Goal: Task Accomplishment & Management: Use online tool/utility

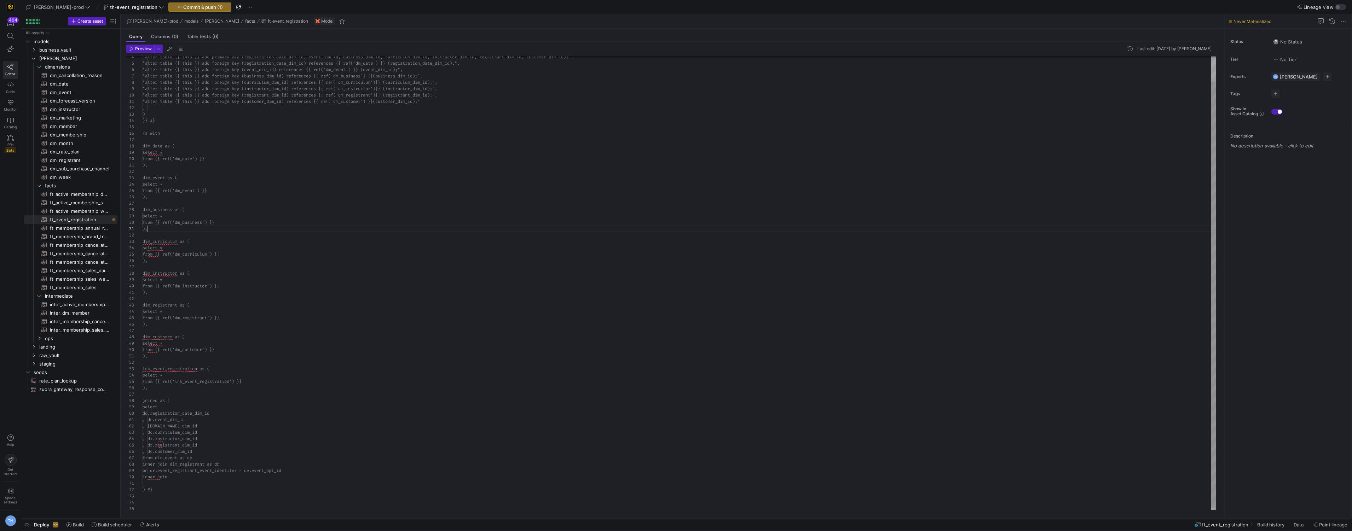
scroll to position [0, 5]
click at [195, 230] on div ""alter table {{ this }} add primary key (reg istration_date_dim_id, event_dim_i…" at bounding box center [680, 270] width 1074 height 483
click at [69, 50] on span "business_vault" at bounding box center [69, 50] width 60 height 8
click at [64, 58] on span "hubs" at bounding box center [72, 58] width 54 height 8
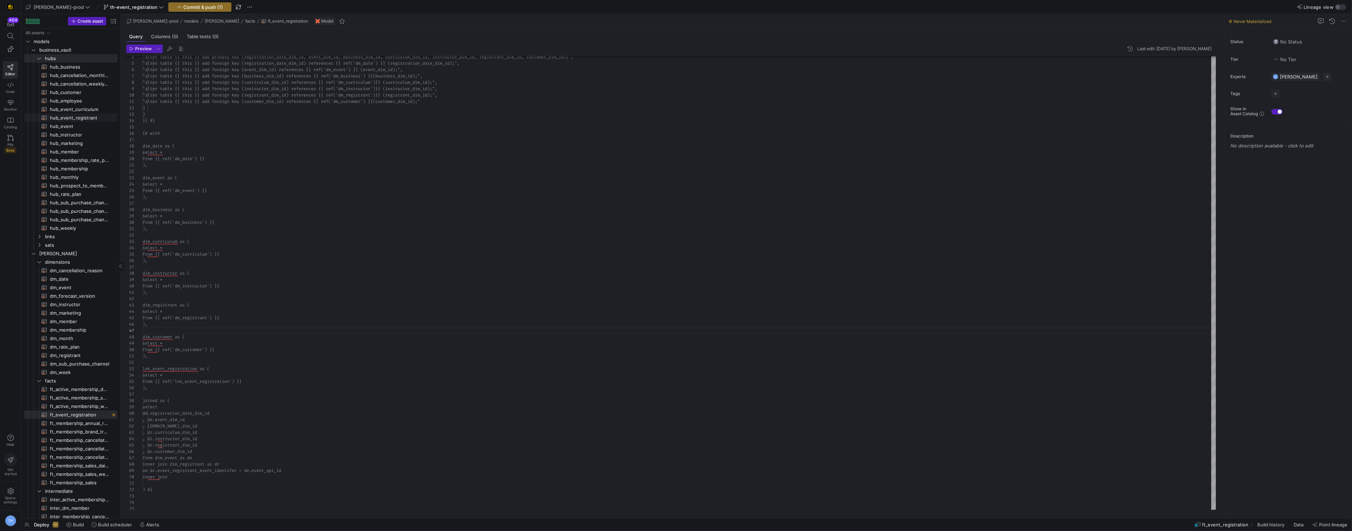
click at [68, 114] on link "hub_event_registrant​​​​​​​​​​" at bounding box center [70, 118] width 93 height 8
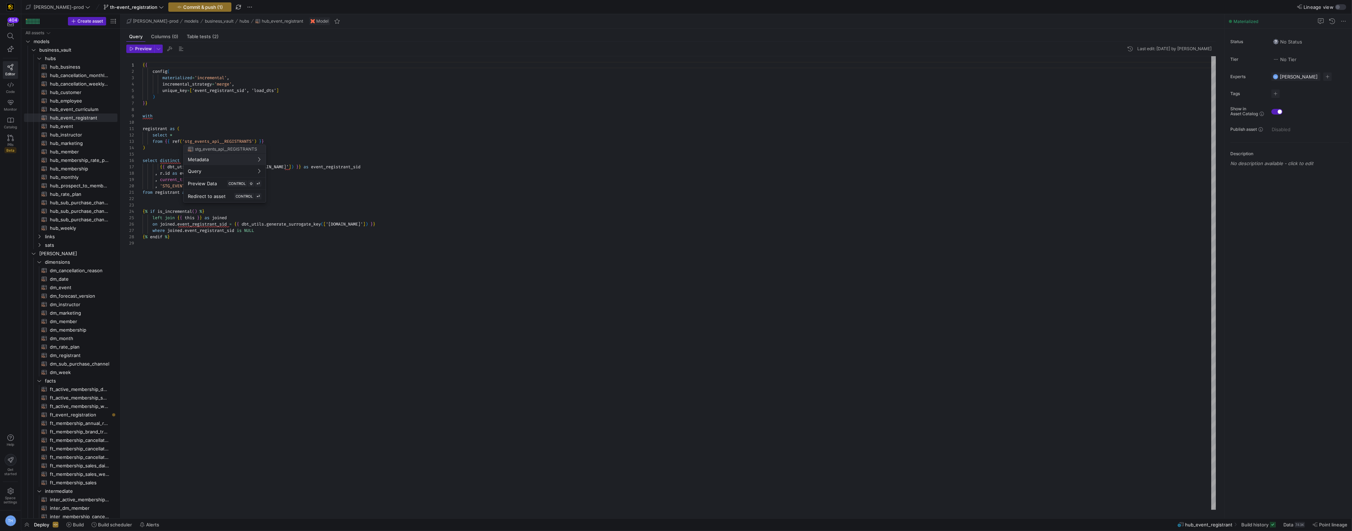
click at [264, 135] on div at bounding box center [676, 265] width 1352 height 531
click at [248, 154] on div "{ { config ( materialized = 'incremental' , incremental_strategy = 'merge' , un…" at bounding box center [680, 283] width 1074 height 454
click at [266, 122] on div at bounding box center [676, 265] width 1352 height 531
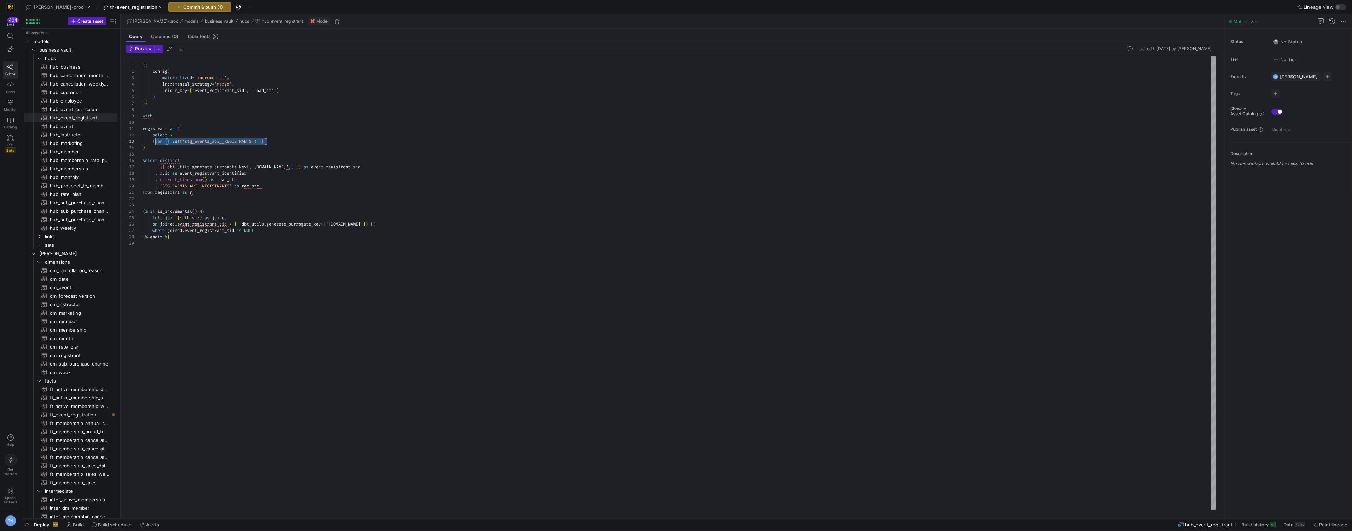
drag, startPoint x: 271, startPoint y: 140, endPoint x: 150, endPoint y: 143, distance: 120.6
click at [150, 143] on div "{ { config ( materialized = 'incremental' , incremental_strategy = 'merge' , un…" at bounding box center [680, 283] width 1074 height 454
click at [189, 151] on link "Compile Selection" at bounding box center [194, 148] width 56 height 9
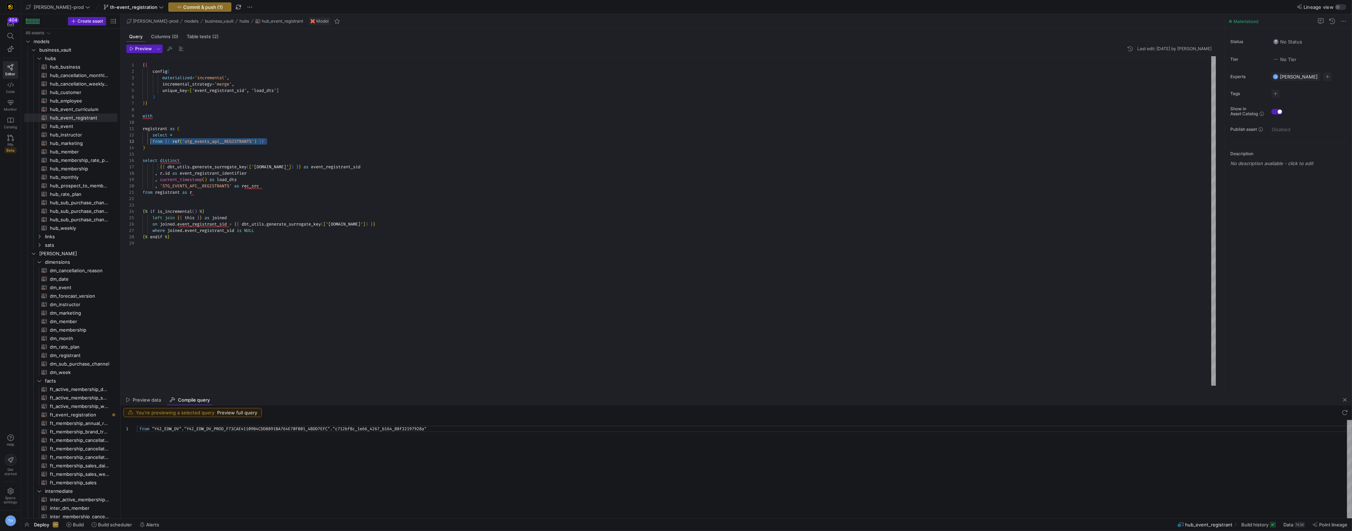
click at [357, 429] on div "from "Y42_EDW_DV" . "Y42_EDW_DV_PROD_F73CAE41109B4CDD8891BA764E70FB01_ 4BDD7EFC…" at bounding box center [744, 469] width 1215 height 98
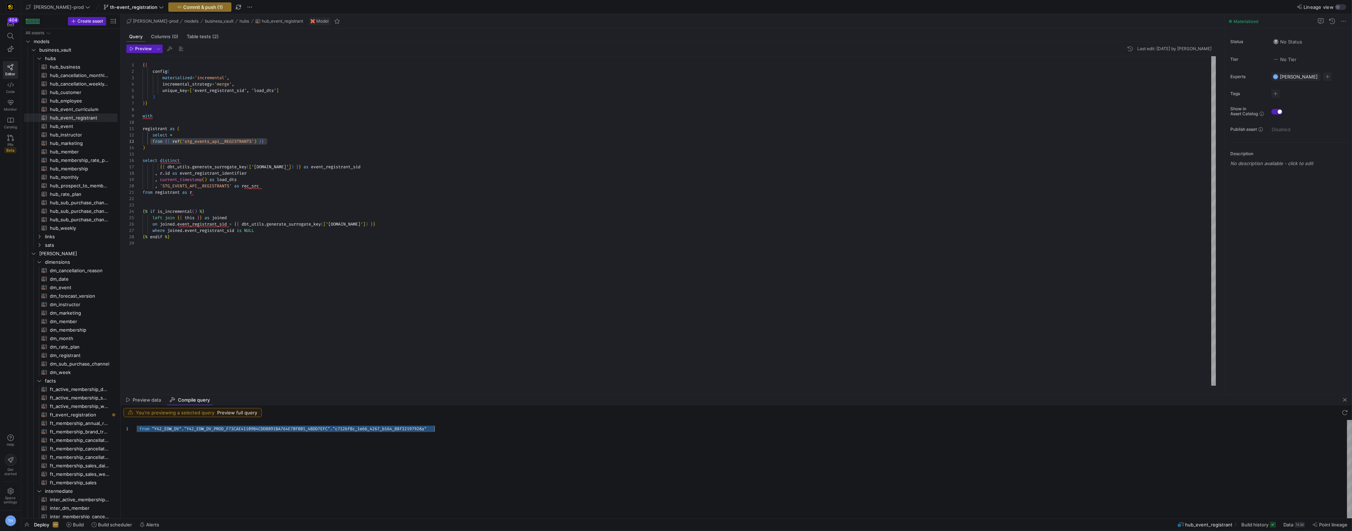
click at [357, 429] on div "from "Y42_EDW_DV" . "Y42_EDW_DV_PROD_F73CAE41109B4CDD8891BA764E70FB01_ 4BDD7EFC…" at bounding box center [744, 469] width 1215 height 98
click at [252, 207] on div "{ { config ( materialized = 'incremental' , incremental_strategy = 'merge' , un…" at bounding box center [680, 221] width 1074 height 330
click at [185, 10] on span "button" at bounding box center [200, 7] width 62 height 8
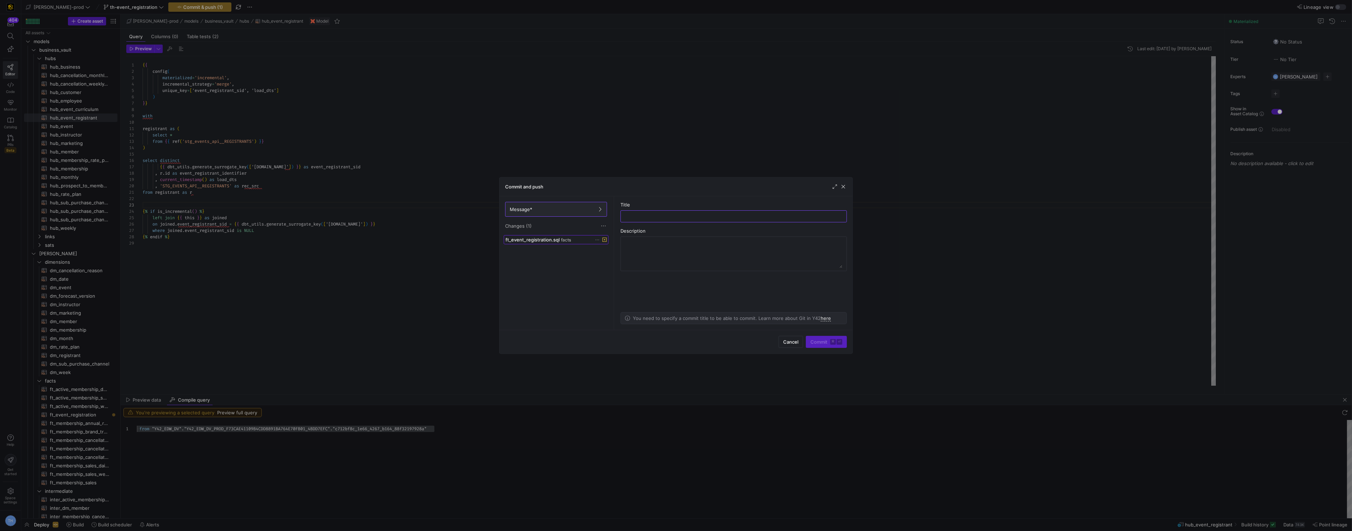
click at [543, 240] on span "ft_event_registration.sql" at bounding box center [532, 240] width 54 height 6
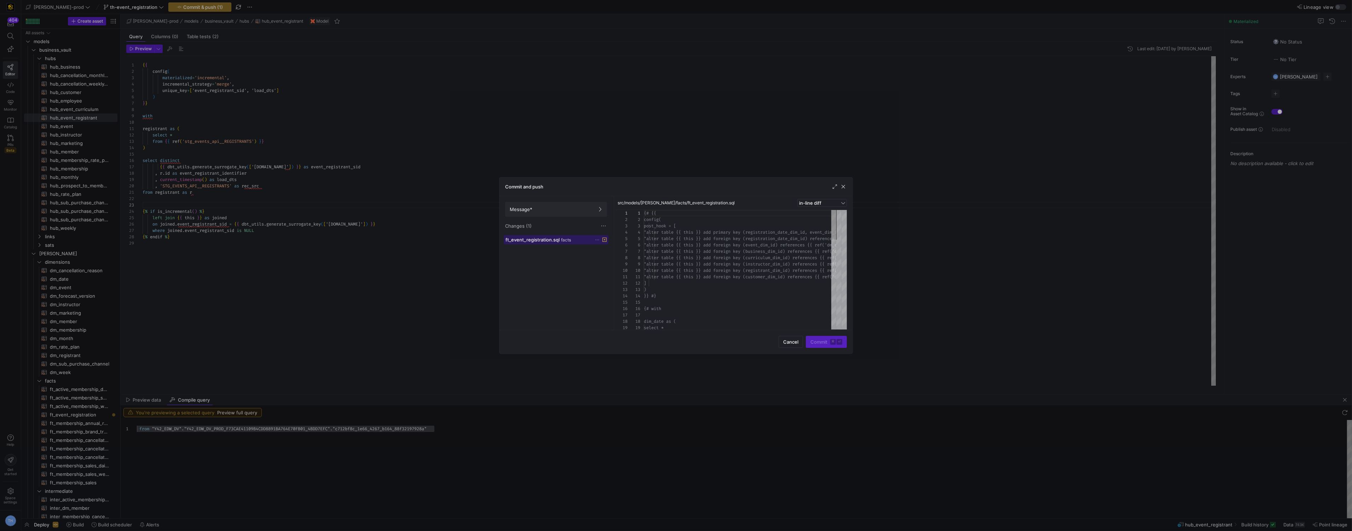
scroll to position [38, 0]
click at [366, 195] on div at bounding box center [676, 265] width 1352 height 531
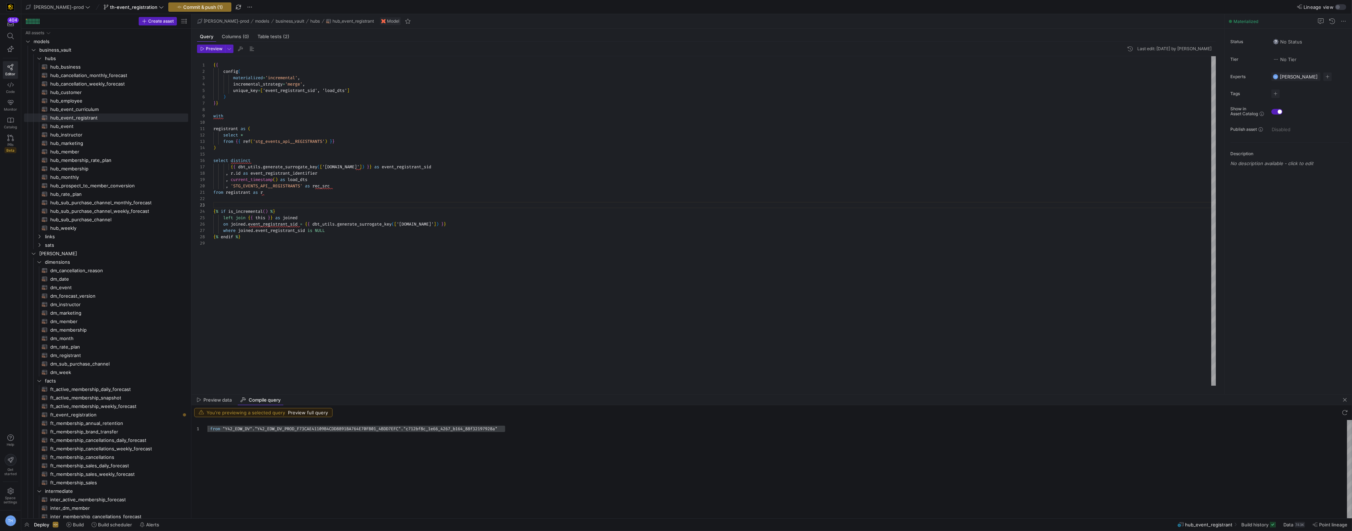
drag, startPoint x: 120, startPoint y: 245, endPoint x: 226, endPoint y: 241, distance: 106.2
click at [226, 241] on as-split "Create asset Drag here to set row groups Drag here to set column labels Group 1…" at bounding box center [686, 266] width 1331 height 504
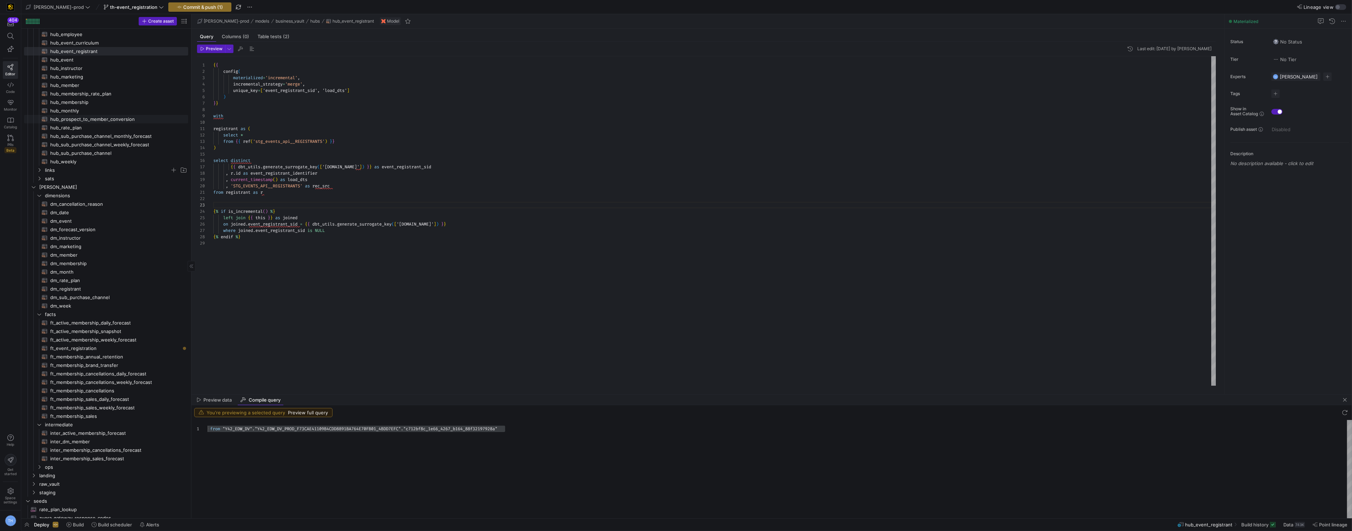
scroll to position [71, 0]
click at [132, 342] on span "ft_event_registration​​​​​​​​​​" at bounding box center [115, 342] width 130 height 8
type textarea "{# {{ config( post_hook = [ "alter table {{ this }} add primary key (registrati…"
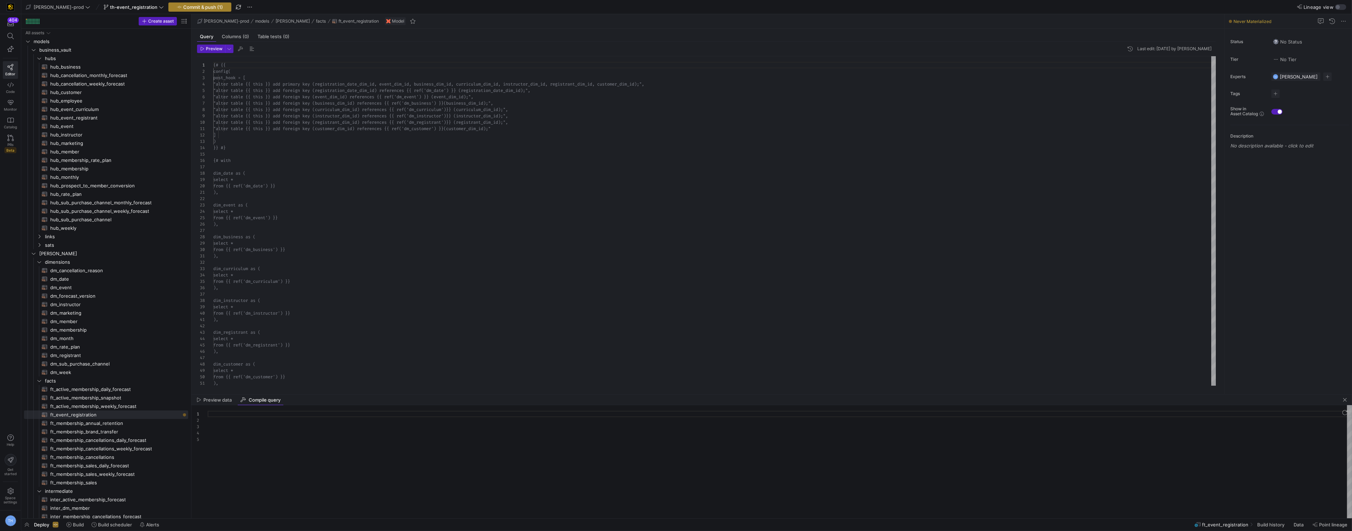
click at [187, 8] on span "Commit & push (1)" at bounding box center [203, 7] width 40 height 6
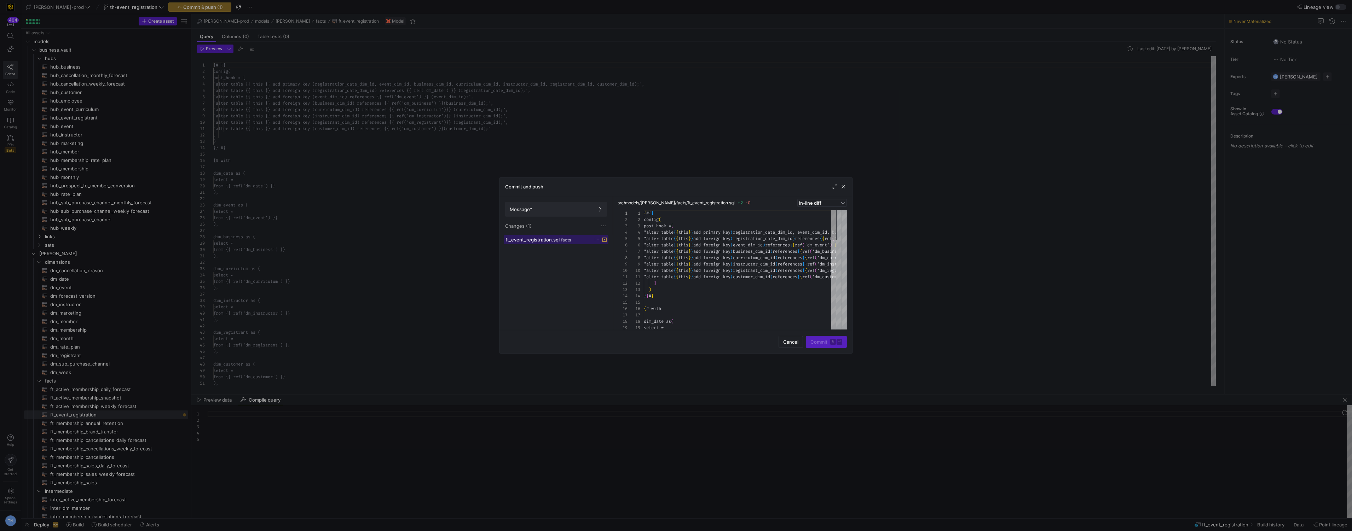
click at [587, 241] on div "ft_event_registration.sql facts" at bounding box center [548, 240] width 86 height 6
drag, startPoint x: 534, startPoint y: 208, endPoint x: 591, endPoint y: 210, distance: 56.3
click at [534, 208] on span "Message*" at bounding box center [556, 210] width 93 height 6
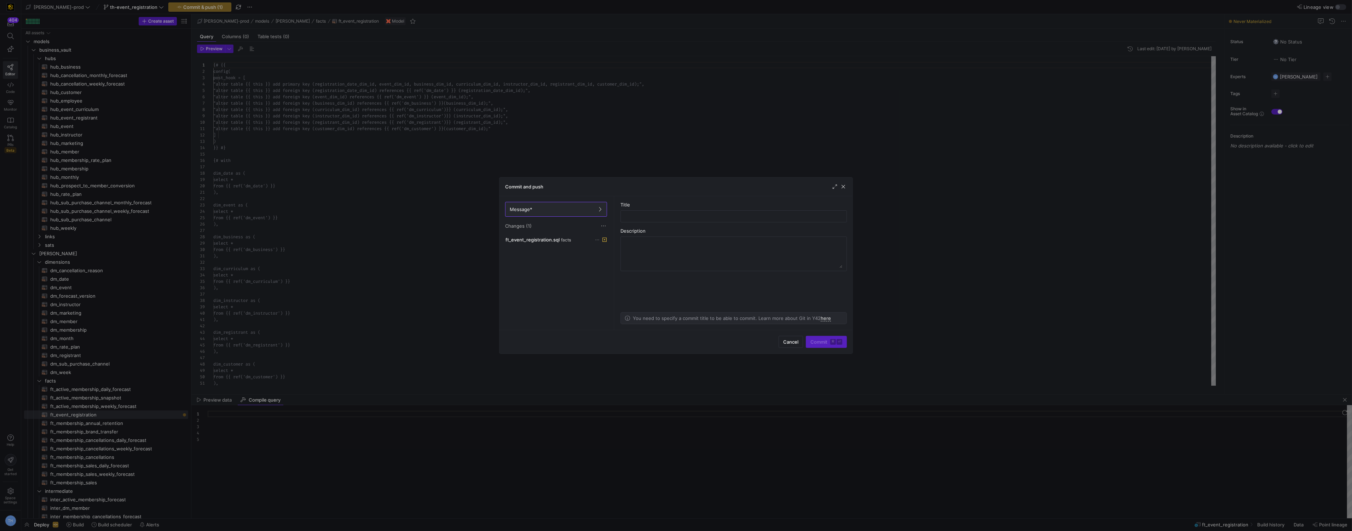
click at [675, 209] on div "Title" at bounding box center [733, 212] width 226 height 21
click at [677, 212] on div at bounding box center [733, 216] width 214 height 11
type input "saving changes"
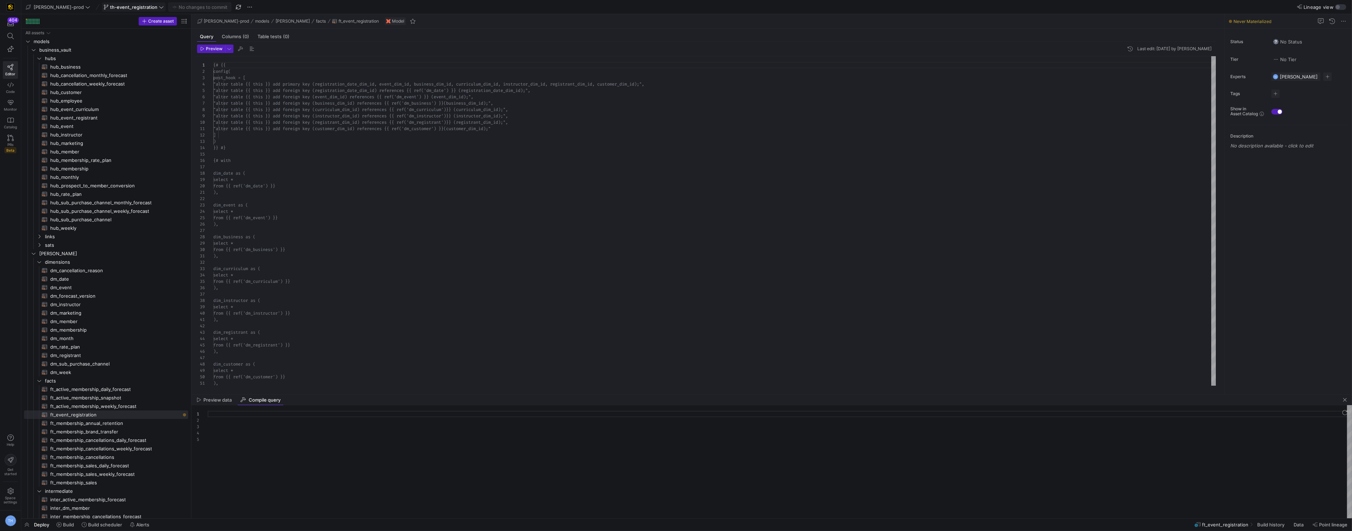
click at [132, 3] on span at bounding box center [133, 7] width 63 height 8
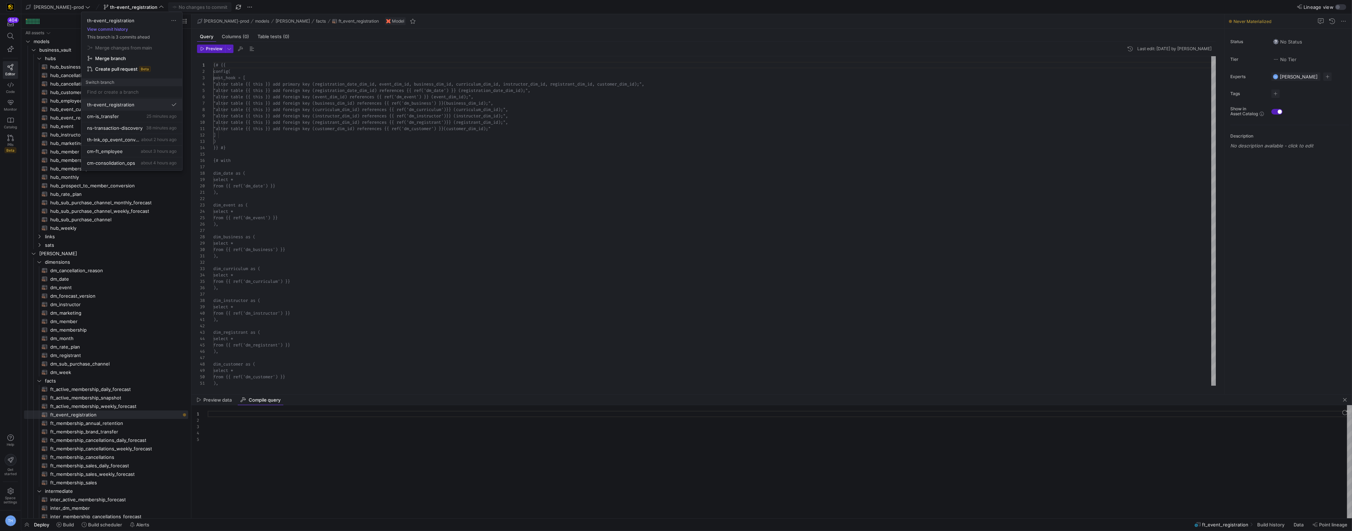
scroll to position [0, 0]
click at [137, 8] on div at bounding box center [676, 265] width 1352 height 531
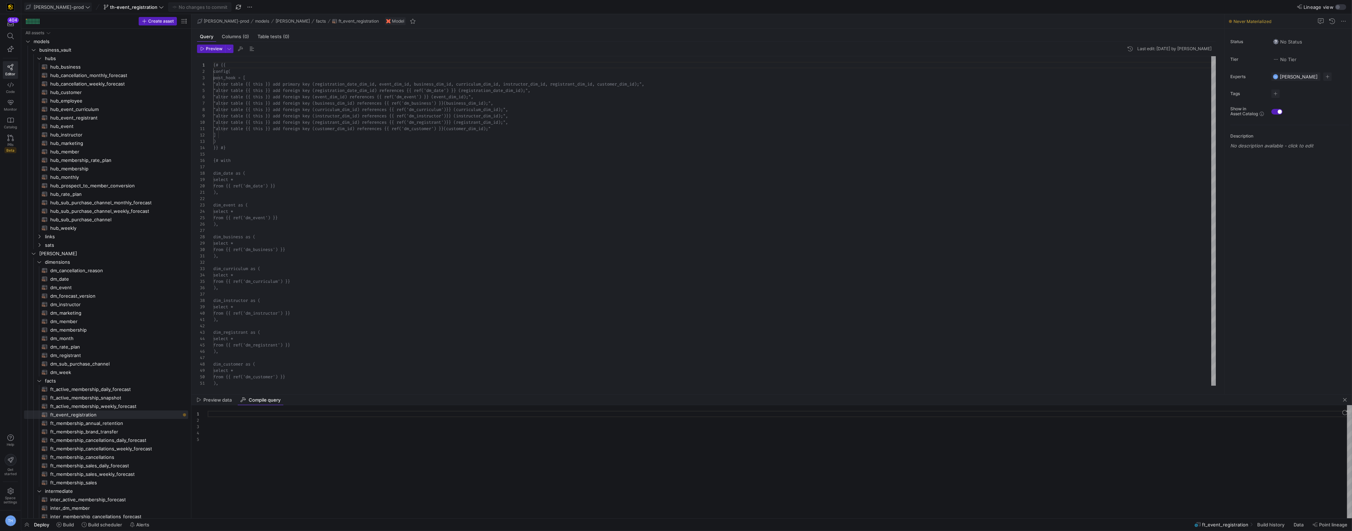
click at [50, 10] on span at bounding box center [57, 7] width 67 height 8
click at [65, 69] on button "y42-dd" at bounding box center [63, 72] width 79 height 11
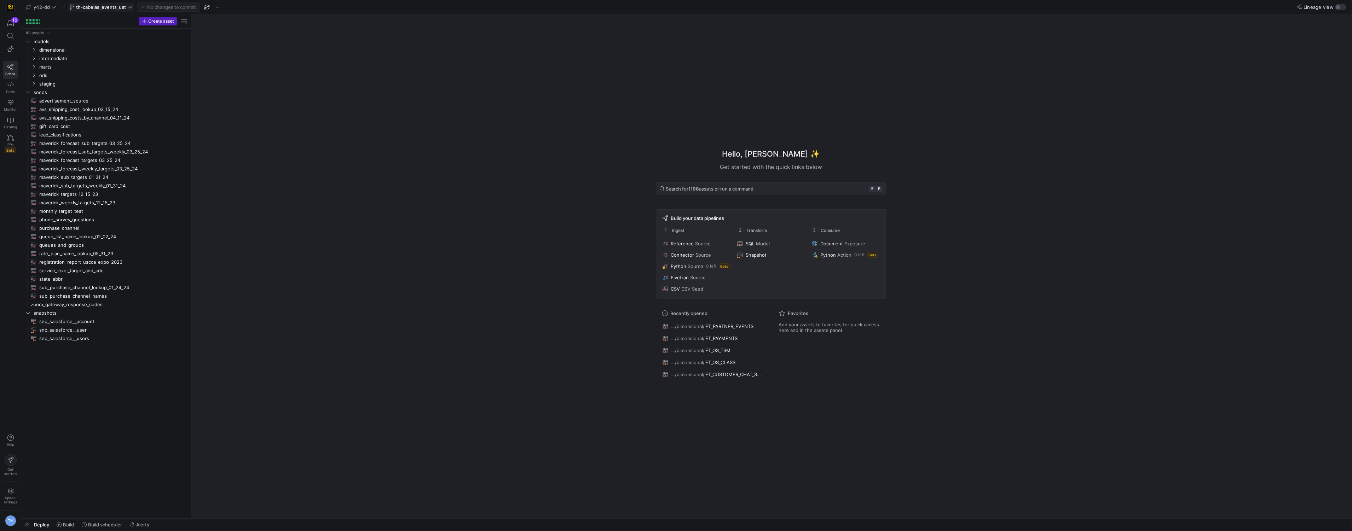
click at [89, 9] on span "th-cabelas_events_uat" at bounding box center [101, 7] width 50 height 6
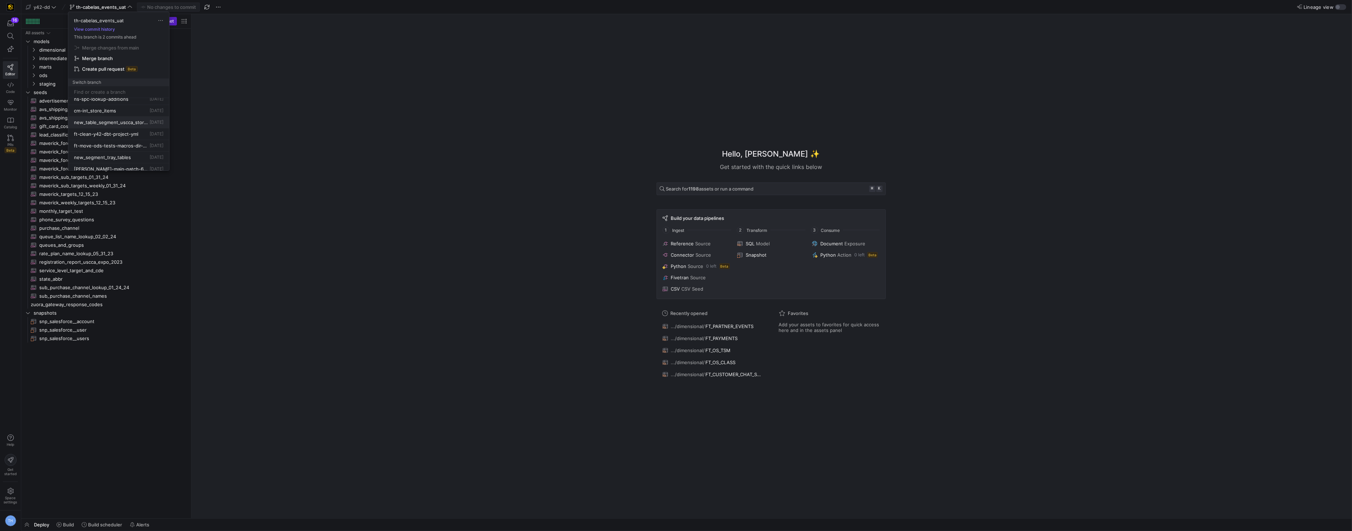
scroll to position [98, 0]
click at [105, 9] on div at bounding box center [676, 265] width 1352 height 531
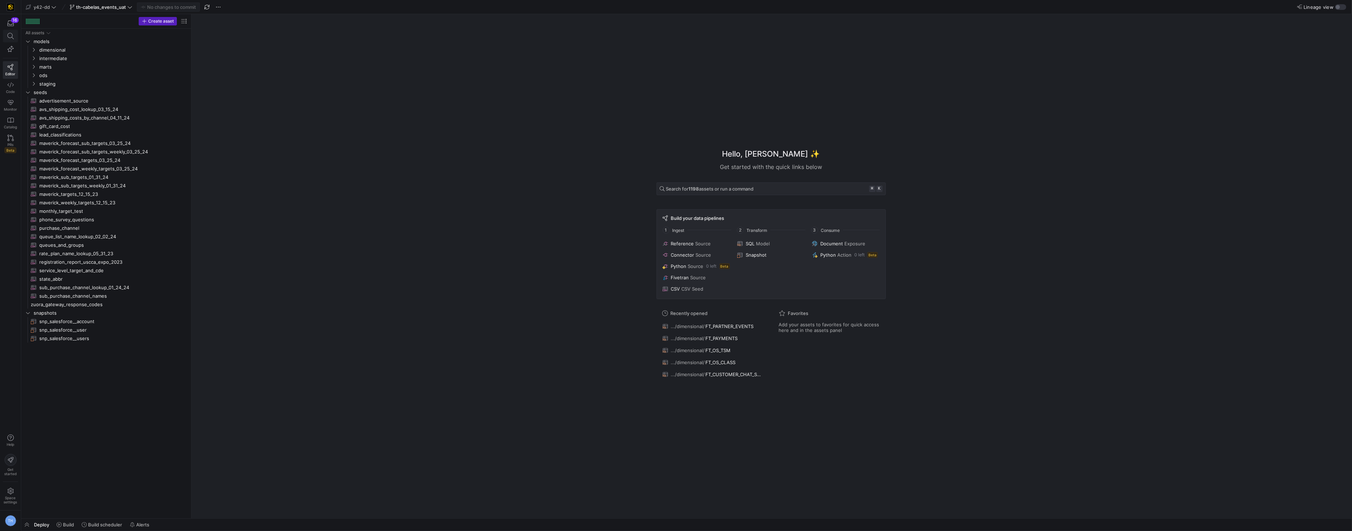
click at [12, 36] on icon at bounding box center [10, 36] width 6 height 6
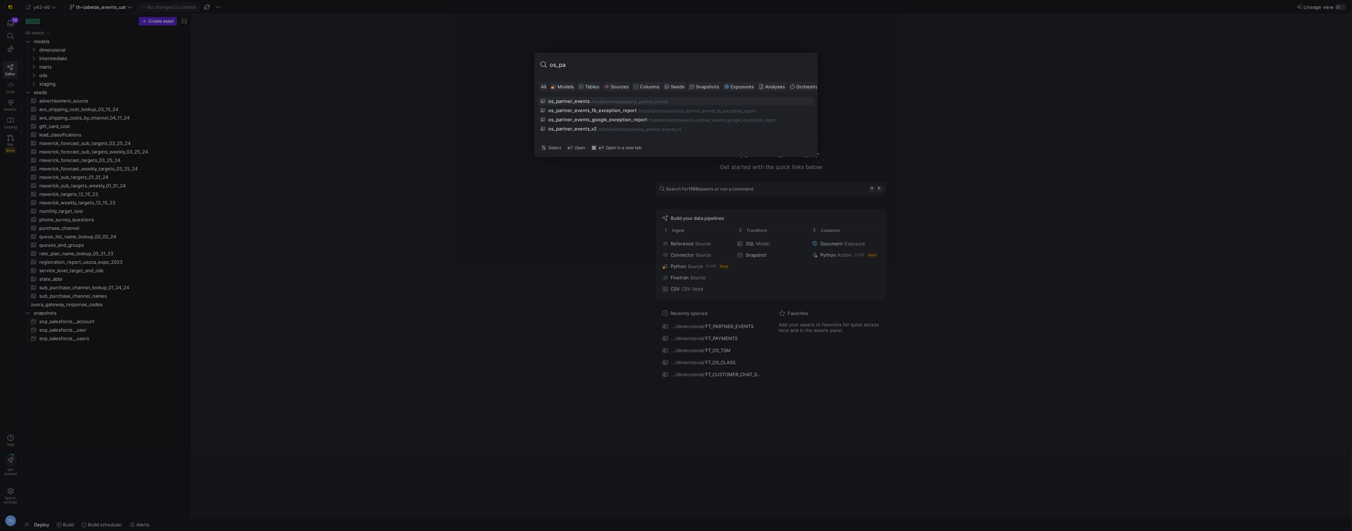
type input "os_pa"
click at [647, 101] on div "/os_partner_events" at bounding box center [649, 101] width 37 height 5
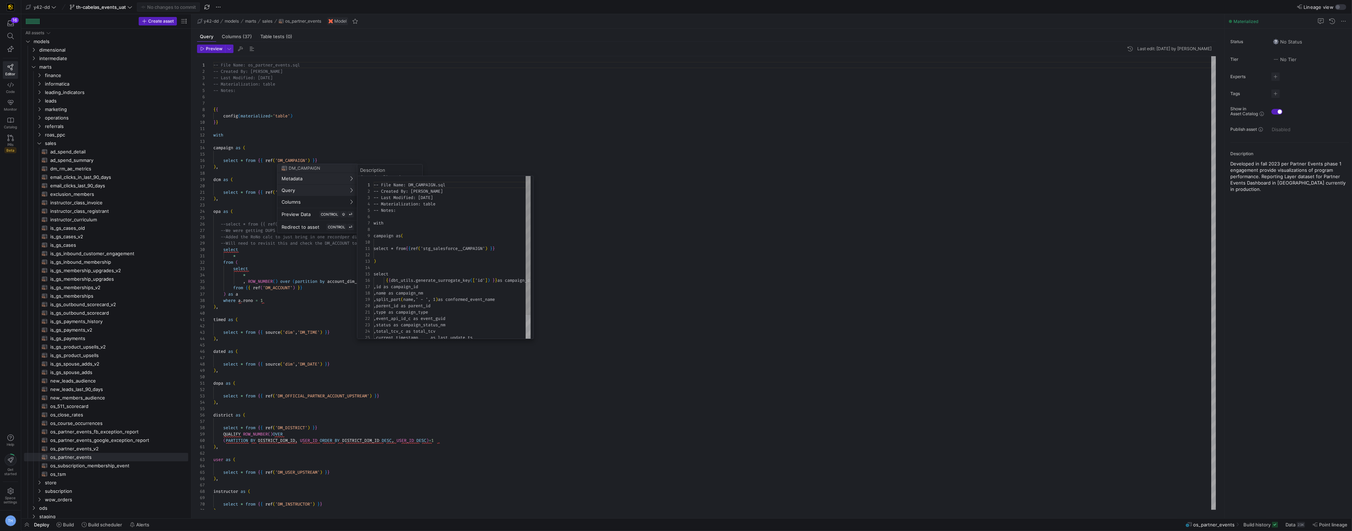
scroll to position [64, 0]
click at [433, 158] on div at bounding box center [676, 265] width 1352 height 531
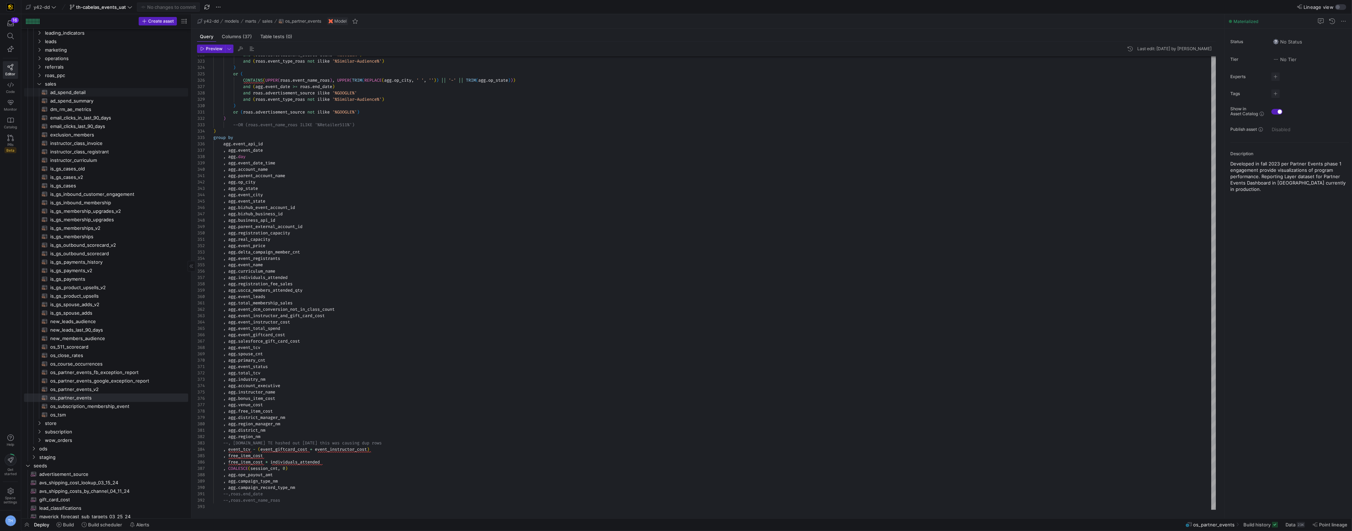
scroll to position [0, 0]
click at [15, 39] on span at bounding box center [10, 36] width 15 height 12
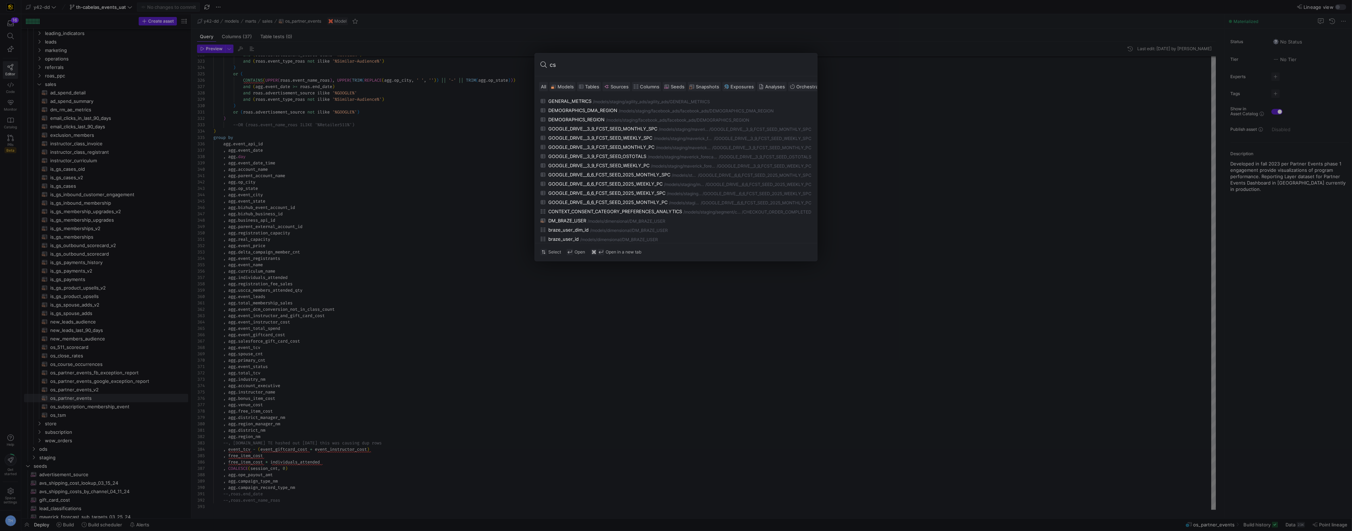
type input "c"
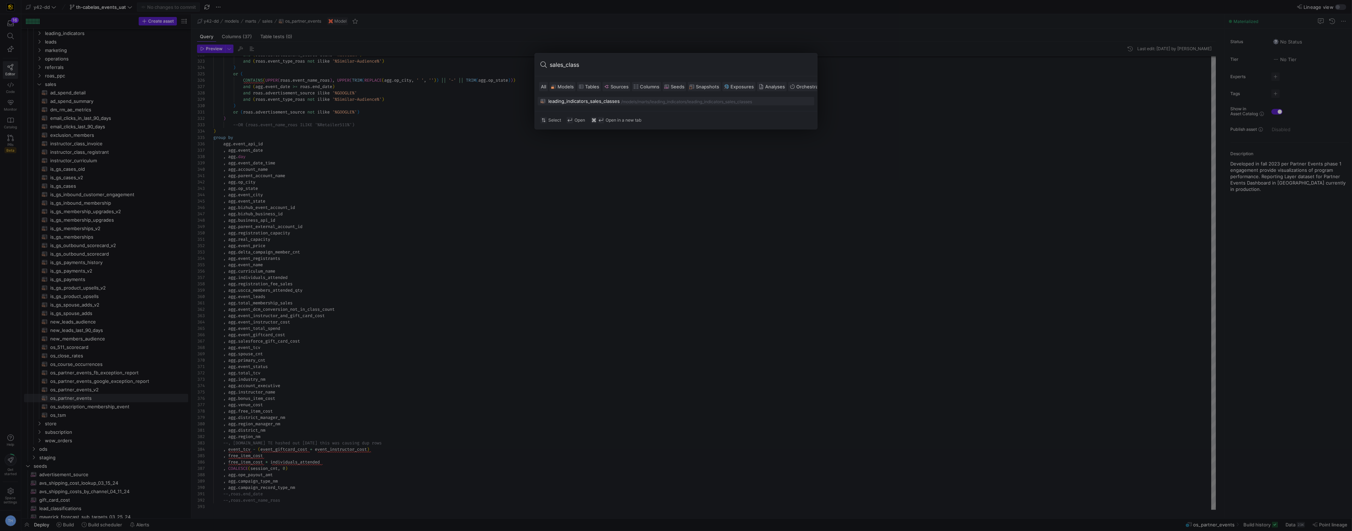
type input "sales_class"
click at [600, 105] on button "leading_indicators_sales_classes /models/ marts/leading_indicators /leading_ind…" at bounding box center [676, 101] width 277 height 8
type textarea "-- File Name: leading_indicators_sales_classes.sql -- Created By: Bret Harvesti…"
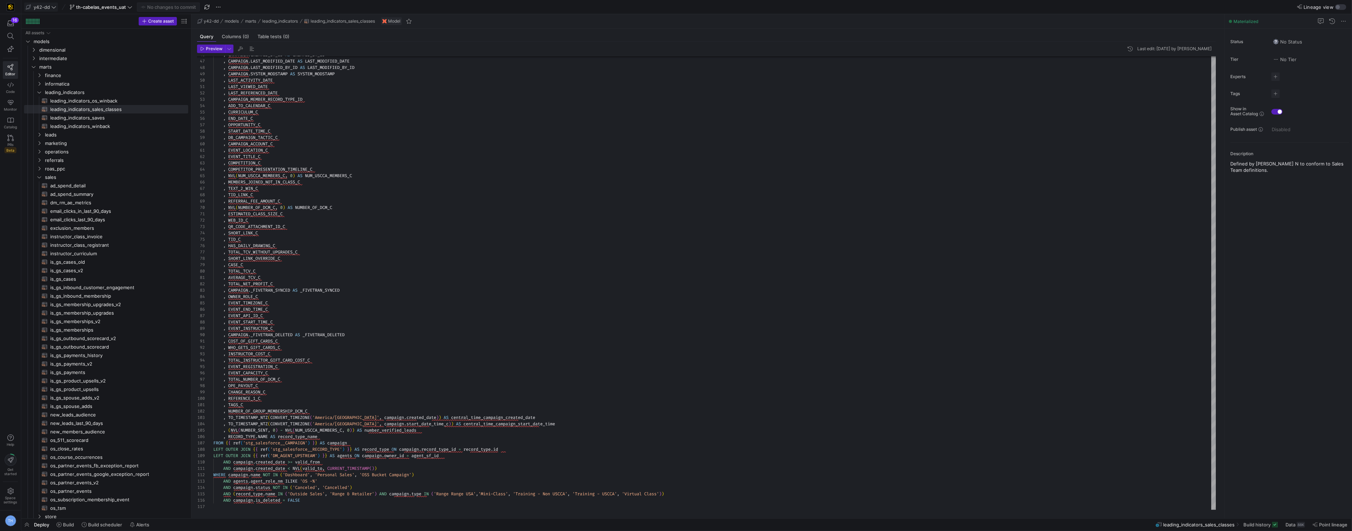
click at [58, 7] on button "y42-dd" at bounding box center [41, 6] width 34 height 9
click at [64, 73] on span "[PERSON_NAME]-prod" at bounding box center [61, 72] width 50 height 6
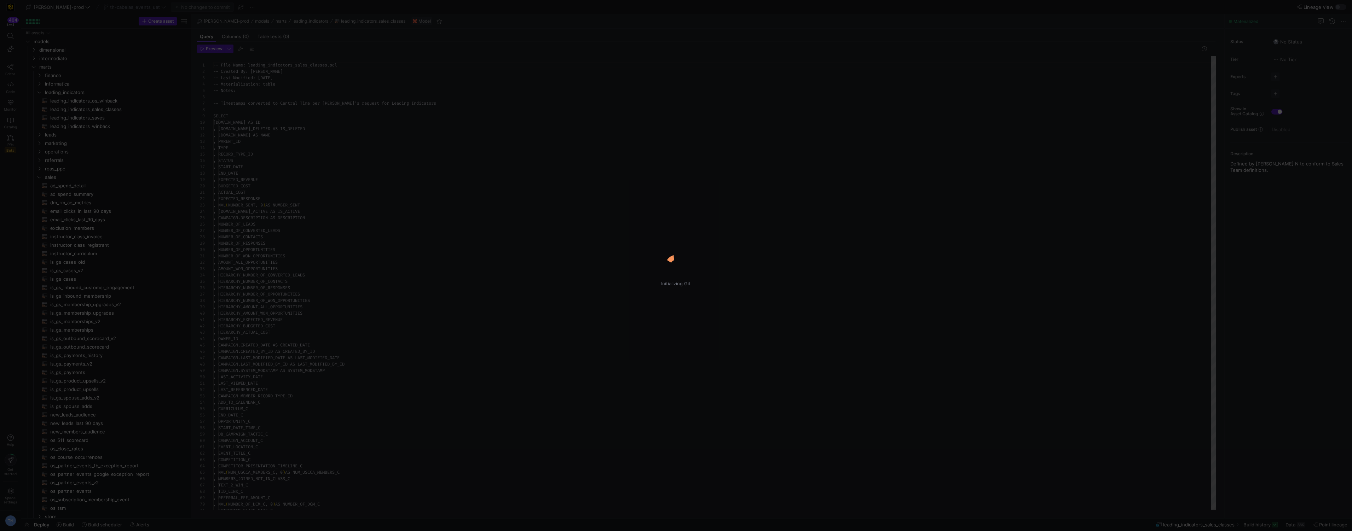
scroll to position [64, 0]
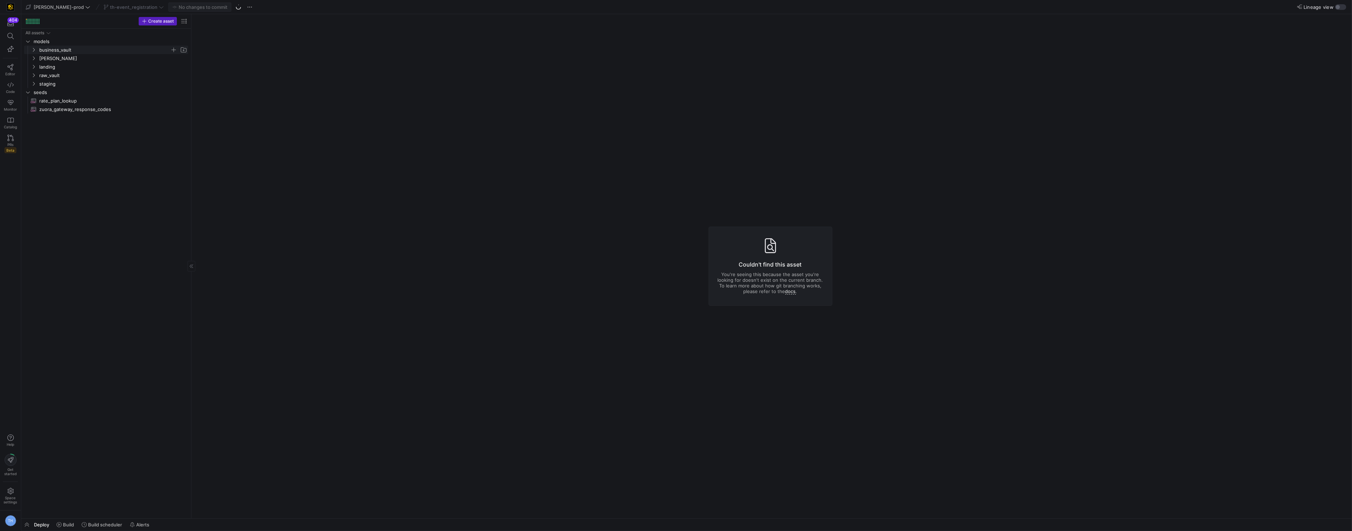
click at [65, 52] on span "business_vault" at bounding box center [104, 50] width 131 height 8
click at [65, 51] on span "business_vault" at bounding box center [104, 50] width 131 height 8
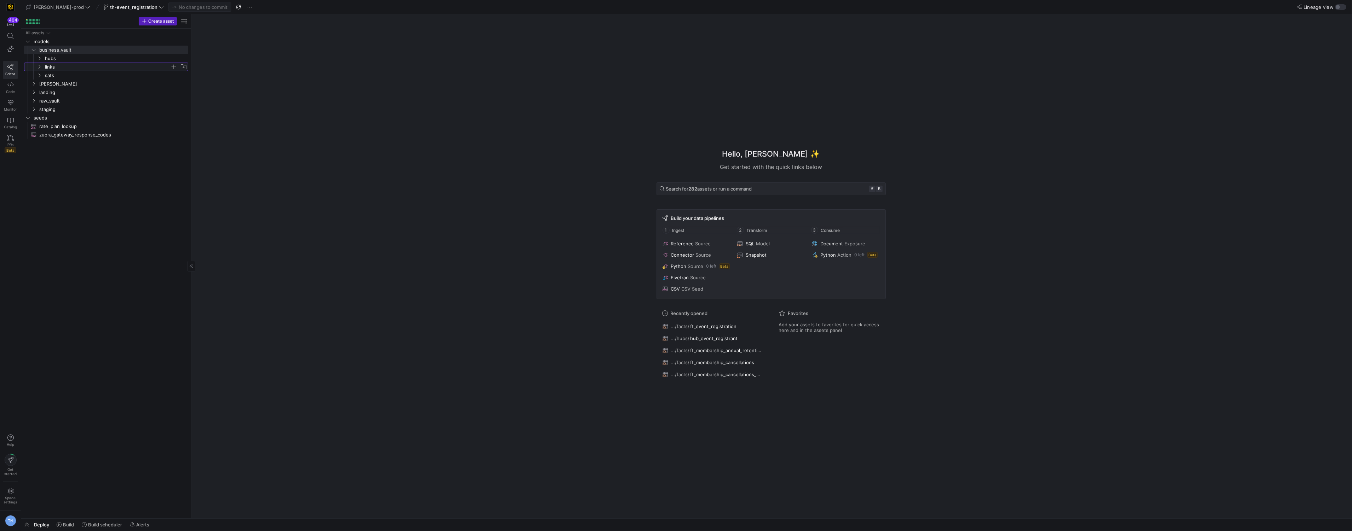
click at [64, 67] on span "links" at bounding box center [107, 67] width 125 height 8
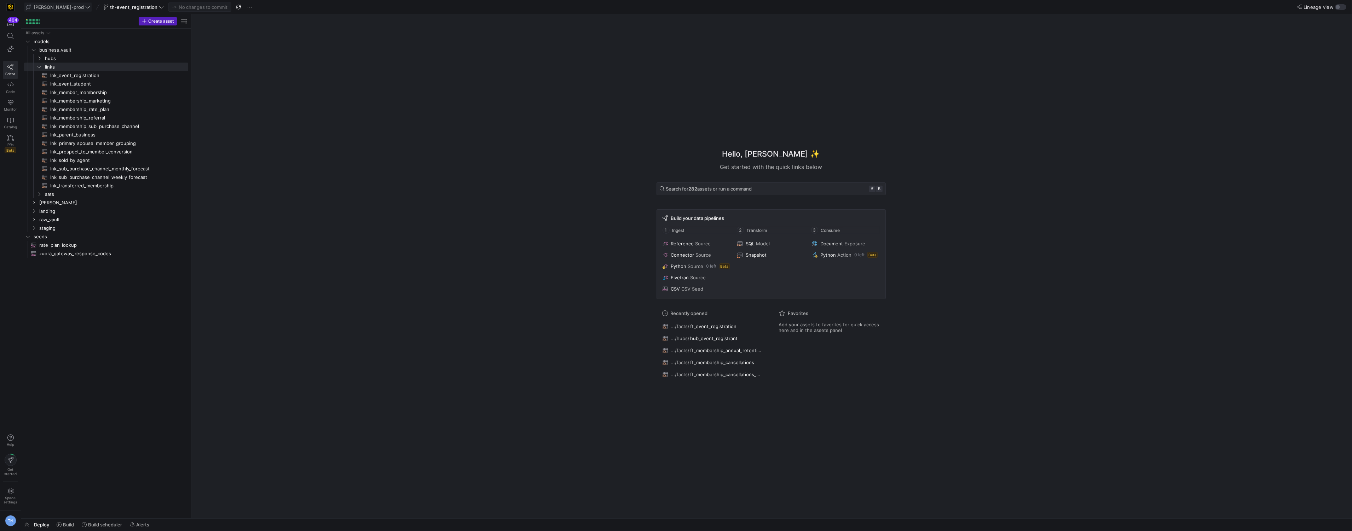
click at [54, 5] on span "[PERSON_NAME]-prod" at bounding box center [59, 7] width 50 height 6
click at [68, 70] on span "y42-dd" at bounding box center [64, 72] width 70 height 6
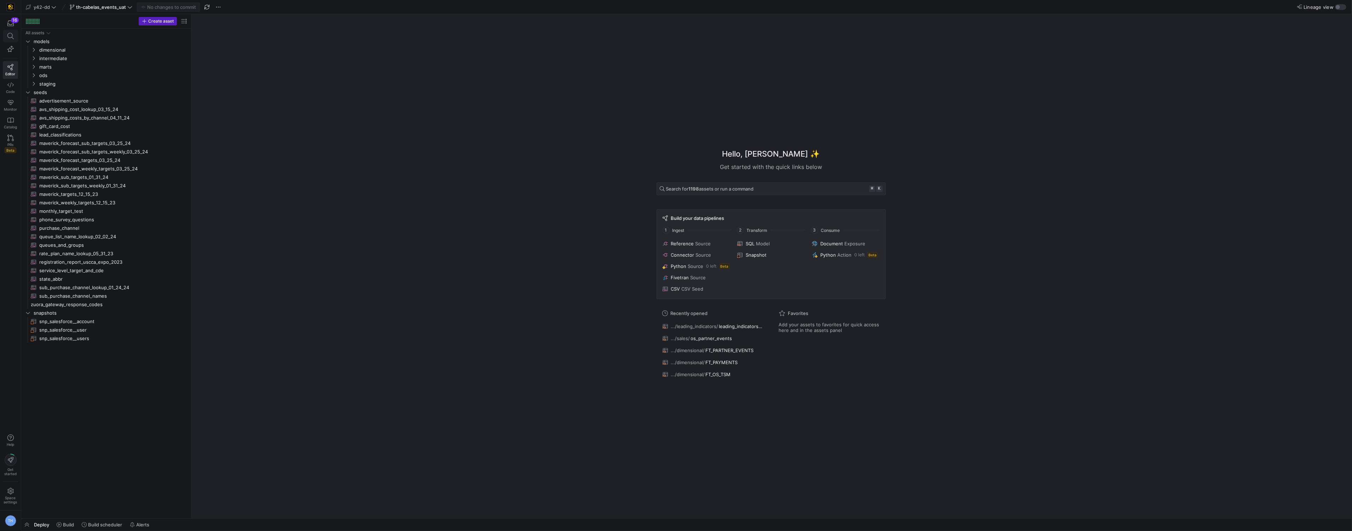
click at [9, 38] on icon at bounding box center [10, 36] width 6 height 6
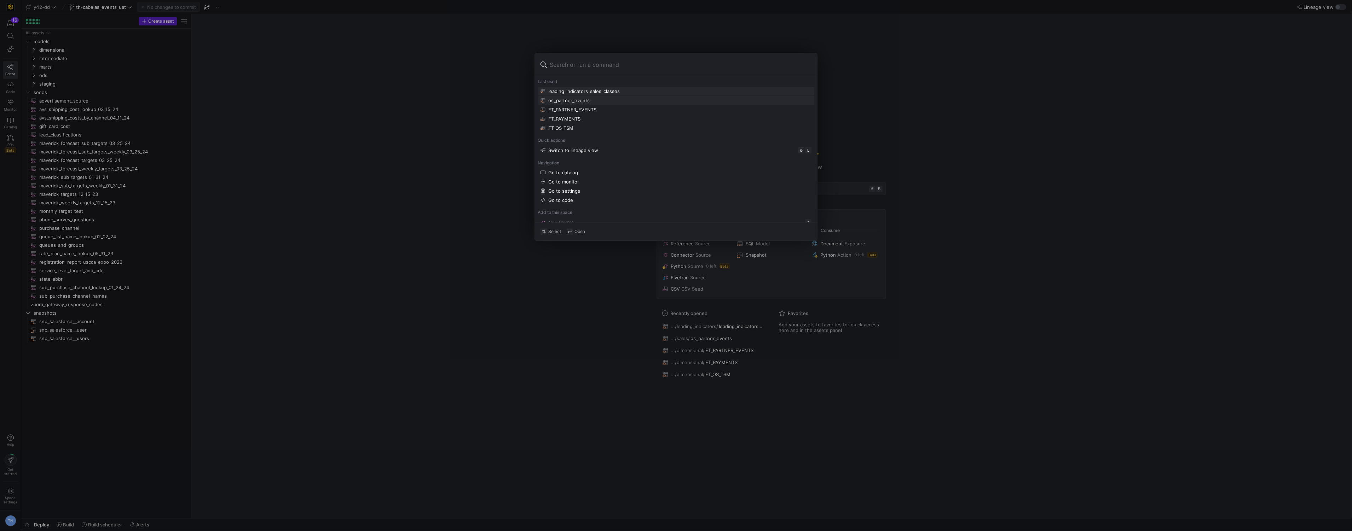
click at [594, 102] on div "os_partner_events" at bounding box center [675, 101] width 271 height 6
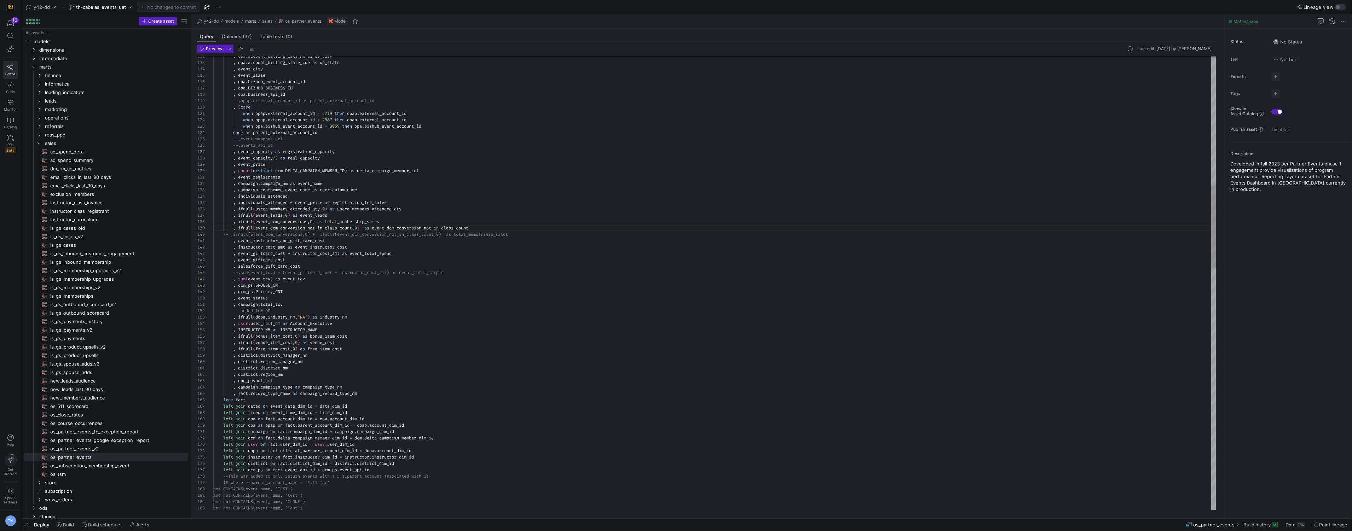
scroll to position [51, 87]
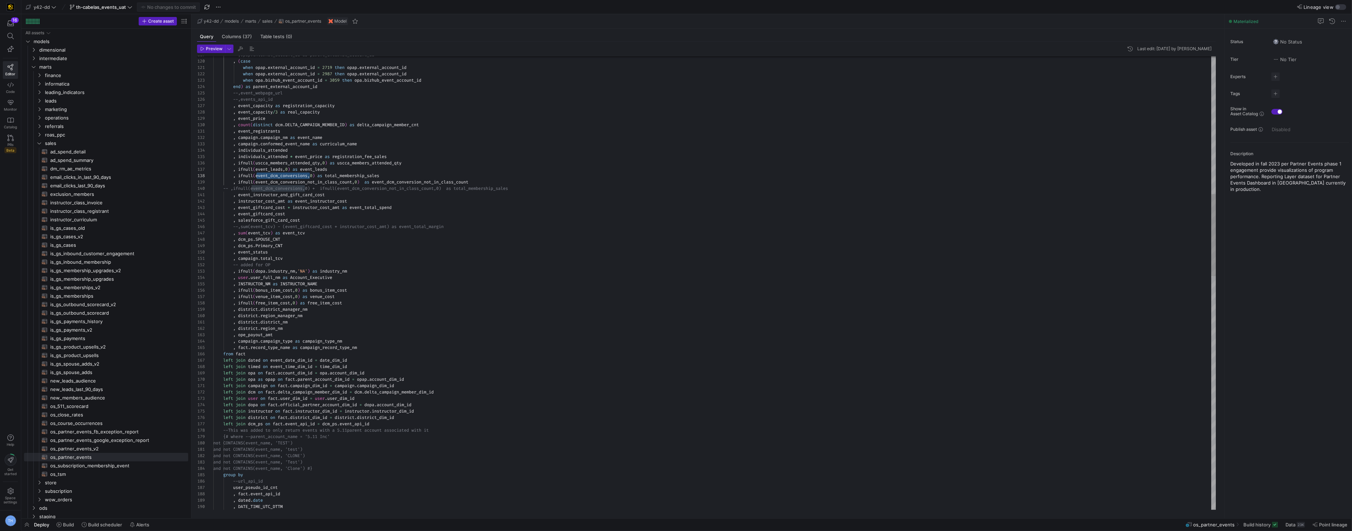
drag, startPoint x: 311, startPoint y: 177, endPoint x: 257, endPoint y: 174, distance: 53.8
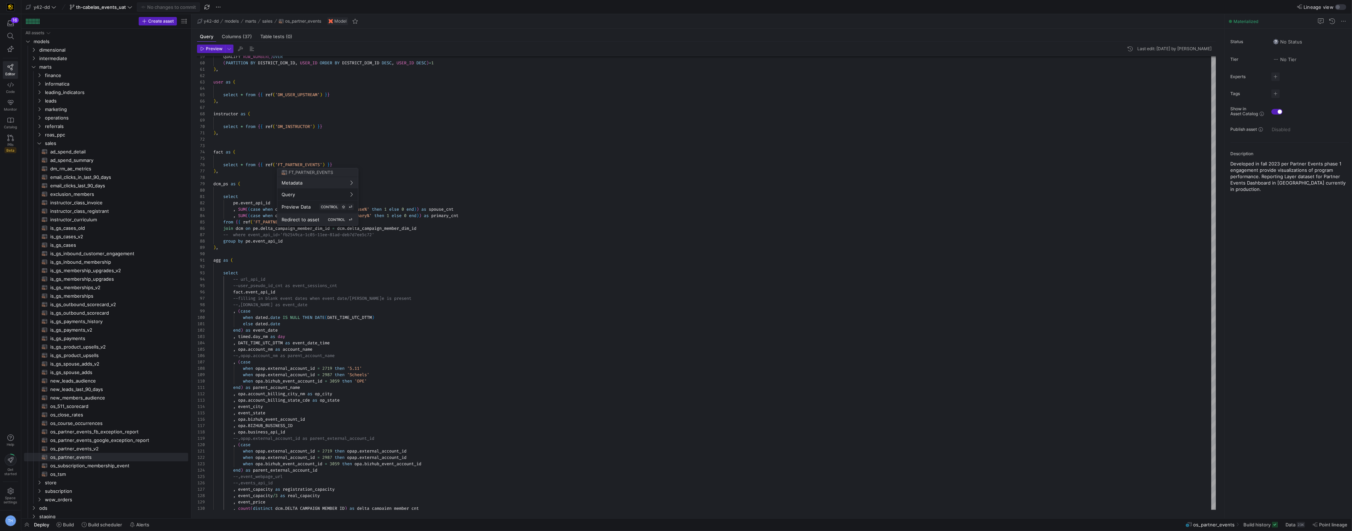
click at [304, 220] on span "Redirect to asset" at bounding box center [301, 220] width 38 height 6
type textarea "-- File Name: FT_PARTNER_EVENTS.sql -- Created By: [PERSON_NAME] -- Last Modifi…"
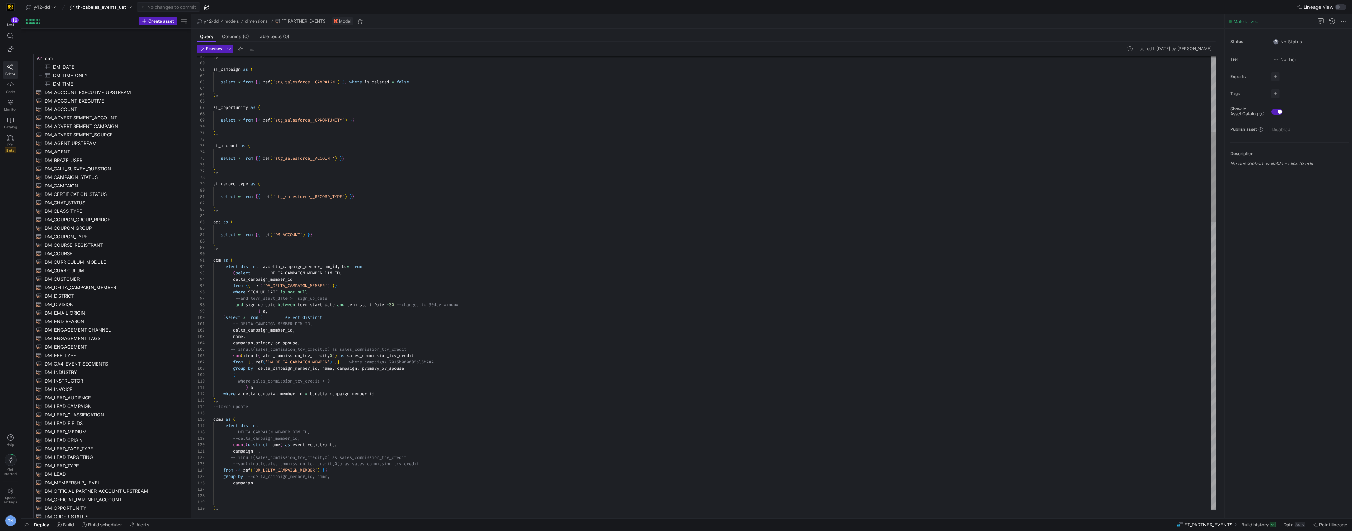
scroll to position [452, 0]
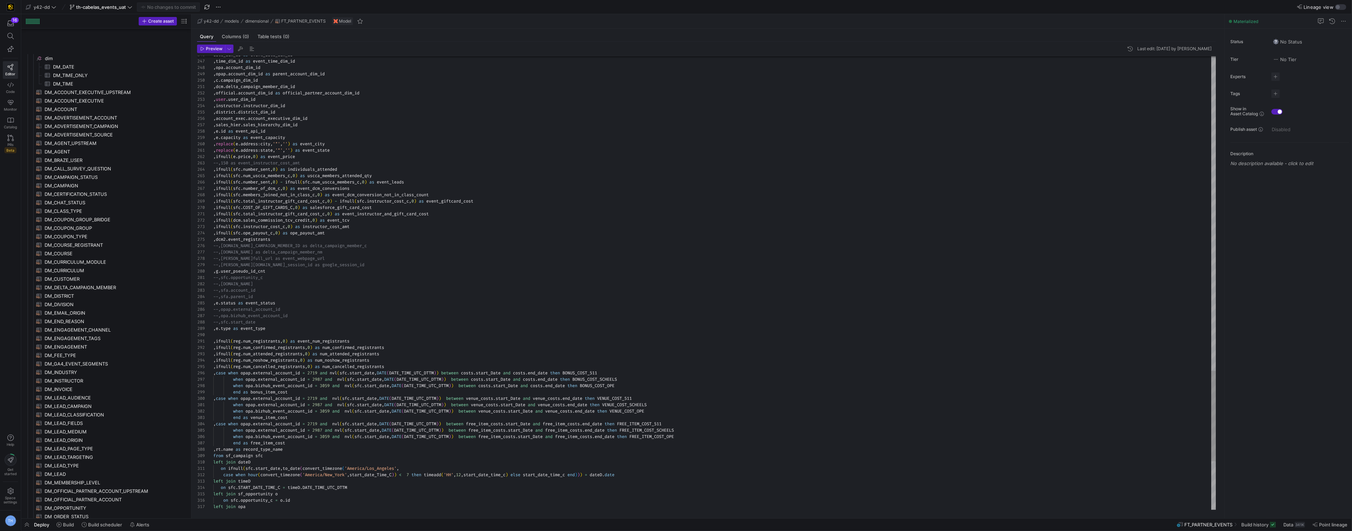
scroll to position [44, 43]
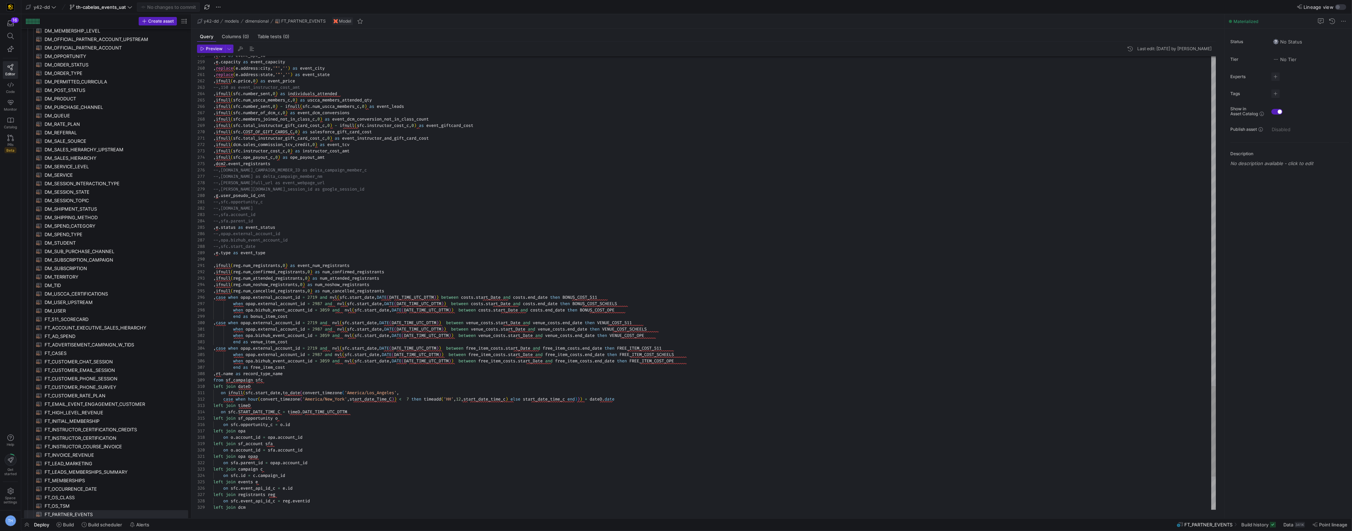
type textarea ",replace(e.address:state,'"','') as event_state ,ifnull(e.price,0) as event_pri…"
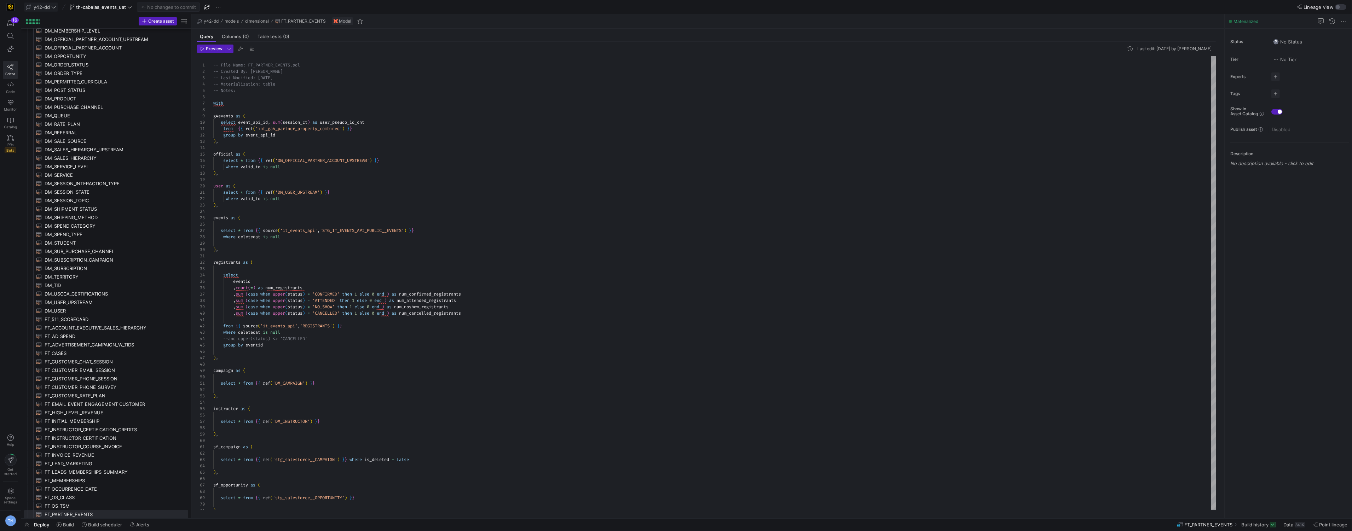
click at [51, 7] on icon at bounding box center [53, 7] width 5 height 5
click at [62, 69] on span "[PERSON_NAME]-prod" at bounding box center [61, 72] width 50 height 6
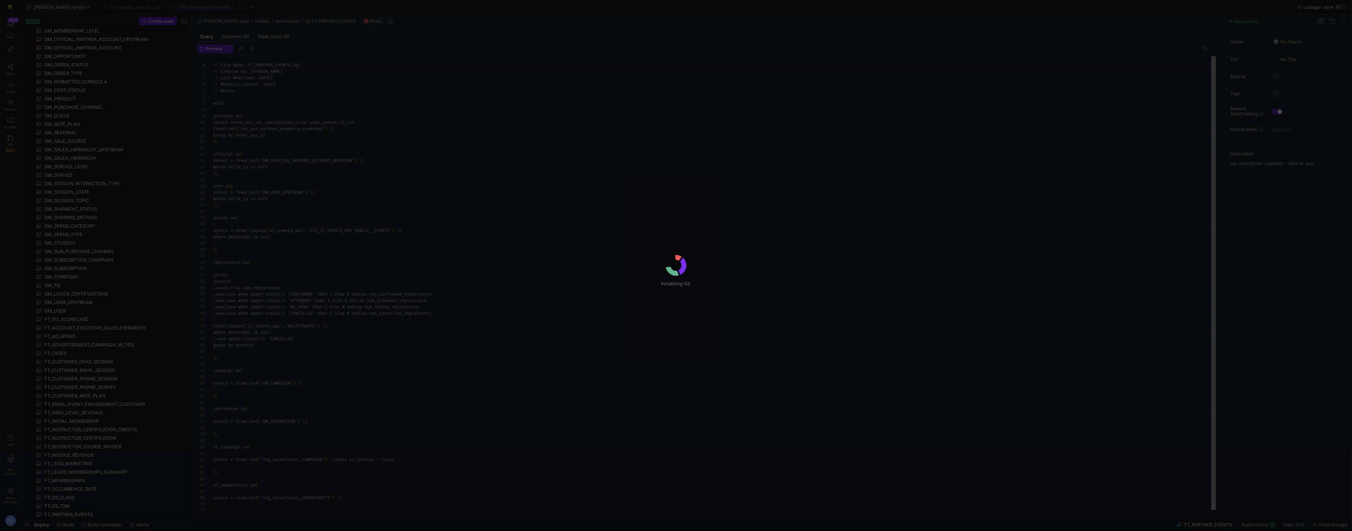
scroll to position [64, 0]
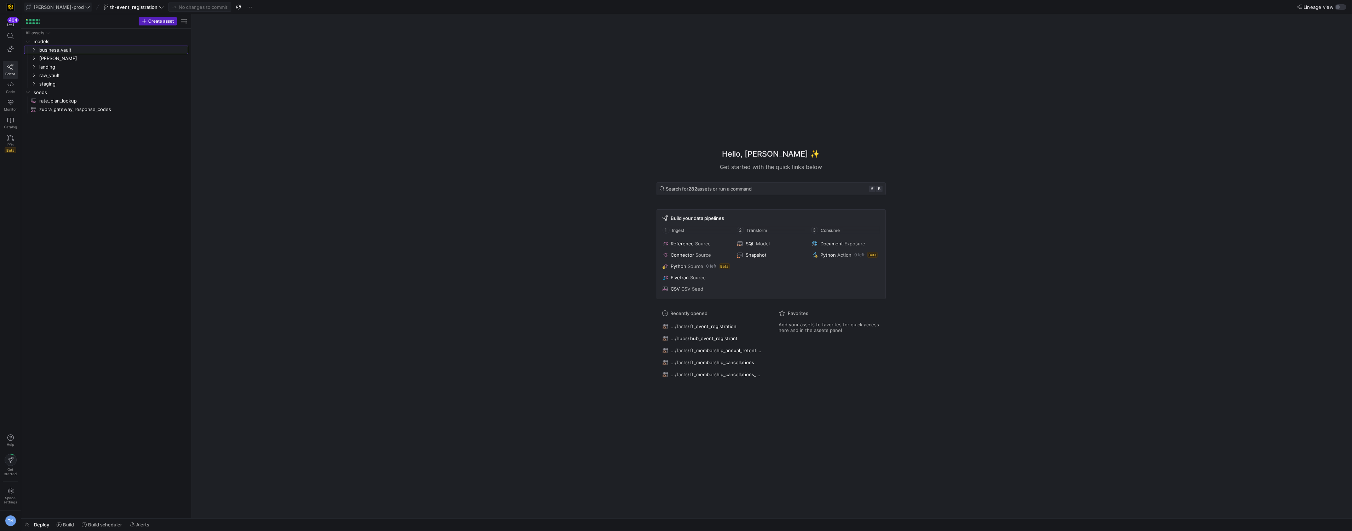
click at [85, 51] on span "business_vault" at bounding box center [113, 50] width 148 height 8
click at [85, 59] on span "hubs" at bounding box center [107, 58] width 125 height 8
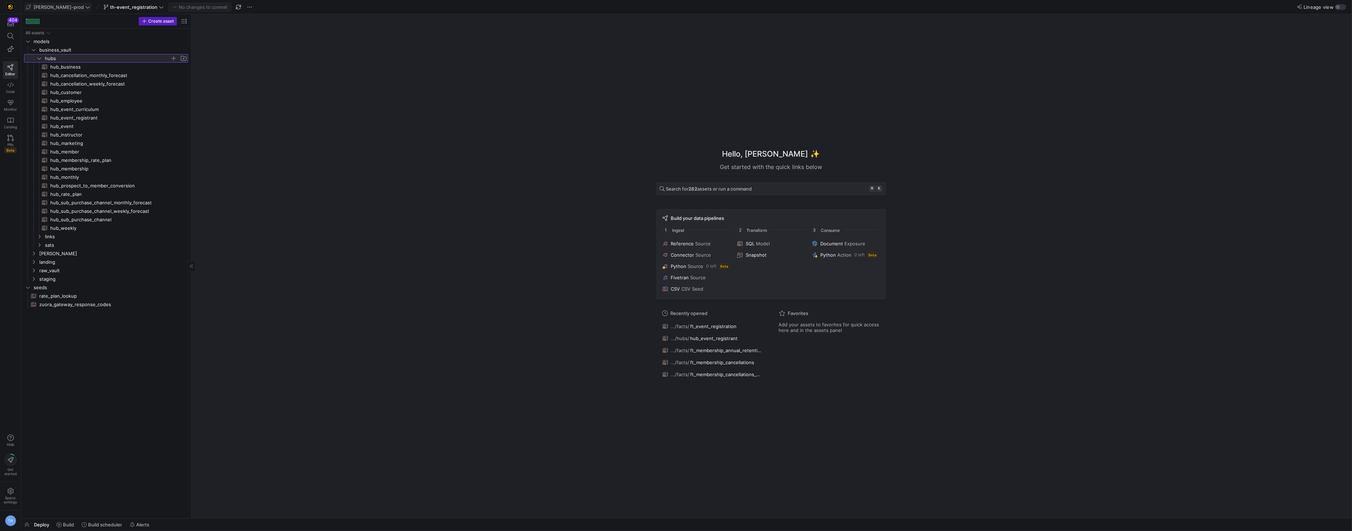
click at [85, 59] on span "hubs" at bounding box center [107, 58] width 125 height 8
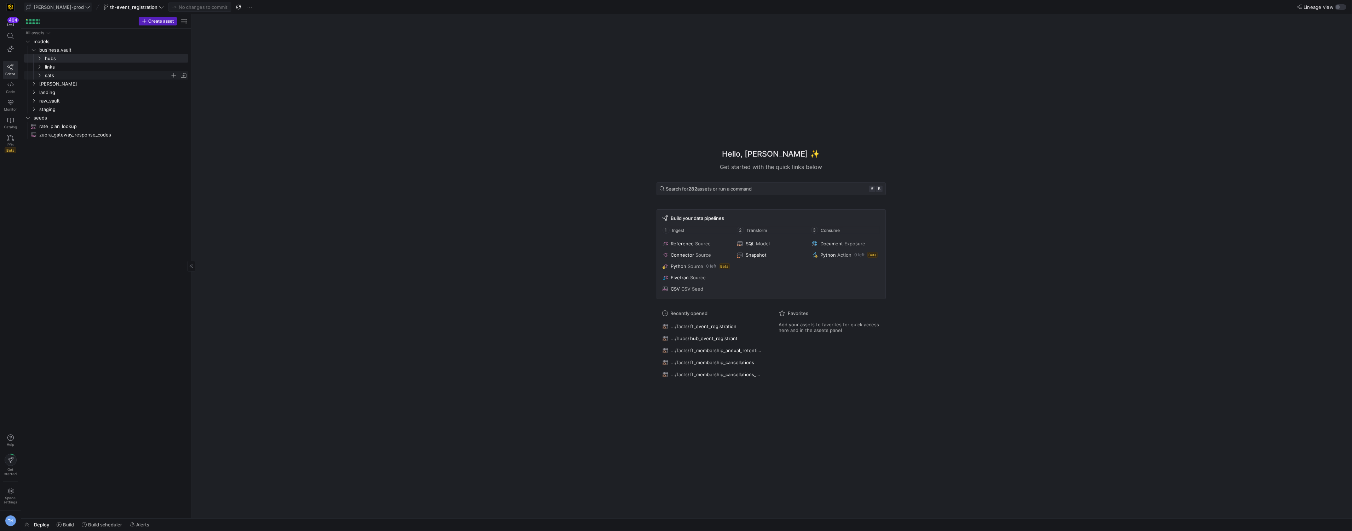
click at [77, 74] on span "sats" at bounding box center [107, 75] width 125 height 8
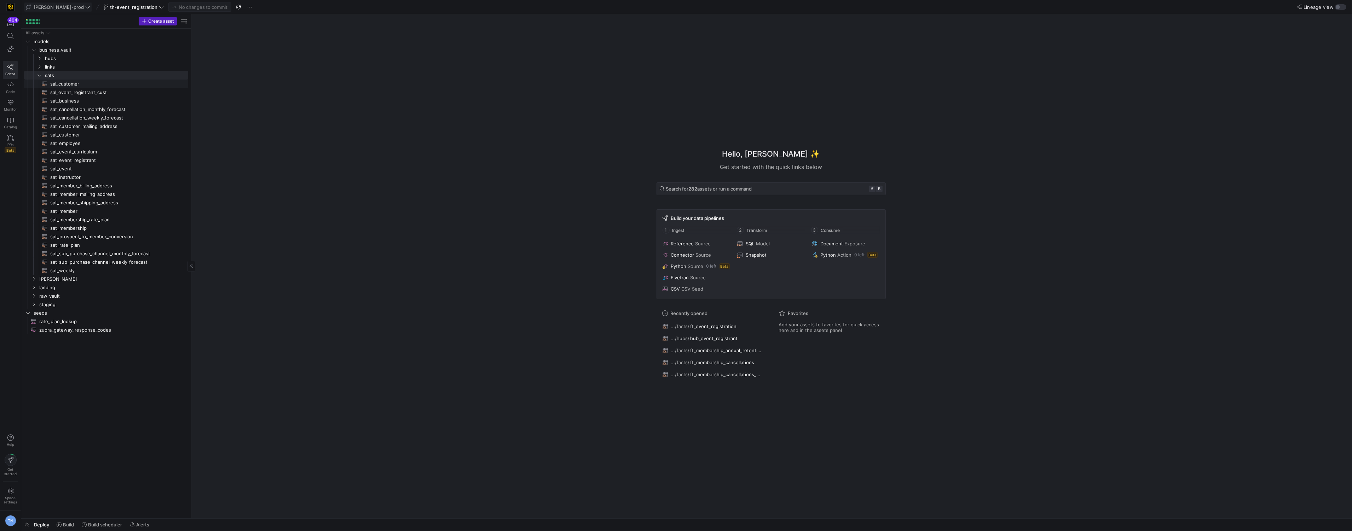
click at [80, 83] on span "sal_customer​​​​​​​​​​" at bounding box center [115, 84] width 130 height 8
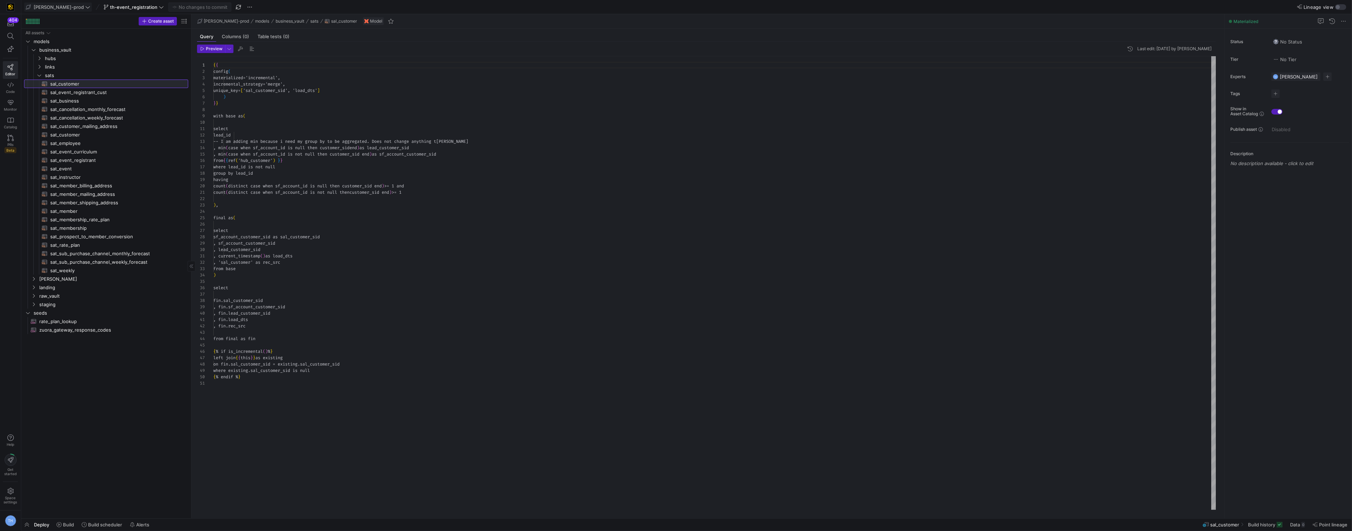
scroll to position [64, 0]
click at [95, 93] on span "sal_event_registrant_cust​​​​​​​​​​" at bounding box center [115, 92] width 130 height 8
type textarea "{{ config( materialized='incremental', incremental_strategy='merge', unique_key…"
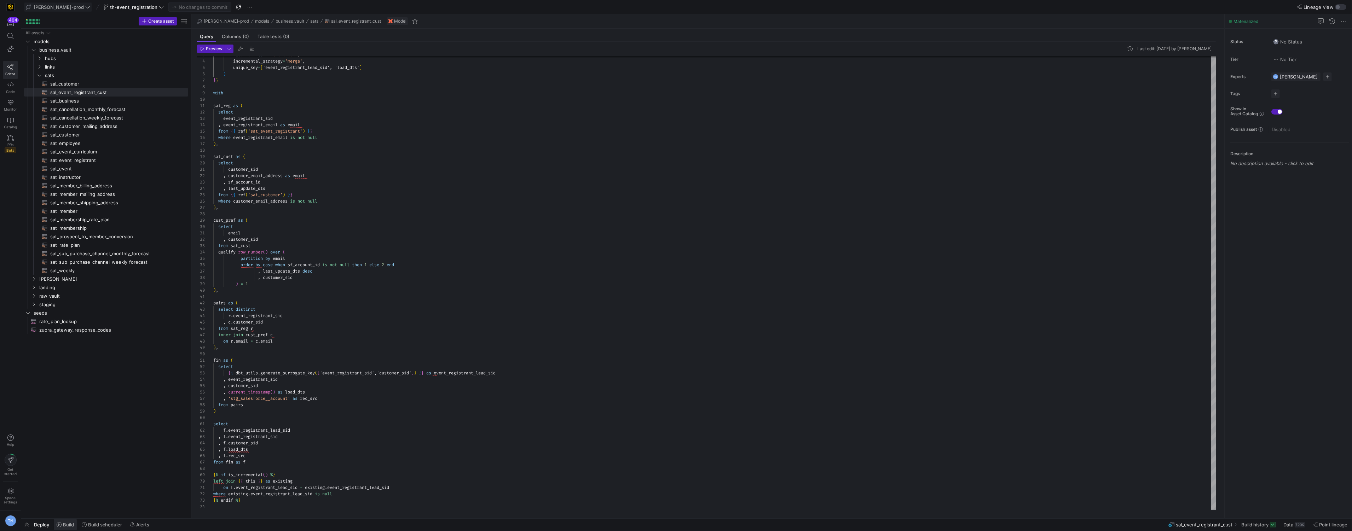
click at [63, 526] on span "Build" at bounding box center [68, 525] width 11 height 6
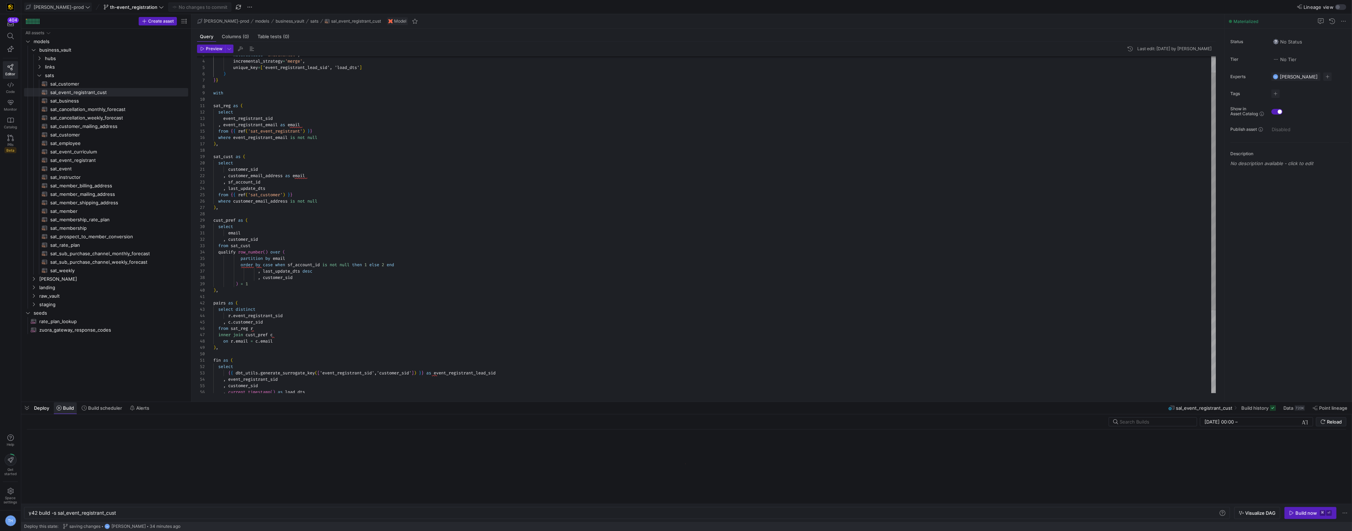
scroll to position [0, 88]
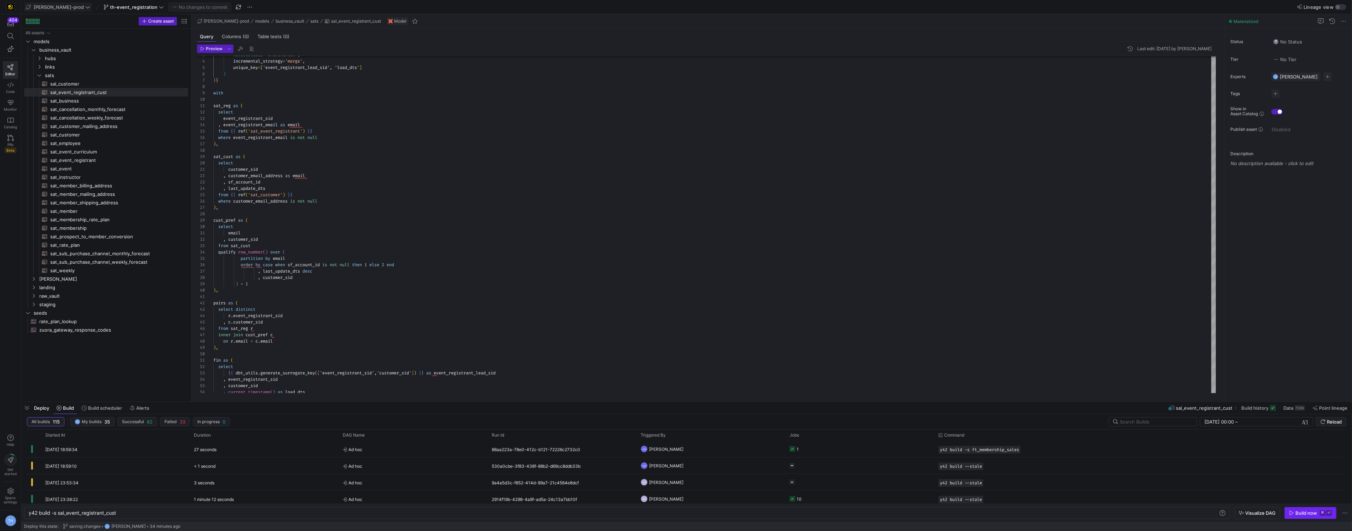
click at [1301, 512] on div "Build now" at bounding box center [1306, 513] width 22 height 6
click at [94, 53] on span "business_vault" at bounding box center [104, 50] width 131 height 8
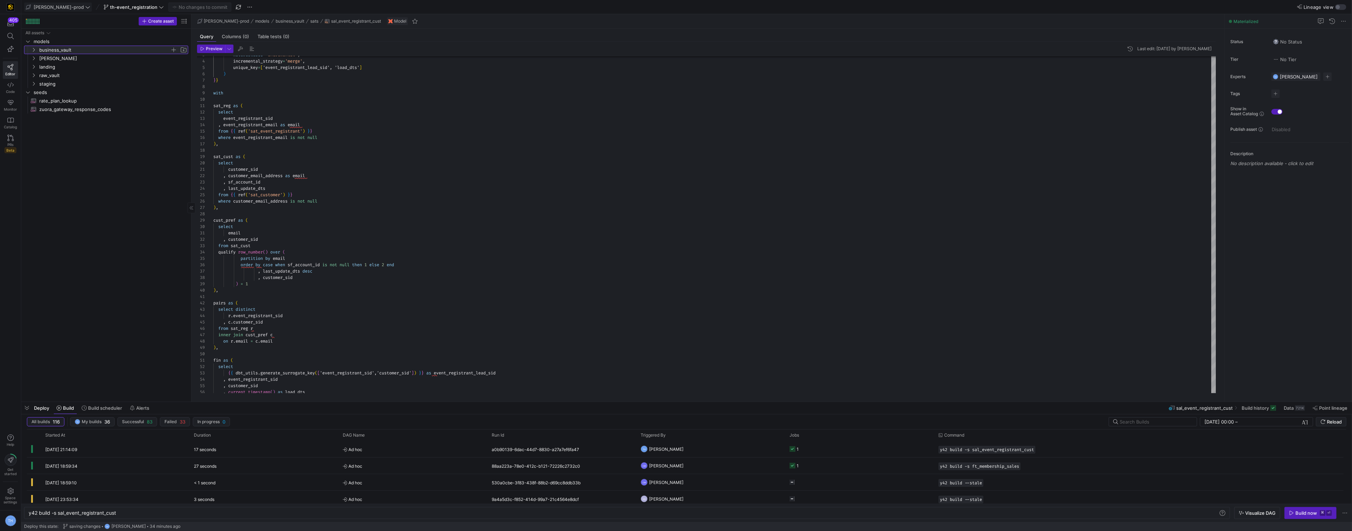
click at [94, 53] on span "business_vault" at bounding box center [104, 50] width 131 height 8
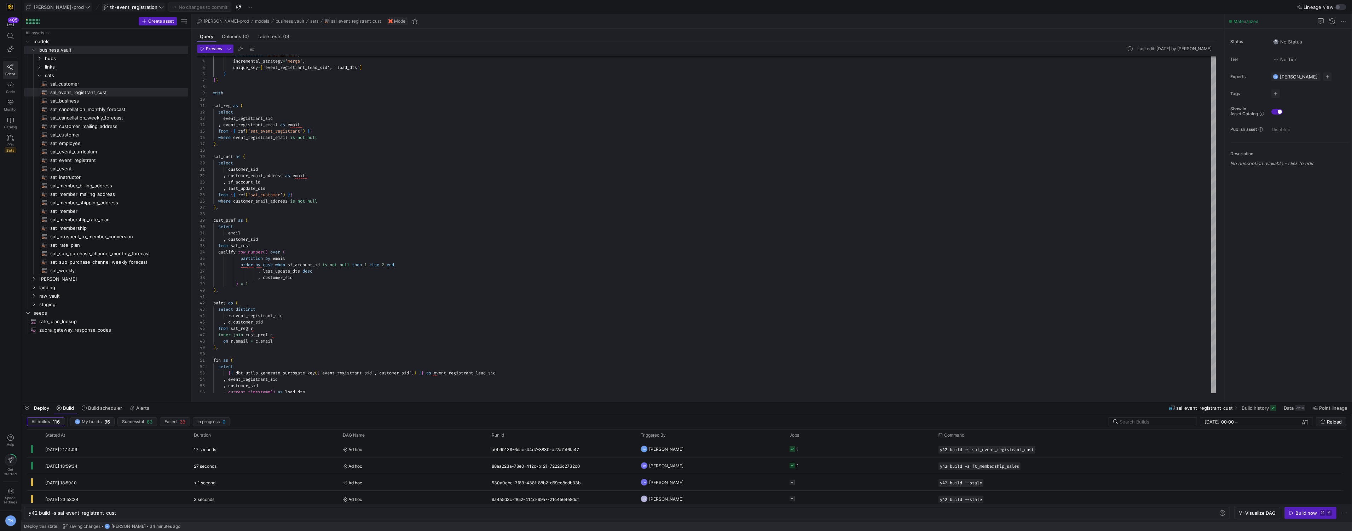
click at [121, 3] on span at bounding box center [133, 7] width 63 height 8
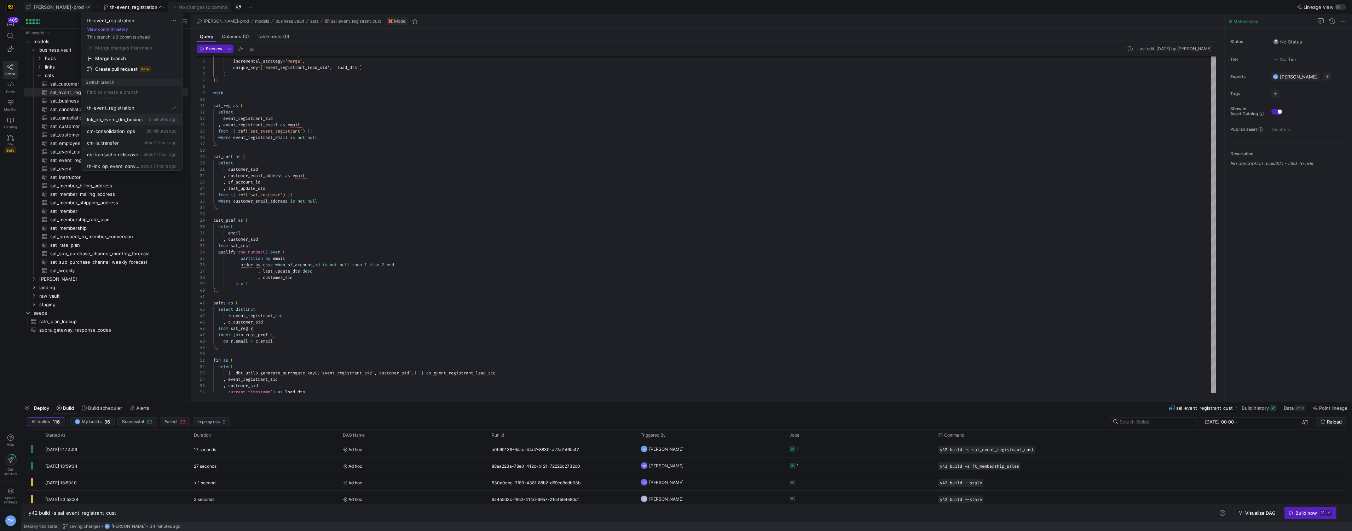
scroll to position [0, 0]
click at [53, 6] on div at bounding box center [676, 265] width 1352 height 531
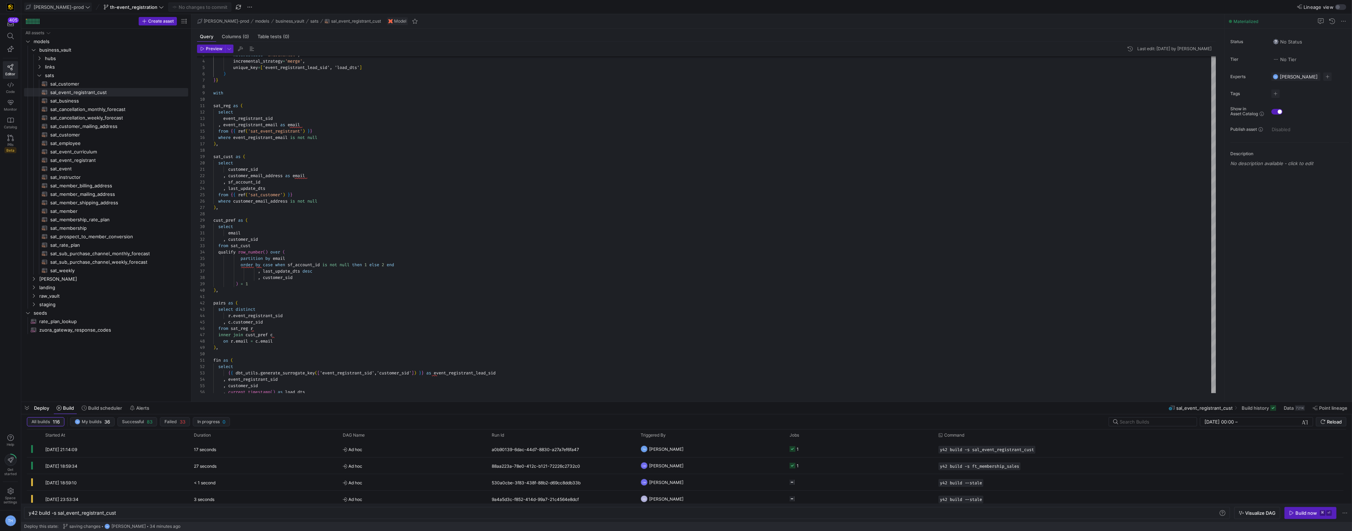
click at [53, 7] on span "[PERSON_NAME]-prod" at bounding box center [59, 7] width 50 height 6
click at [56, 69] on span "y42-dd" at bounding box center [64, 72] width 70 height 6
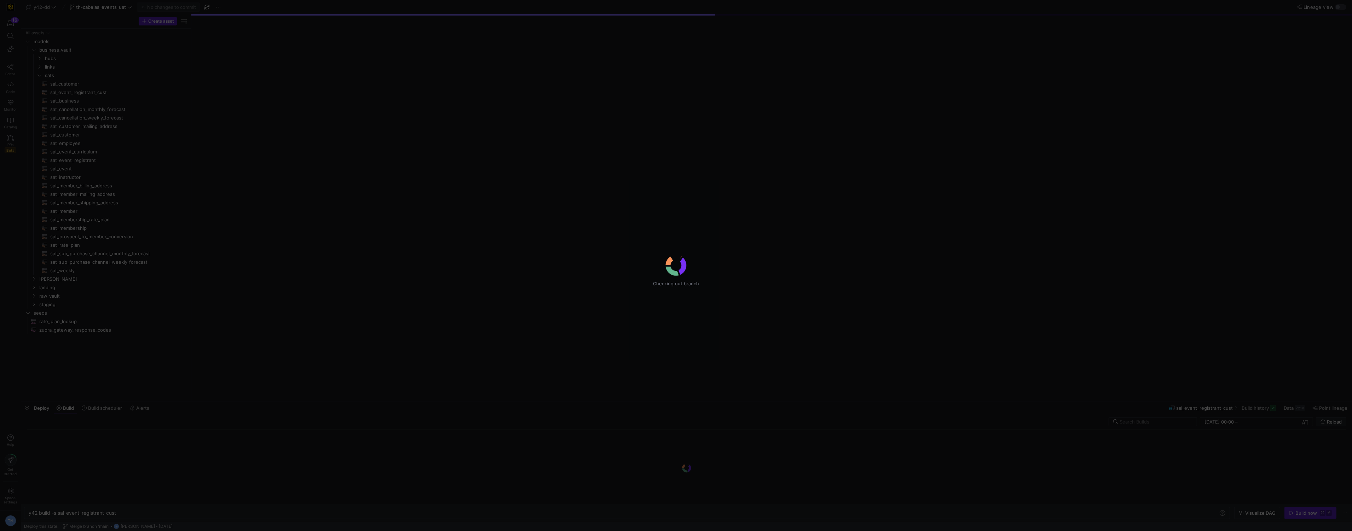
type textarea "y42 build"
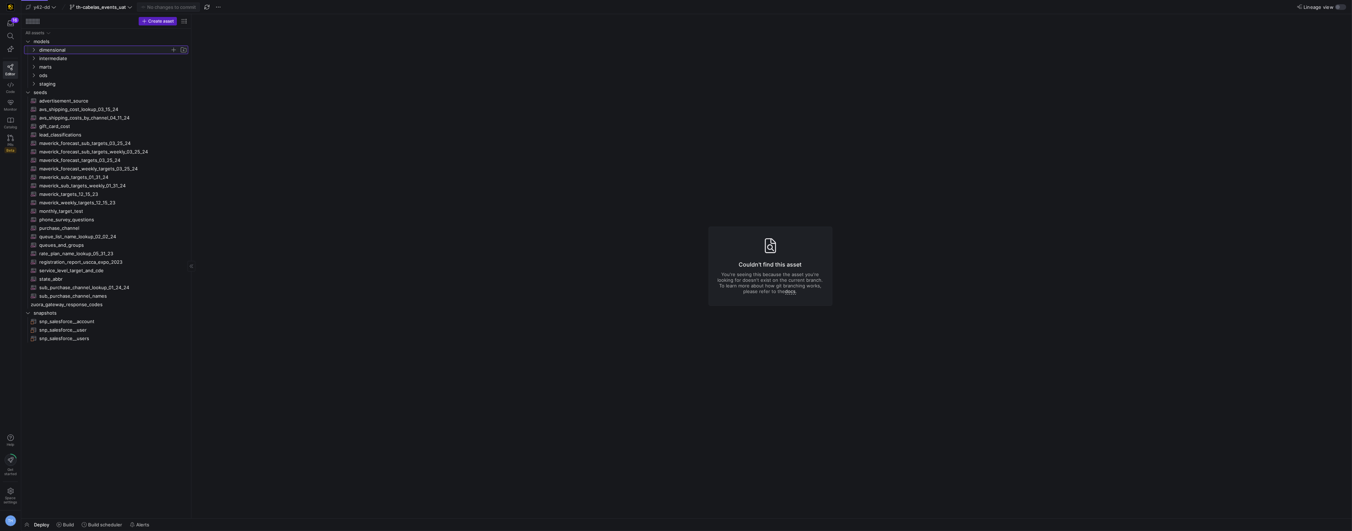
click at [83, 48] on span "dimensional" at bounding box center [104, 50] width 131 height 8
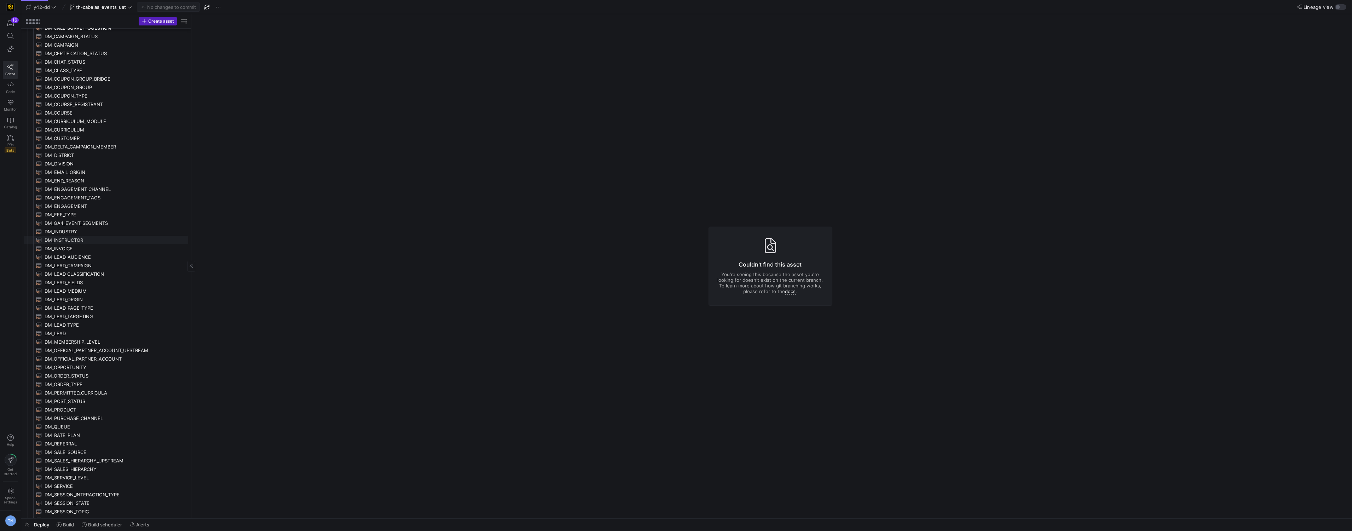
scroll to position [152, 0]
click at [84, 229] on span "DM_INSTRUCTOR​​​​​​​​​​" at bounding box center [112, 229] width 135 height 8
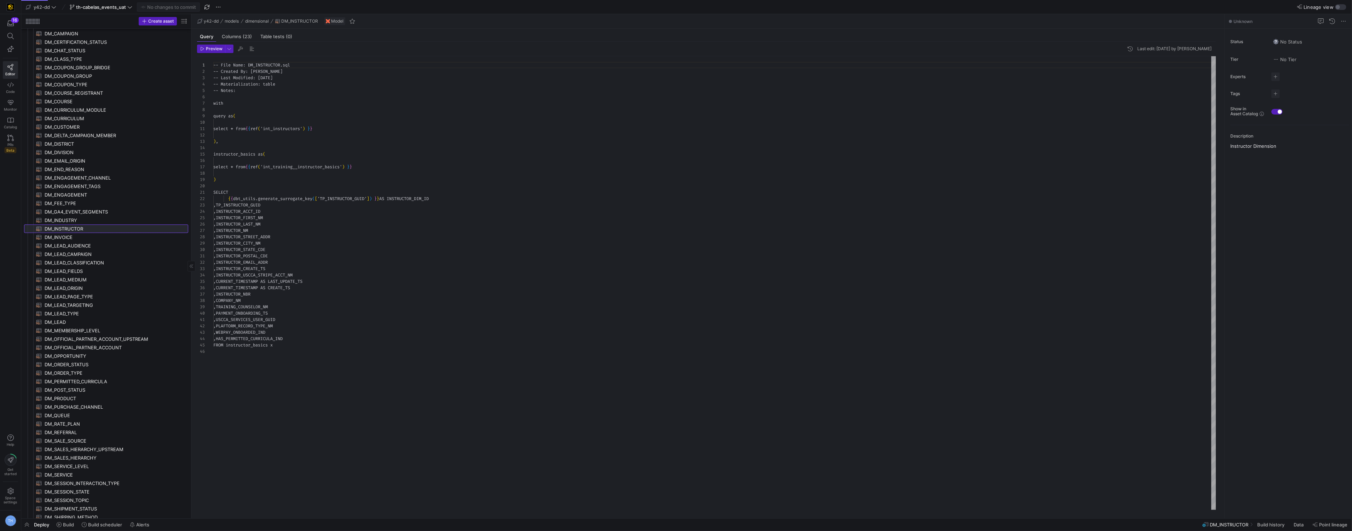
scroll to position [64, 0]
click at [64, 524] on span "Build" at bounding box center [68, 525] width 11 height 6
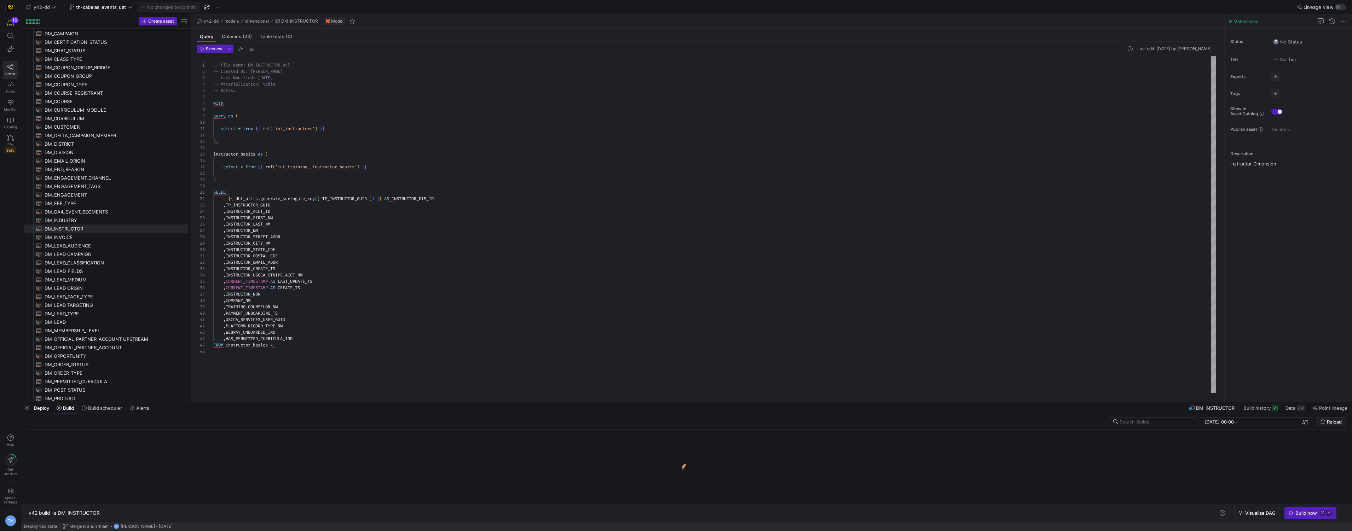
scroll to position [0, 71]
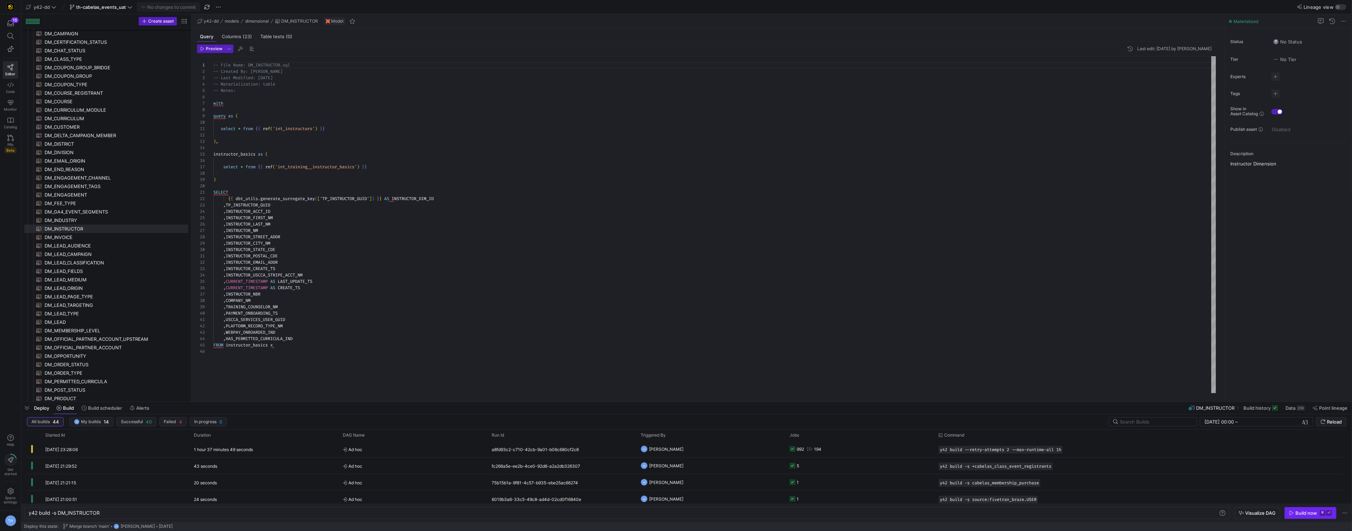
click at [1294, 511] on icon "button" at bounding box center [1291, 513] width 5 height 5
click at [725, 453] on y42-orchestration-triggered-by "TH [PERSON_NAME]" at bounding box center [711, 449] width 140 height 16
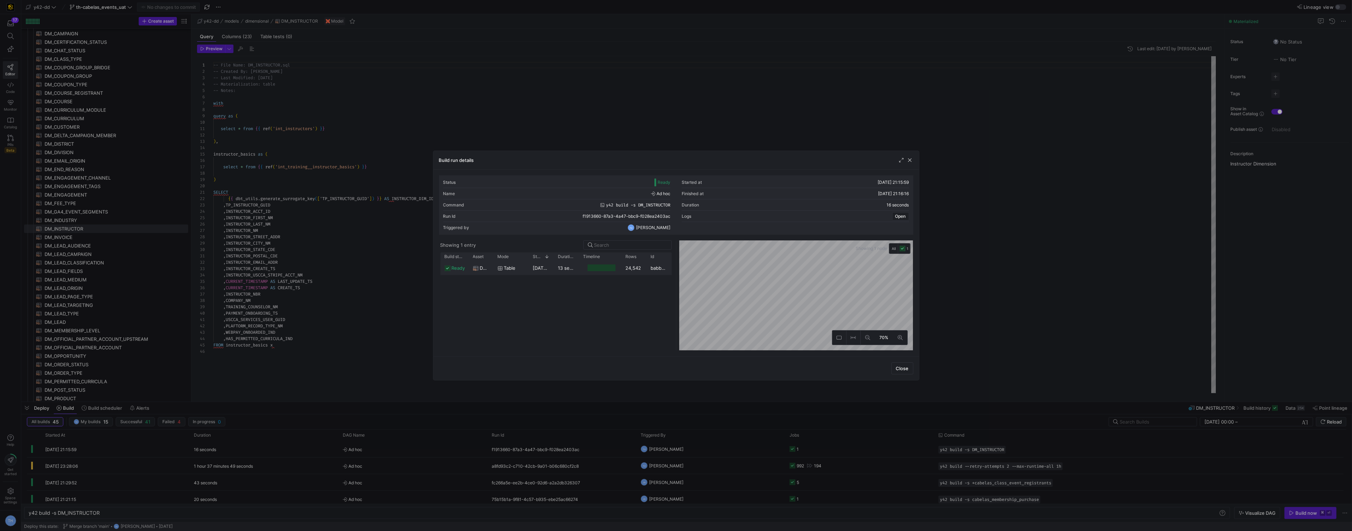
click at [634, 270] on div "24,542" at bounding box center [634, 268] width 25 height 14
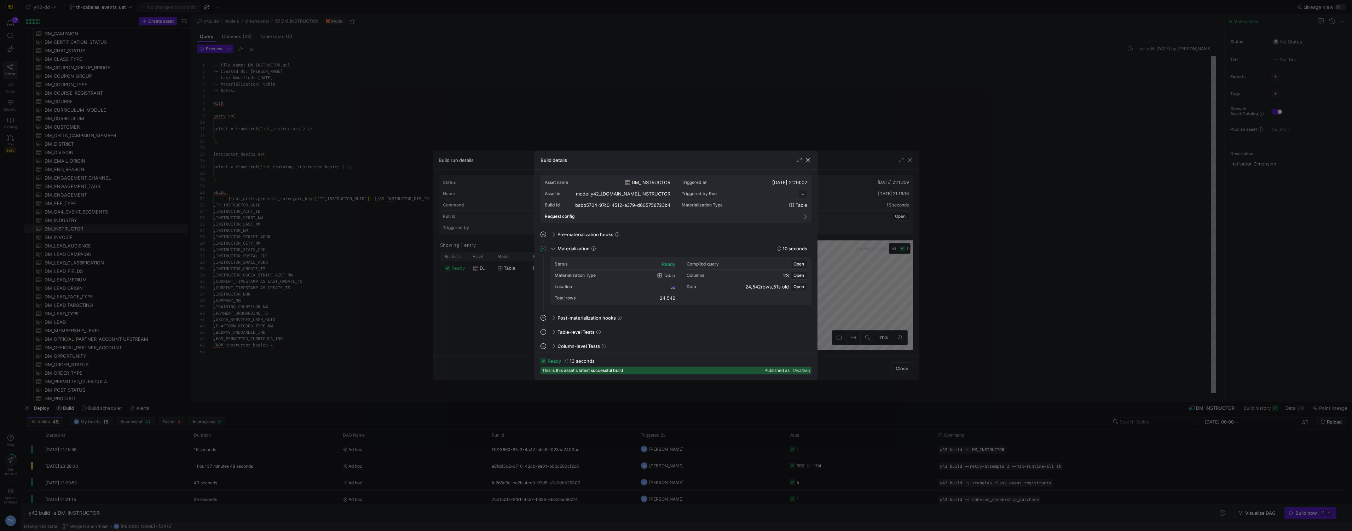
scroll to position [64, 0]
click at [670, 303] on div "Total rows 24,542" at bounding box center [615, 298] width 121 height 11
click at [670, 302] on div "Total rows 24,542" at bounding box center [615, 298] width 121 height 11
click at [670, 301] on div "Total rows 24,542" at bounding box center [615, 298] width 121 height 11
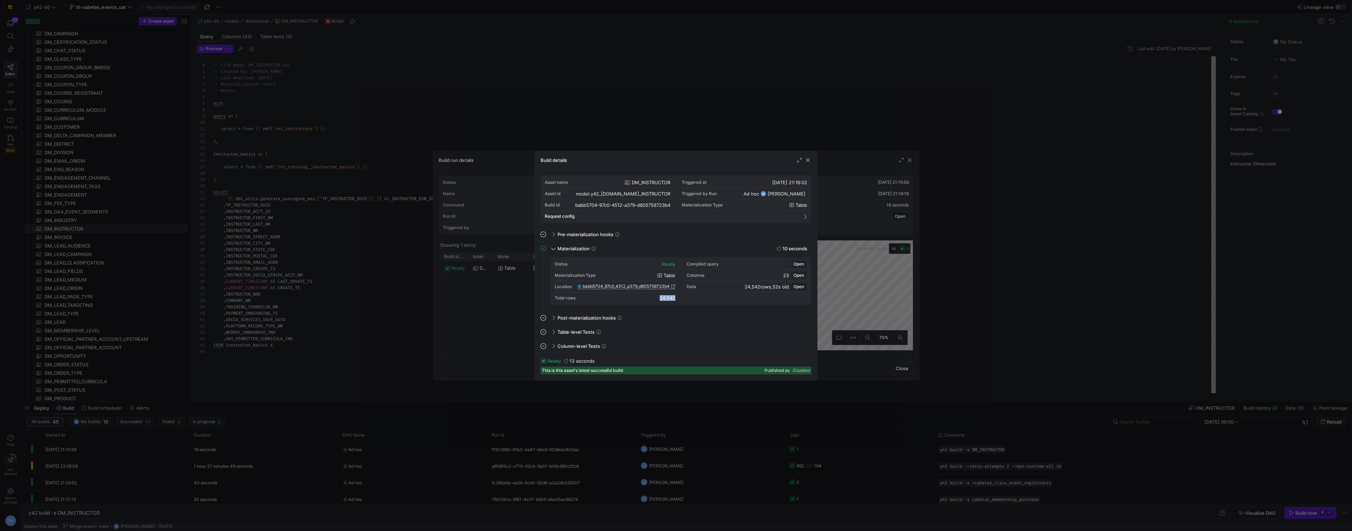
click at [670, 301] on div "Total rows 24,542" at bounding box center [615, 298] width 121 height 11
copy mat-accordion "24,542"
click at [180, 94] on div at bounding box center [676, 265] width 1352 height 531
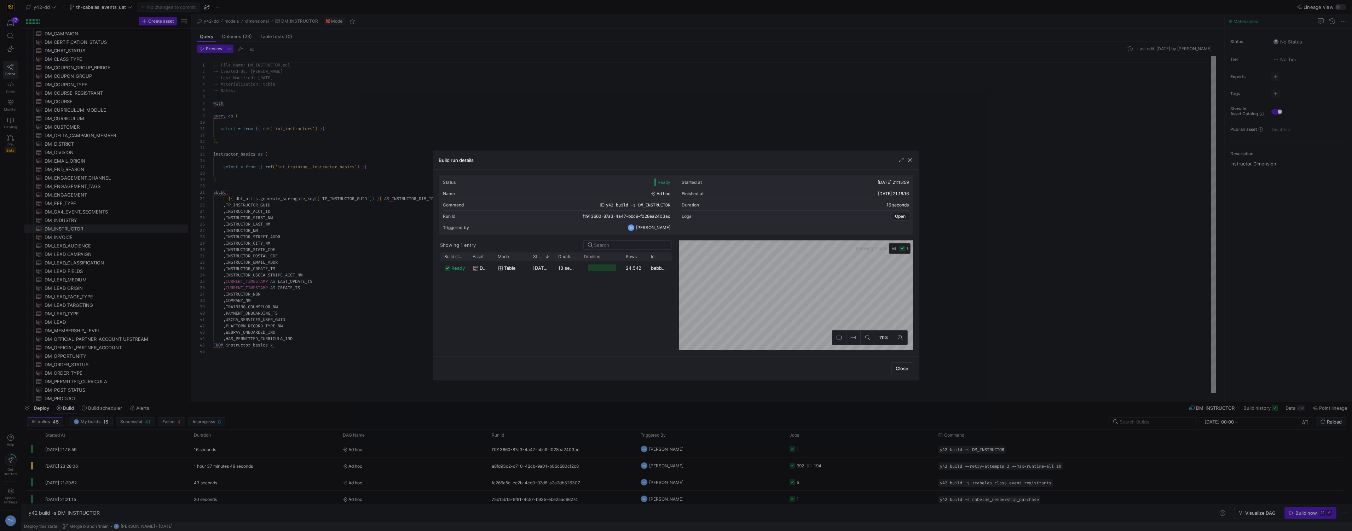
click at [224, 108] on div at bounding box center [676, 265] width 1352 height 531
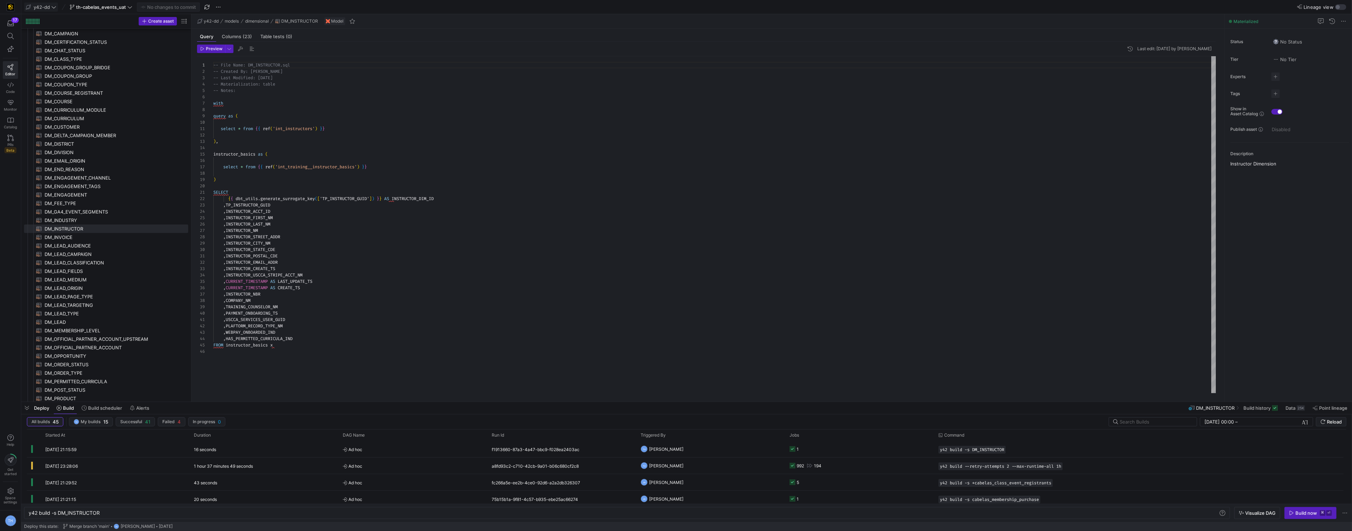
click at [33, 10] on span at bounding box center [40, 7] width 33 height 8
click at [71, 73] on span "[PERSON_NAME]-prod" at bounding box center [64, 72] width 70 height 6
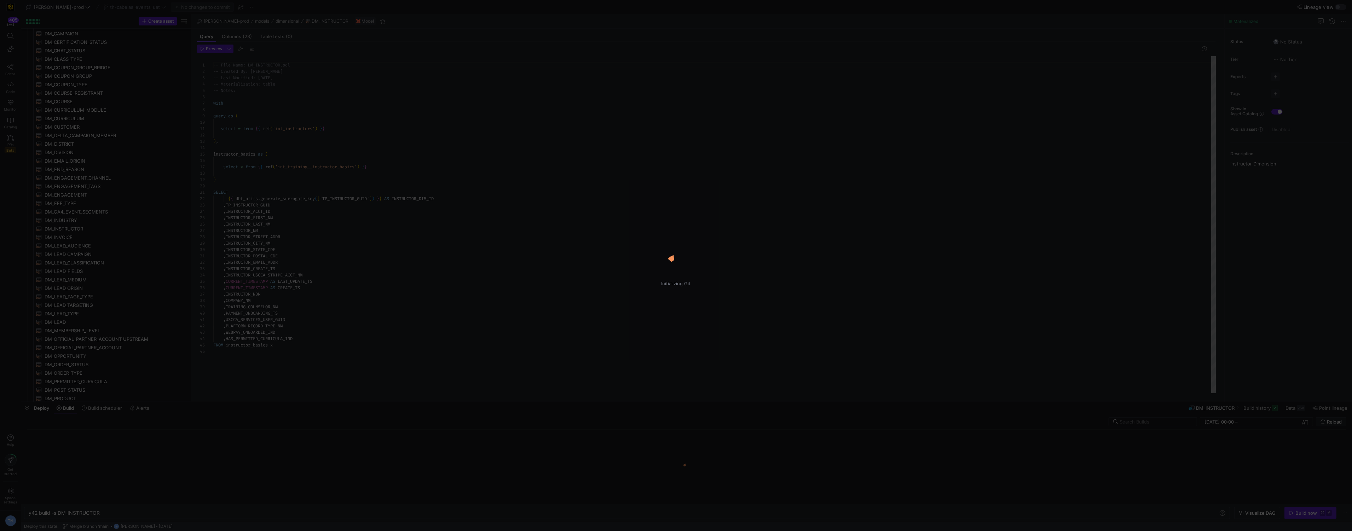
scroll to position [64, 0]
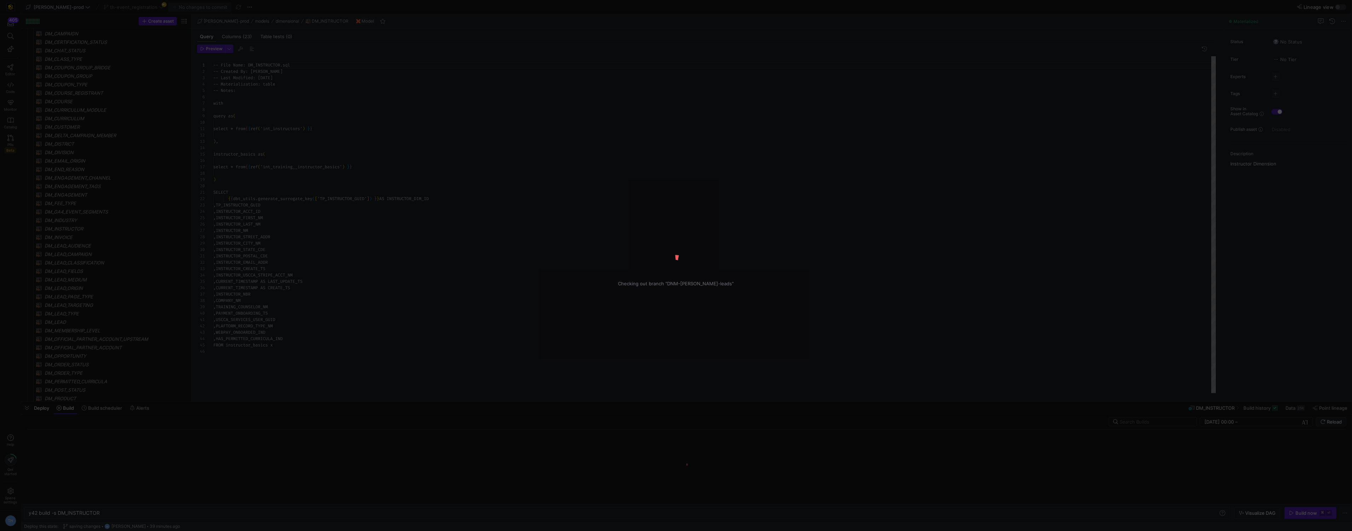
scroll to position [64, 0]
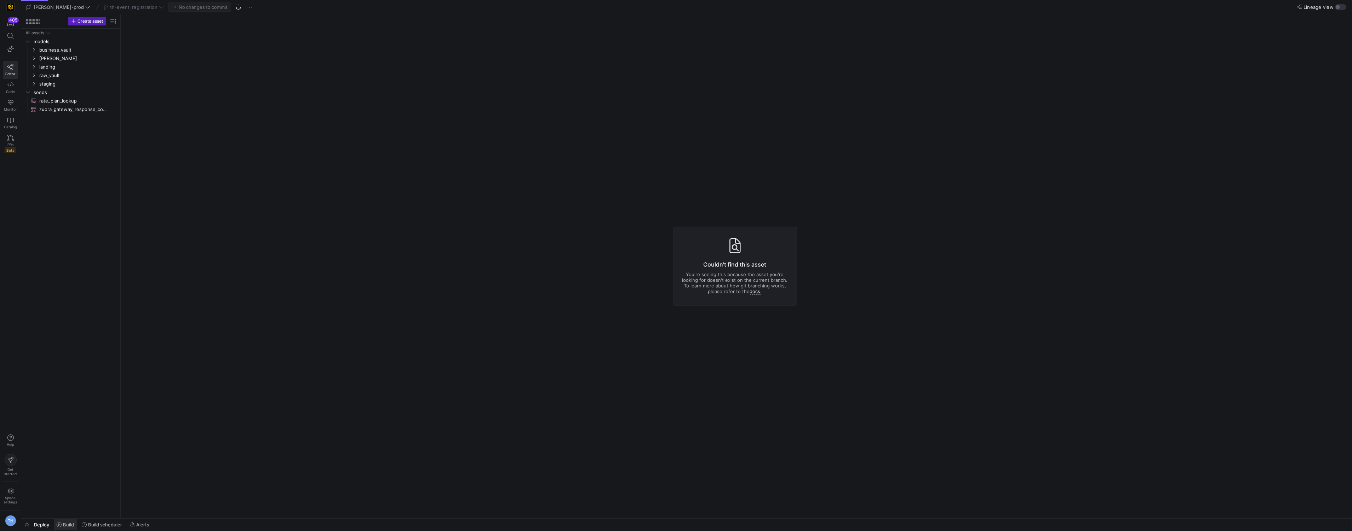
click at [65, 525] on span "Build" at bounding box center [68, 525] width 11 height 6
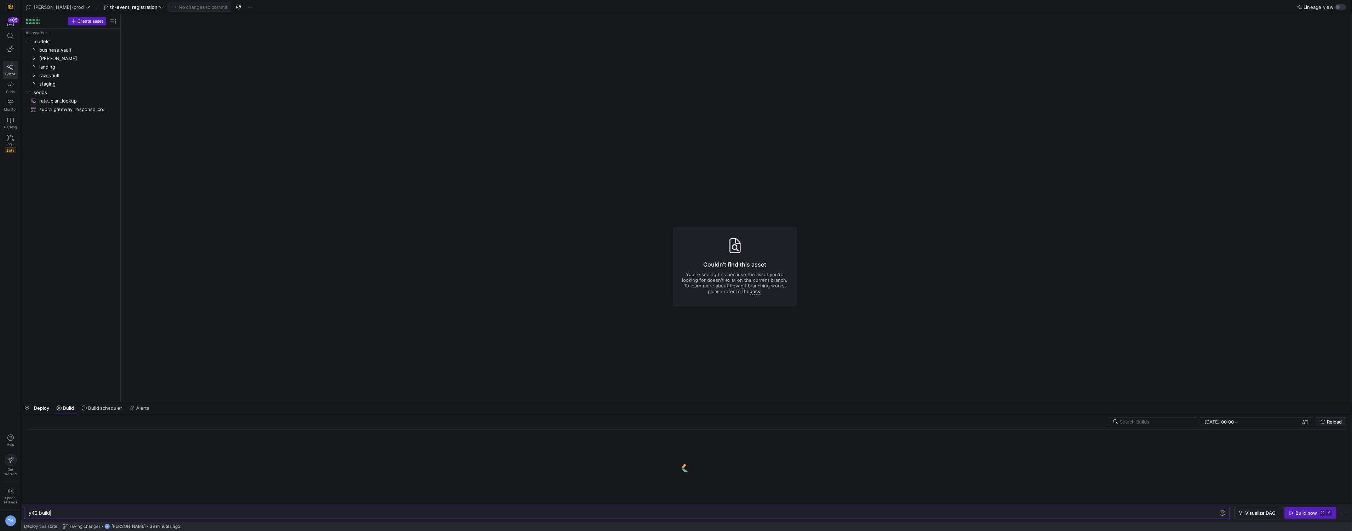
scroll to position [0, 21]
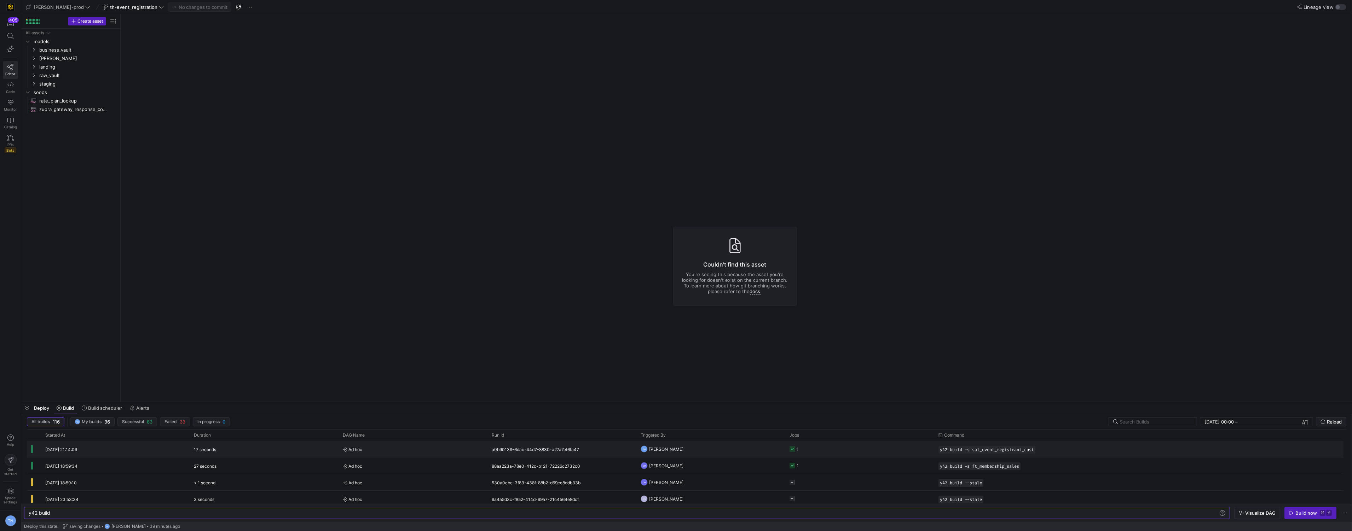
click at [440, 450] on span "Ad hoc" at bounding box center [413, 449] width 140 height 17
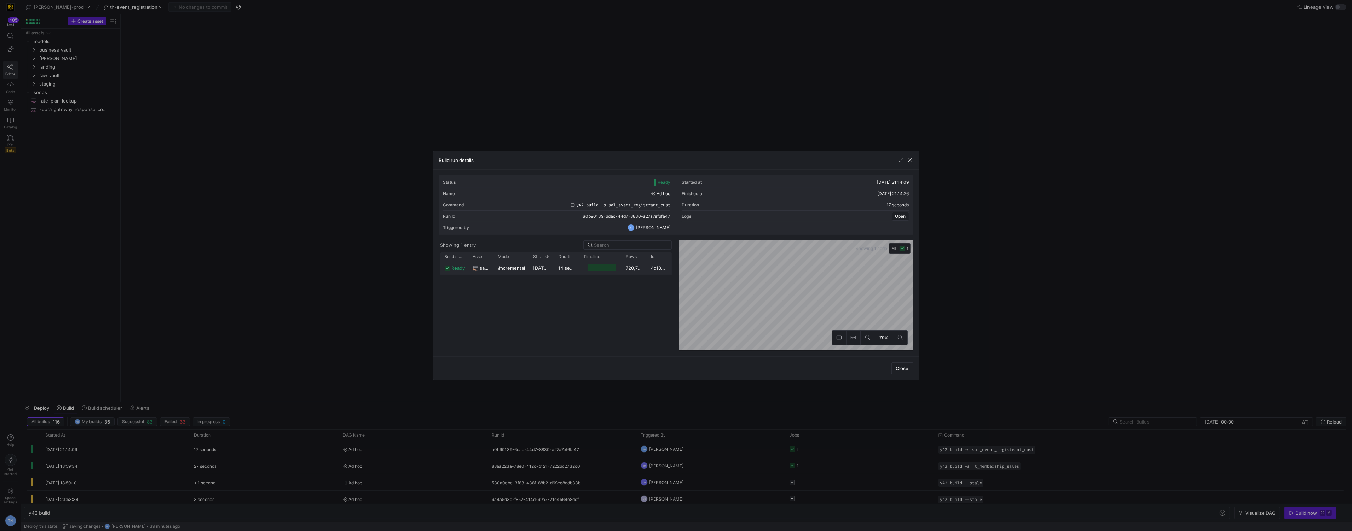
click at [641, 268] on div "720,739" at bounding box center [634, 268] width 25 height 14
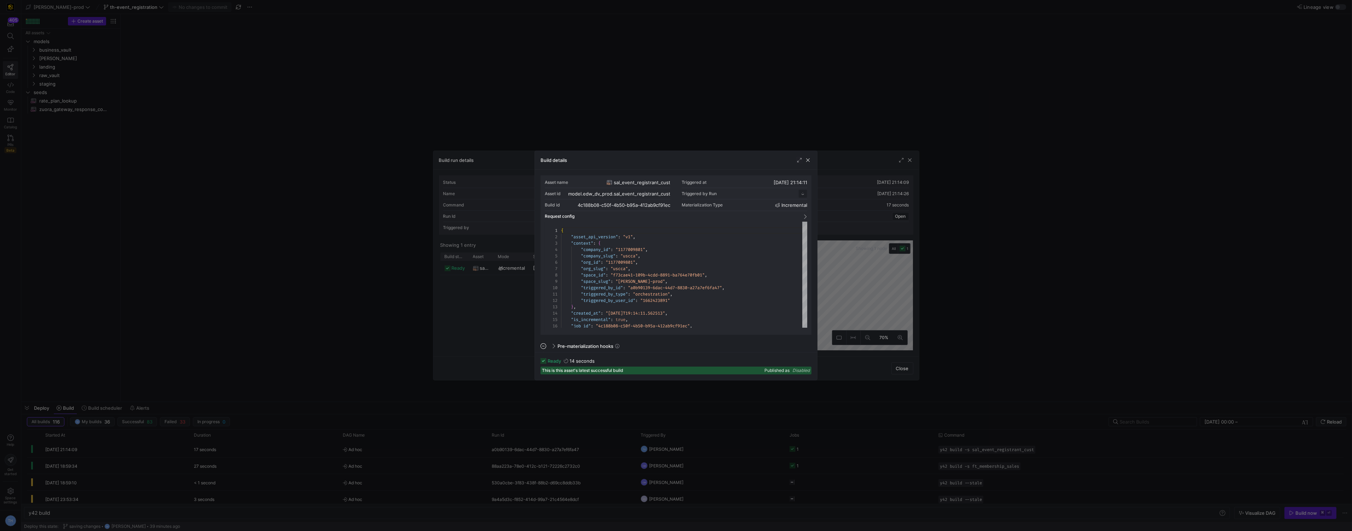
scroll to position [64, 0]
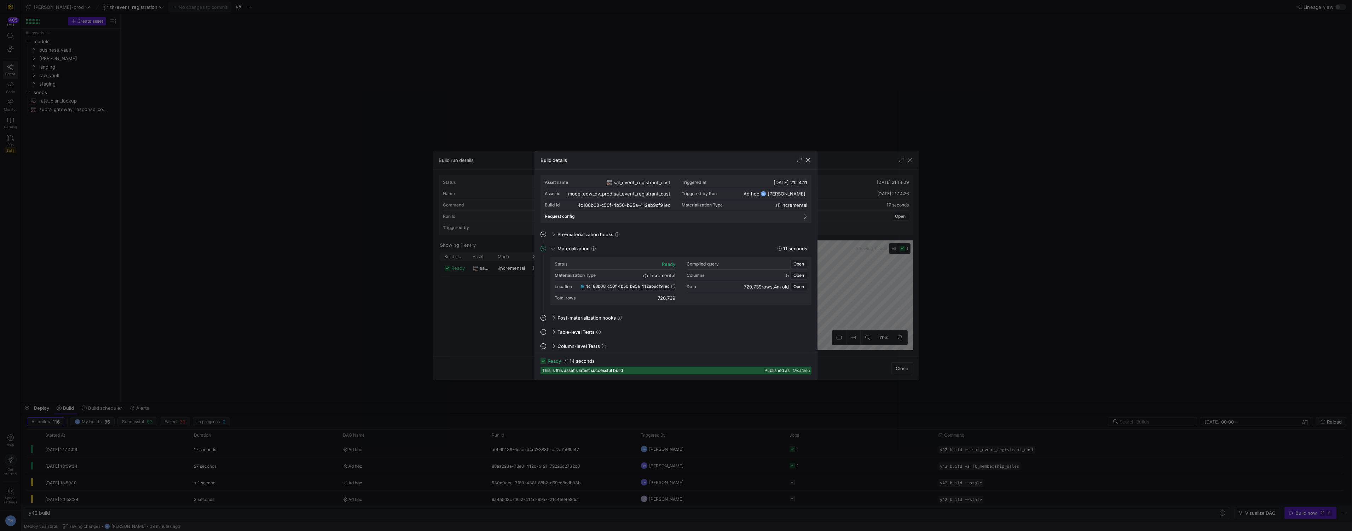
click at [655, 286] on span "4c188b08_c50f_4b50_b95a_412ab9cf91ec" at bounding box center [627, 286] width 84 height 5
click at [169, 117] on div at bounding box center [676, 265] width 1352 height 531
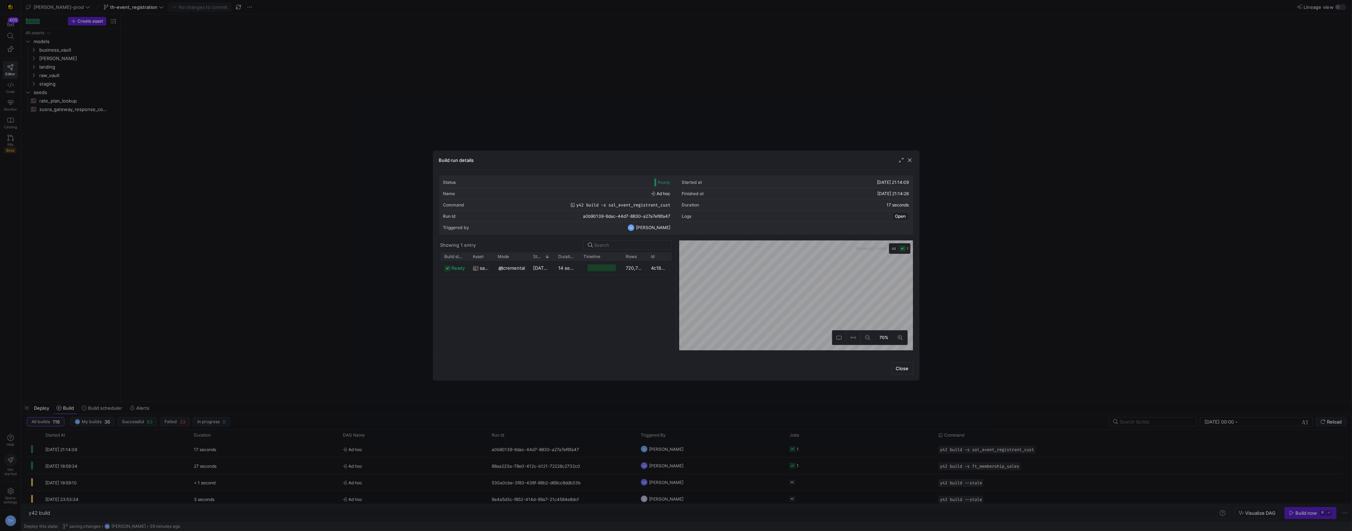
click at [169, 117] on div at bounding box center [676, 265] width 1352 height 531
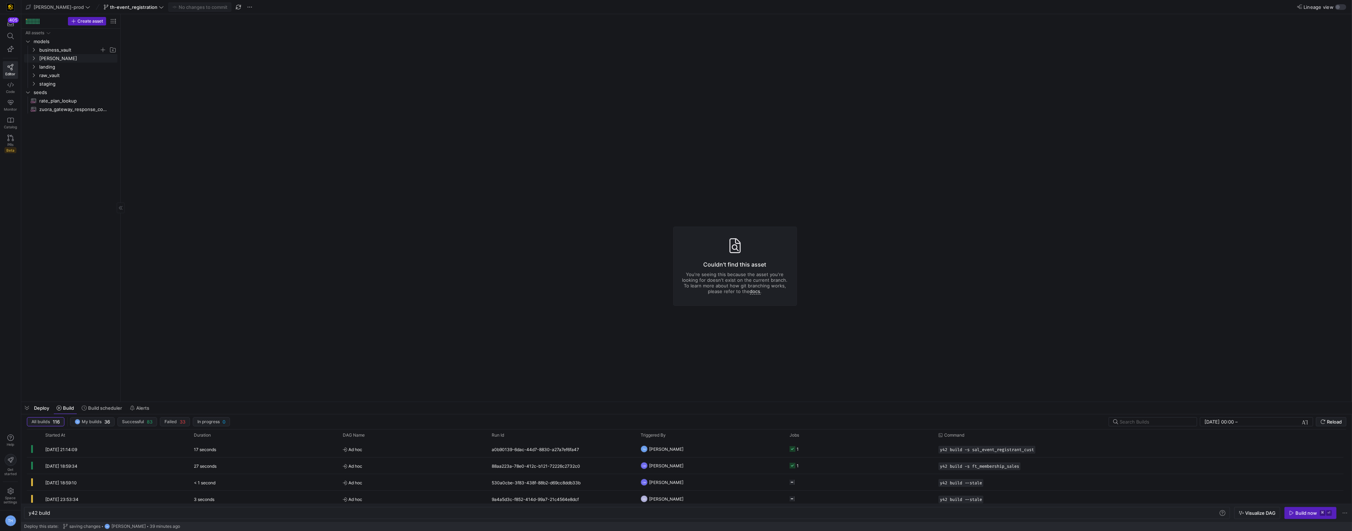
click at [85, 50] on span "business_vault" at bounding box center [69, 50] width 60 height 8
click at [76, 86] on span "[PERSON_NAME]" at bounding box center [69, 84] width 60 height 8
click at [76, 89] on span "dimensions" at bounding box center [72, 92] width 54 height 8
click at [82, 136] on span "dm_instructor​​​​​​​​​​" at bounding box center [79, 135] width 59 height 8
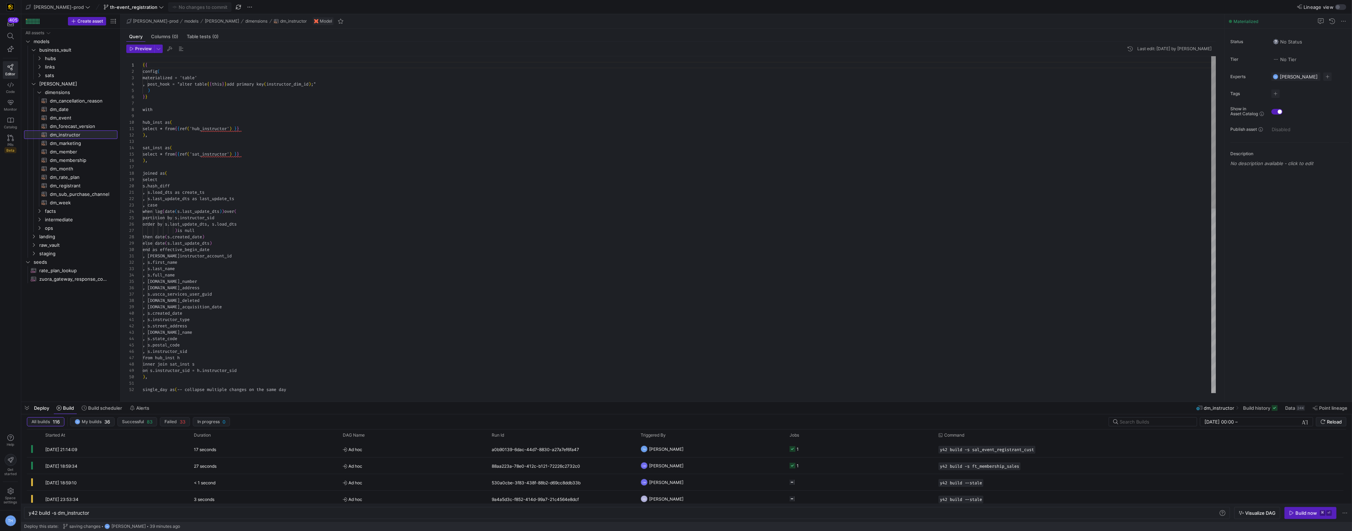
scroll to position [64, 0]
click at [1301, 514] on div "Build now" at bounding box center [1306, 513] width 22 height 6
click at [292, 443] on div "15 seconds" at bounding box center [264, 449] width 149 height 16
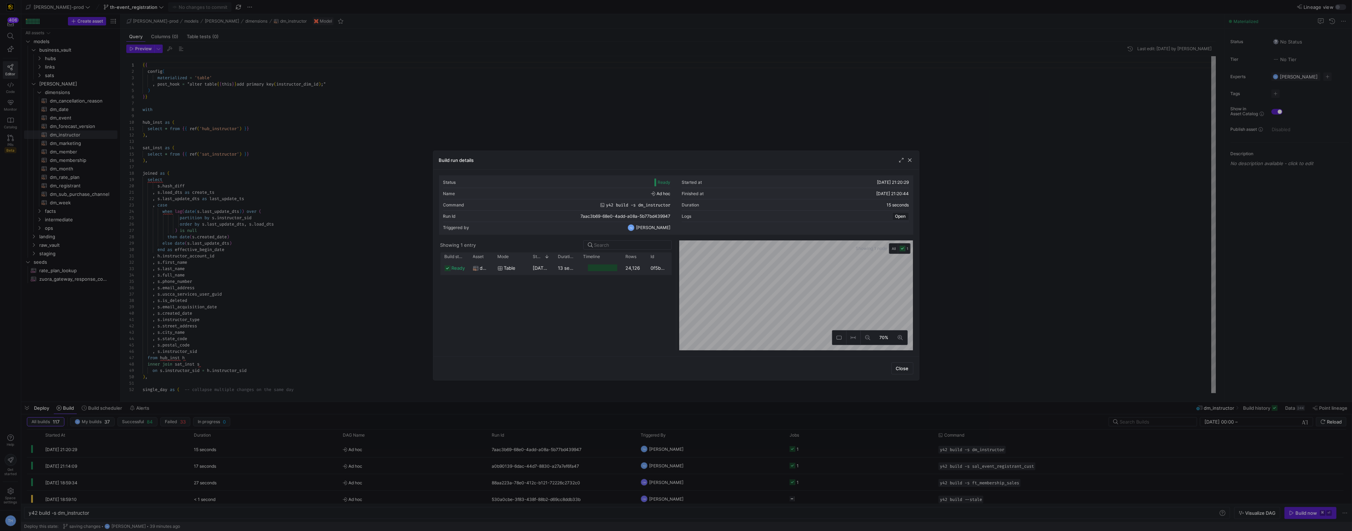
click at [644, 271] on div "24,126" at bounding box center [634, 268] width 25 height 14
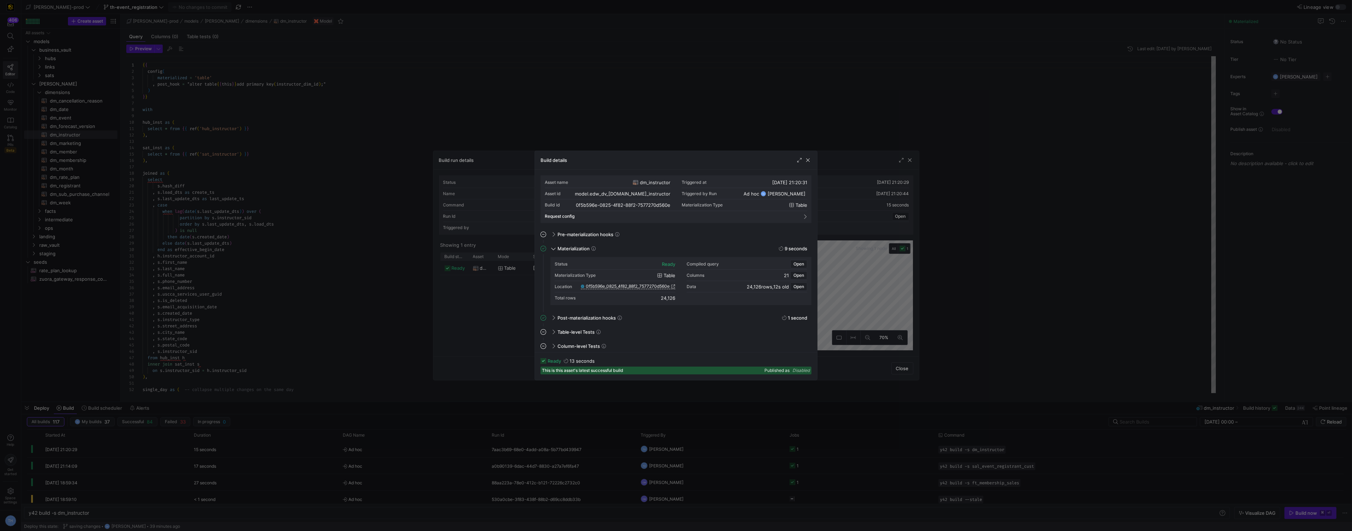
click at [637, 283] on div "Location 0f5b596e_0825_4f82_88f2_7577270d560e" at bounding box center [615, 286] width 121 height 11
click at [637, 285] on span "0f5b596e_0825_4f82_88f2_7577270d560e" at bounding box center [628, 286] width 84 height 5
click at [669, 298] on div "24,126" at bounding box center [668, 298] width 15 height 6
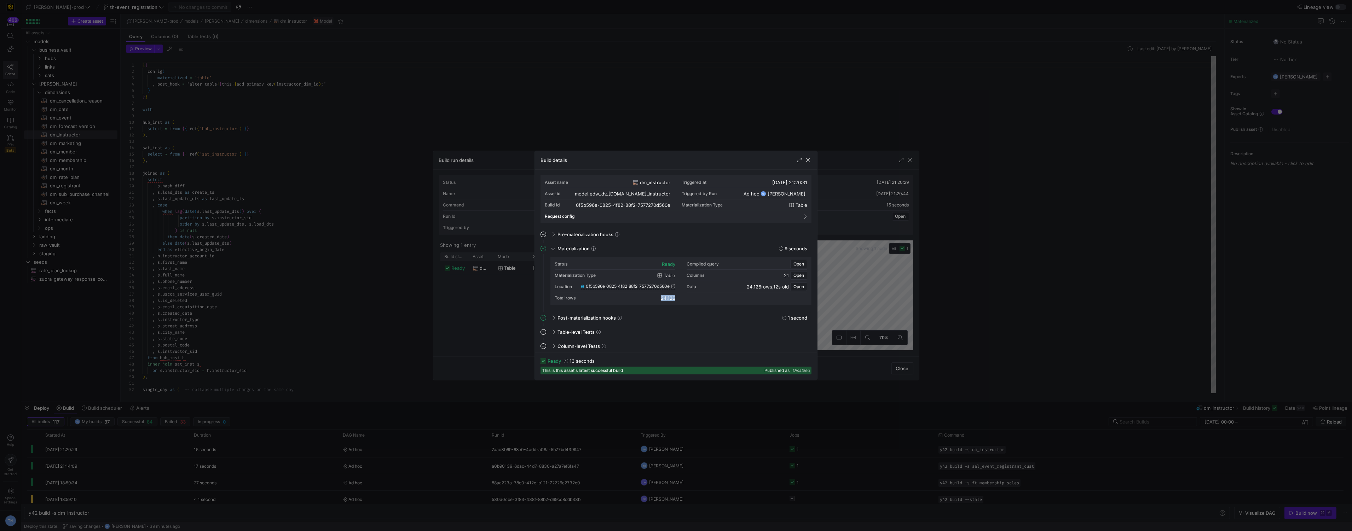
click at [669, 298] on div "24,126" at bounding box center [668, 298] width 15 height 6
copy mat-accordion "24,126"
click at [338, 85] on div at bounding box center [676, 265] width 1352 height 531
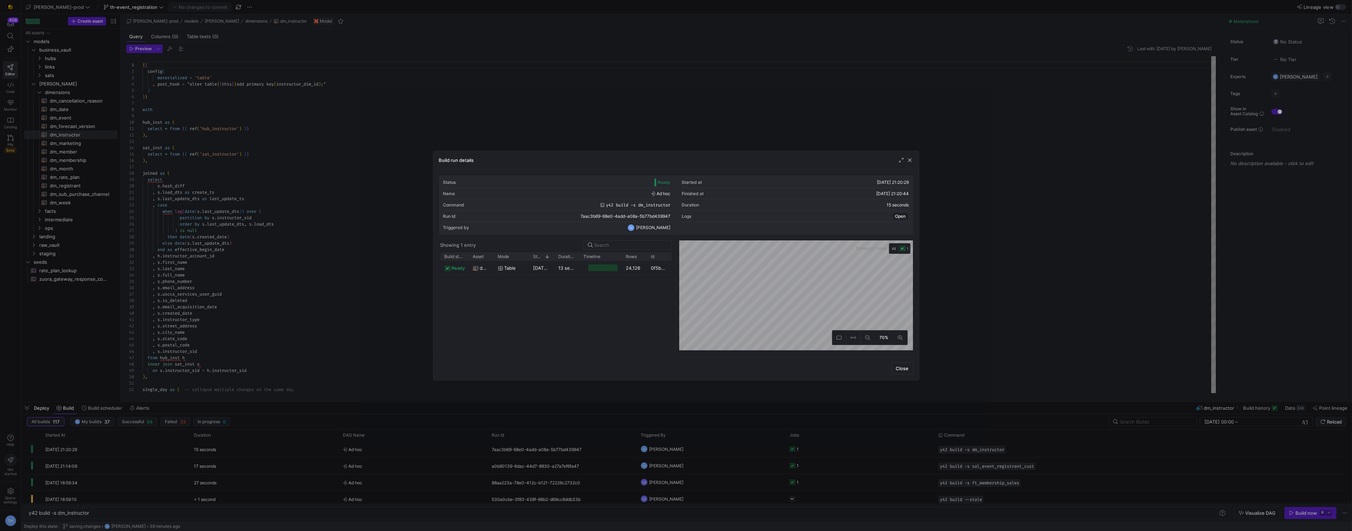
click at [338, 85] on div at bounding box center [676, 265] width 1352 height 531
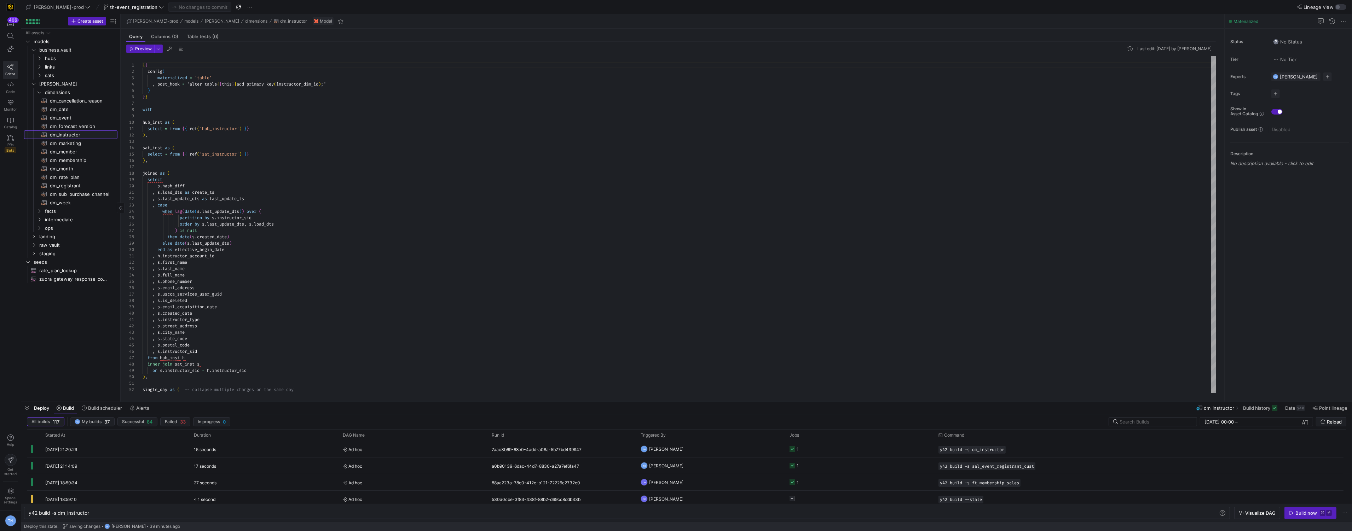
click at [97, 135] on span "dm_instructor​​​​​​​​​​" at bounding box center [79, 135] width 59 height 8
click at [61, 56] on span "hubs" at bounding box center [72, 58] width 54 height 8
click at [79, 133] on span "hub_instructor​​​​​​​​​​" at bounding box center [79, 135] width 59 height 8
type textarea "y42 build -s hub_instructor"
type textarea "{{ config( materialized='incremental', incremental_strategy='merge', unique_key…"
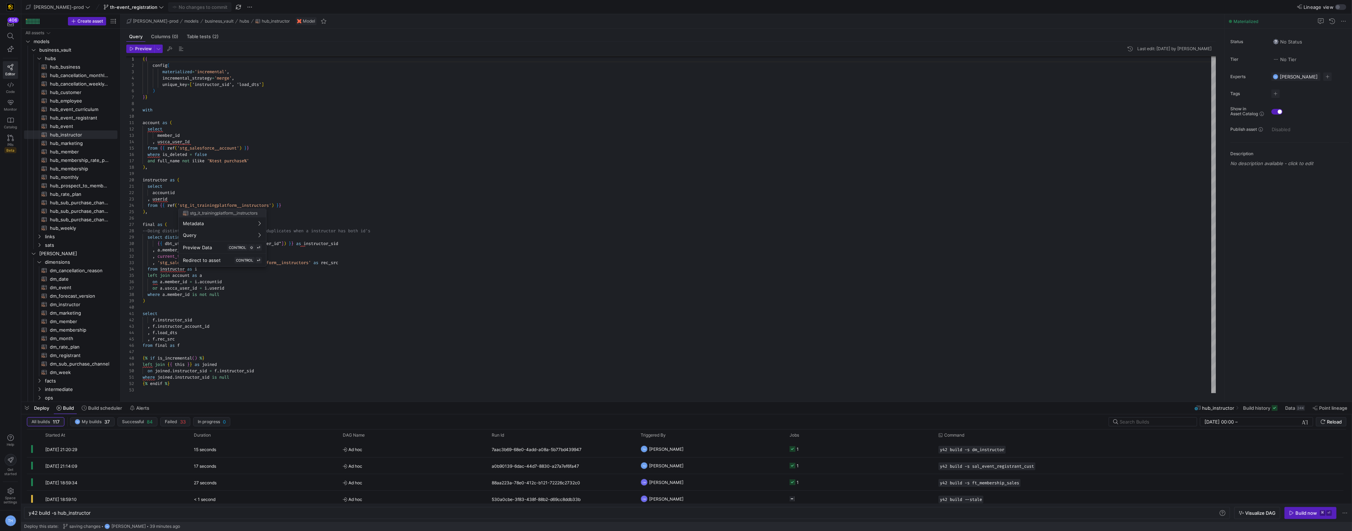
click at [288, 117] on div at bounding box center [676, 265] width 1352 height 531
click at [718, 444] on y42-orchestration-triggered-by "TH [PERSON_NAME]" at bounding box center [711, 449] width 140 height 16
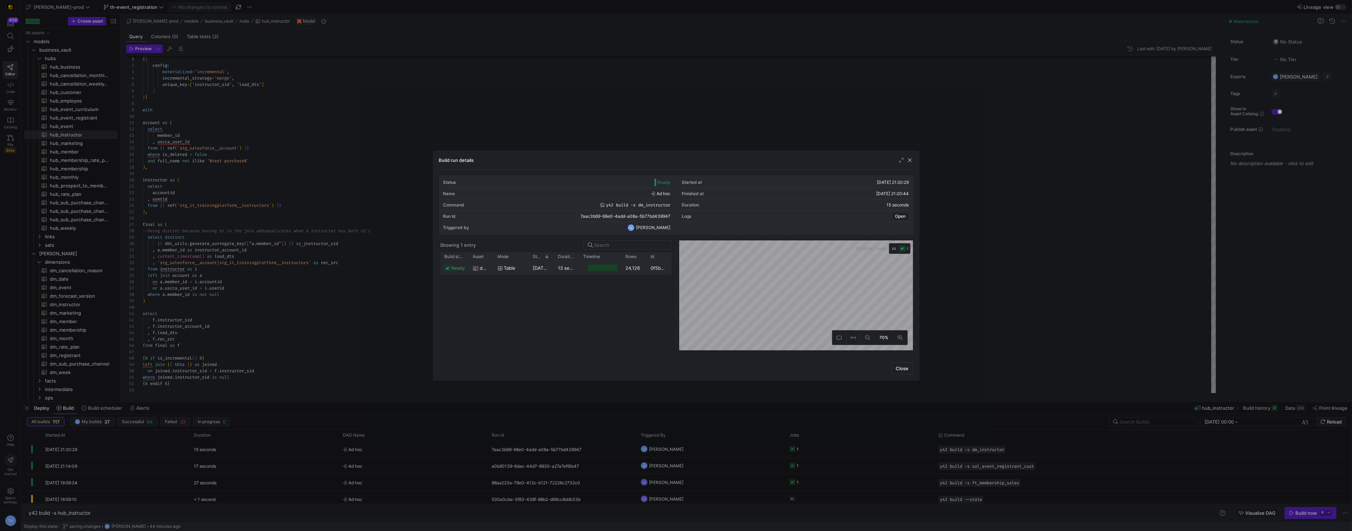
click at [531, 270] on div "09/09/25, 21:20:31" at bounding box center [541, 268] width 25 height 14
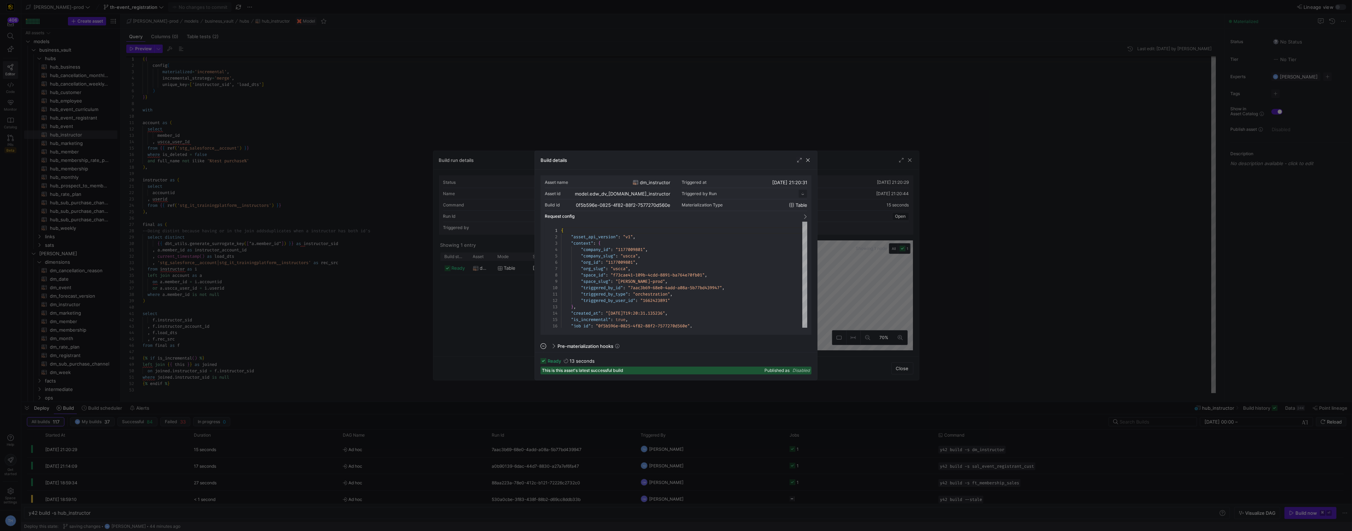
scroll to position [64, 0]
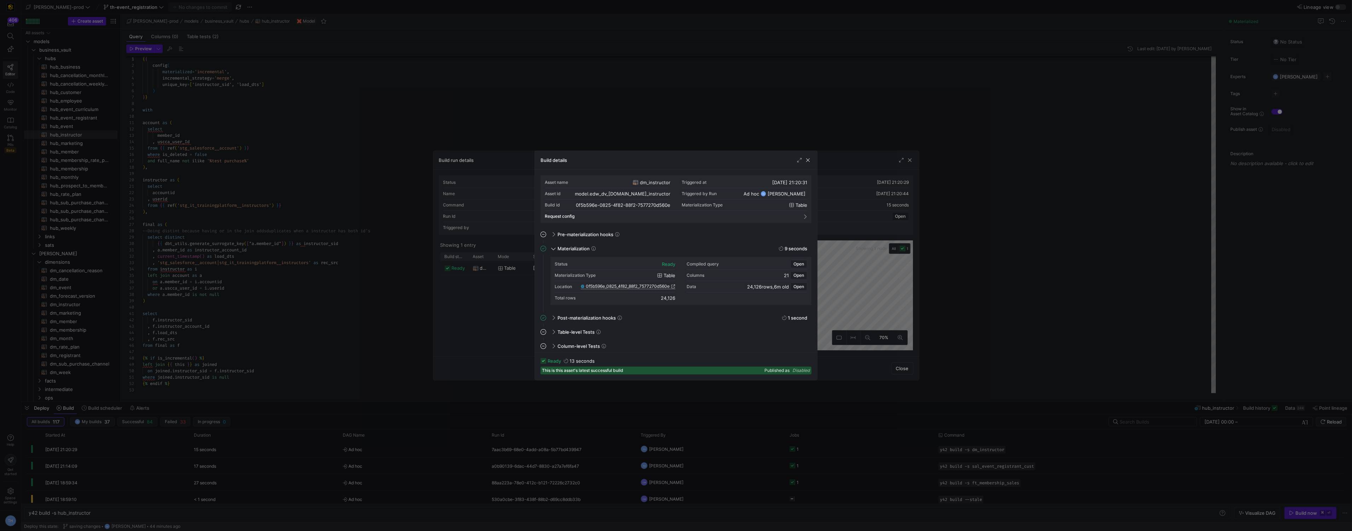
click at [643, 285] on span "0f5b596e_0825_4f82_88f2_7577270d560e" at bounding box center [628, 286] width 84 height 5
click at [608, 285] on span "0f5b596e_0825_4f82_88f2_7577270d560e" at bounding box center [628, 286] width 84 height 5
click at [314, 170] on div at bounding box center [676, 265] width 1352 height 531
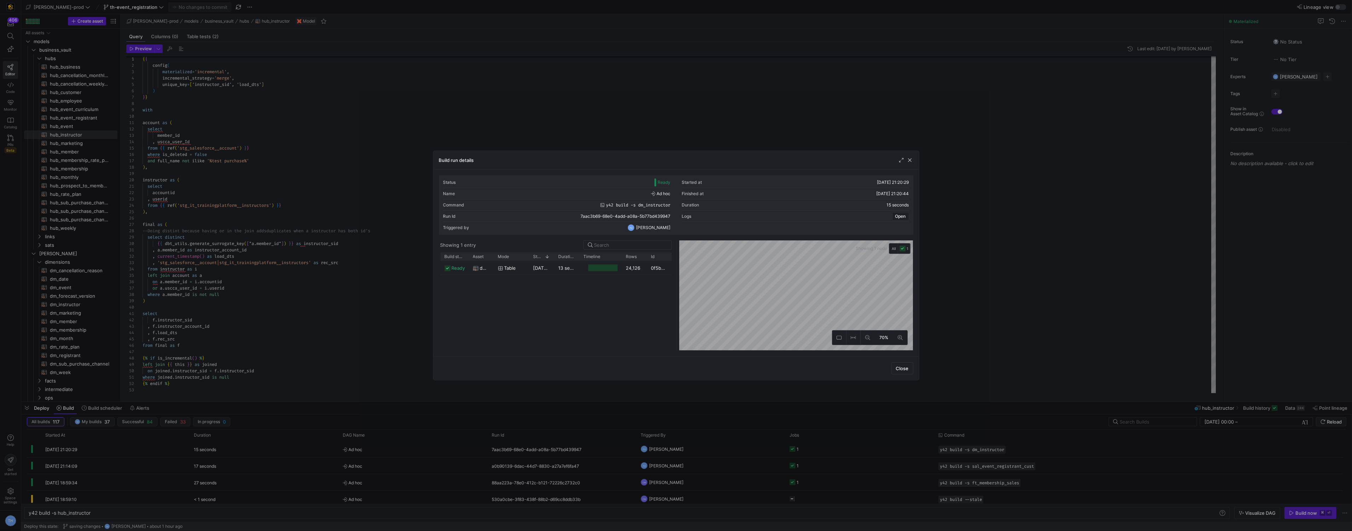
click at [314, 171] on div at bounding box center [676, 265] width 1352 height 531
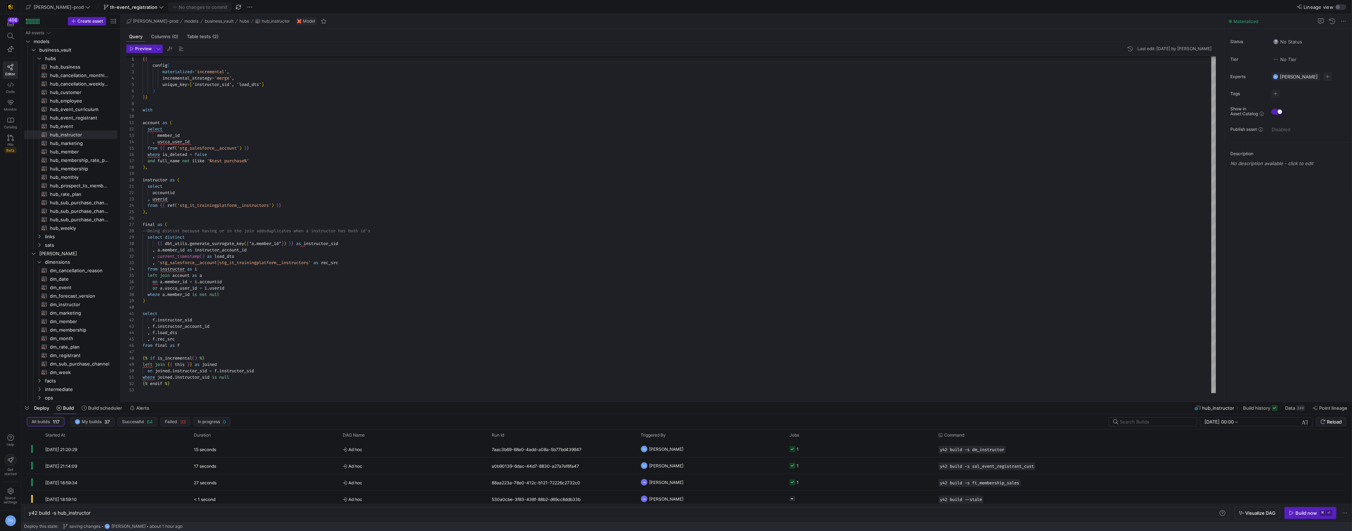
click at [71, 5] on div "edw-dv-prod th-event_registration No changes to commit" at bounding box center [243, 6] width 439 height 9
click at [85, 6] on icon at bounding box center [87, 7] width 5 height 5
click at [70, 72] on span "y42-dd" at bounding box center [64, 72] width 70 height 6
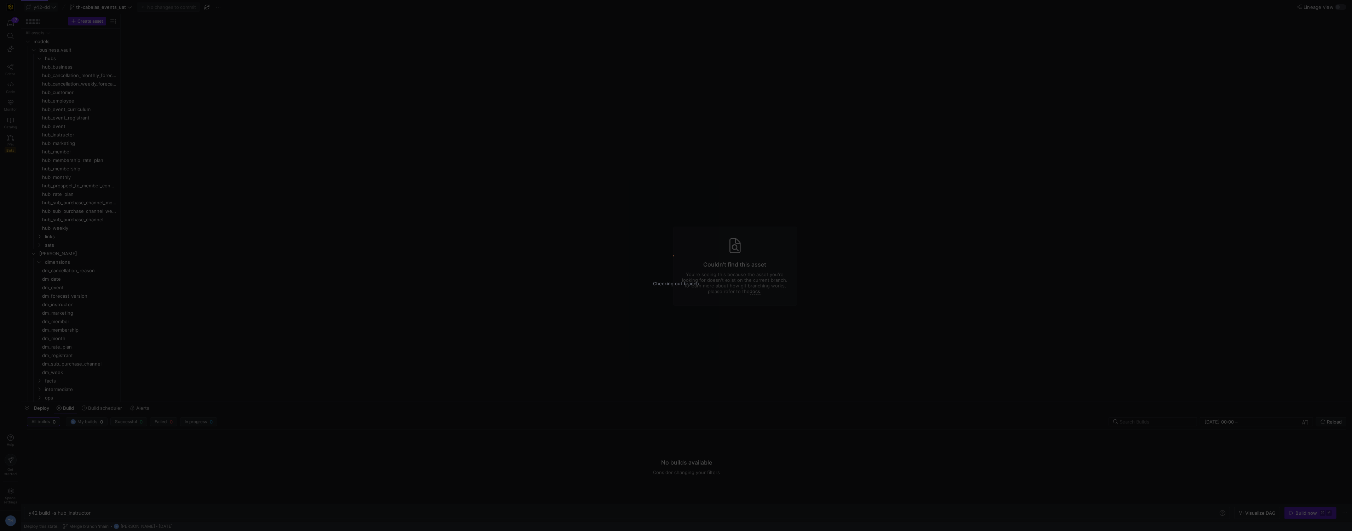
type textarea "y42 build"
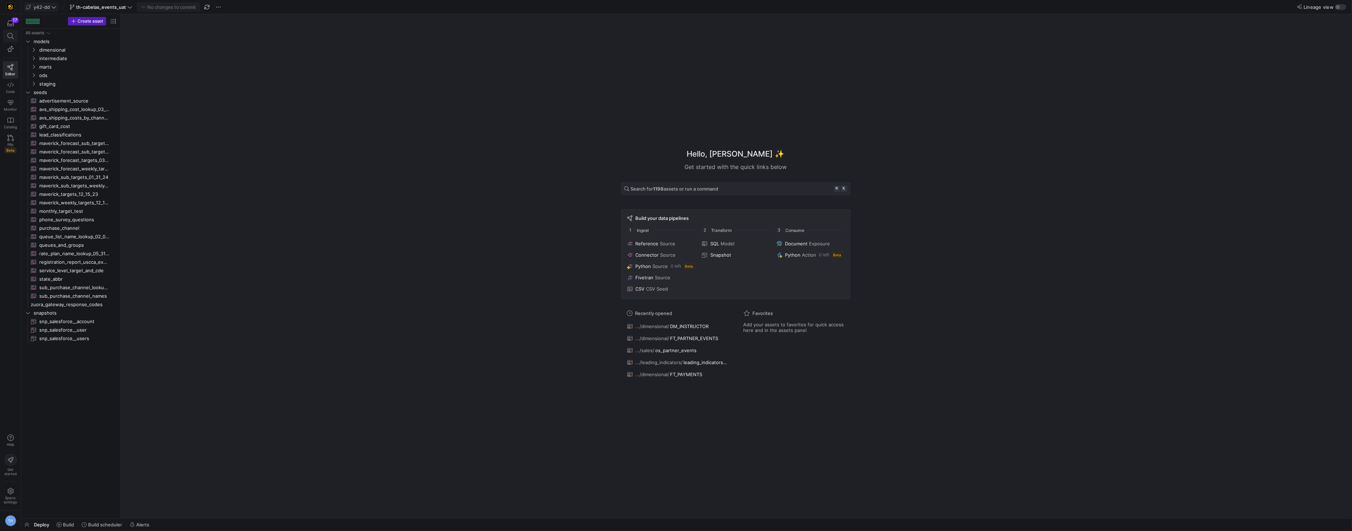
click at [10, 36] on icon at bounding box center [10, 36] width 6 height 6
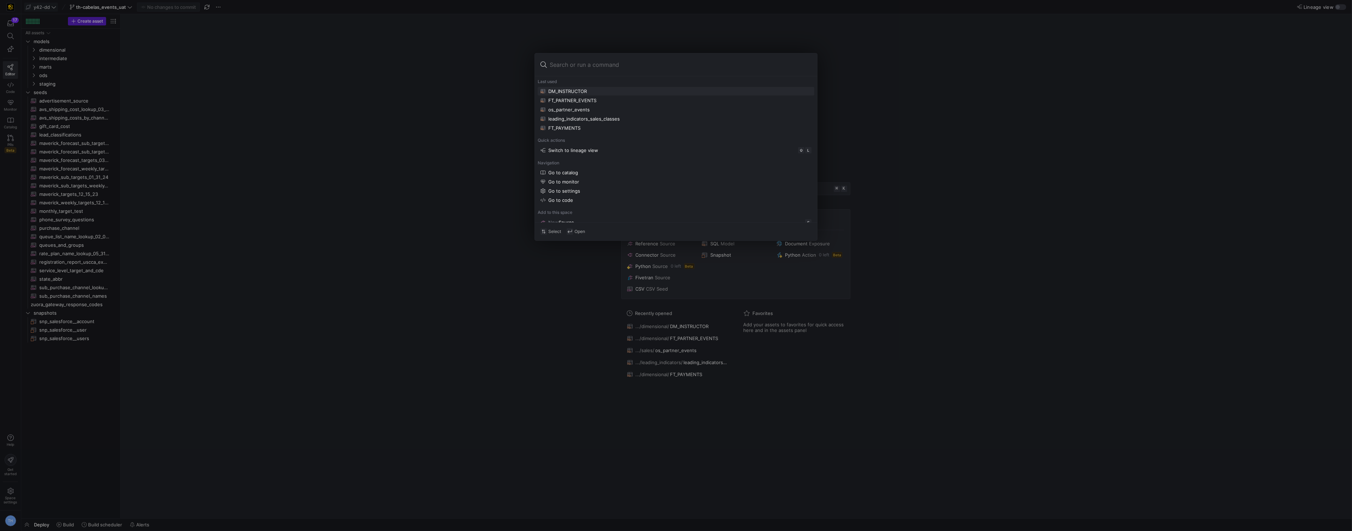
click at [307, 78] on div at bounding box center [676, 265] width 1352 height 531
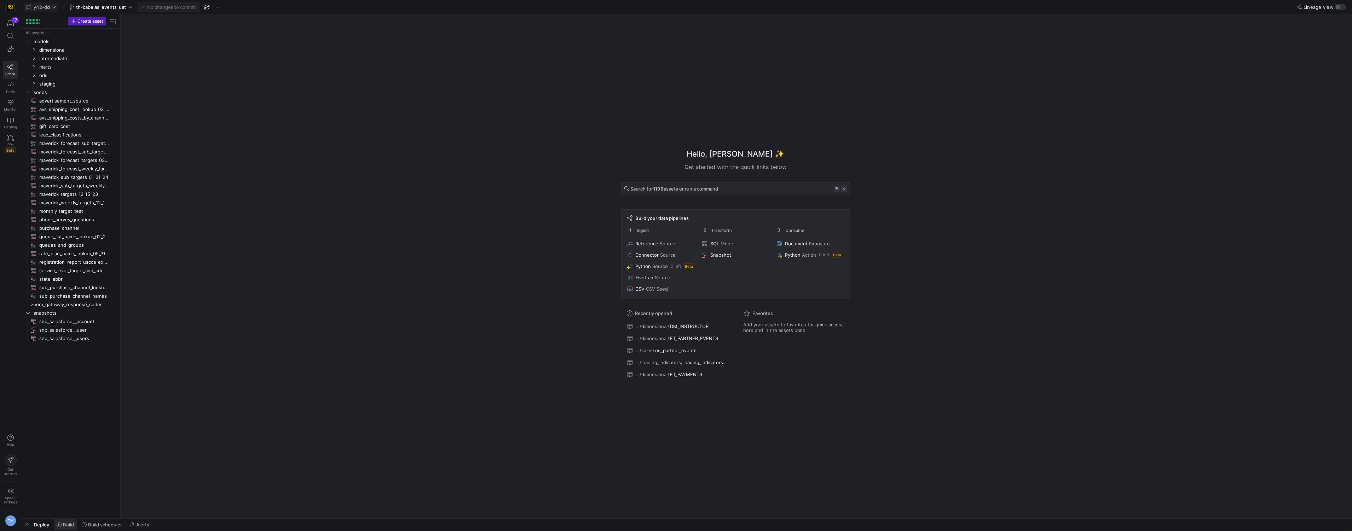
click at [68, 523] on span "Build" at bounding box center [68, 525] width 11 height 6
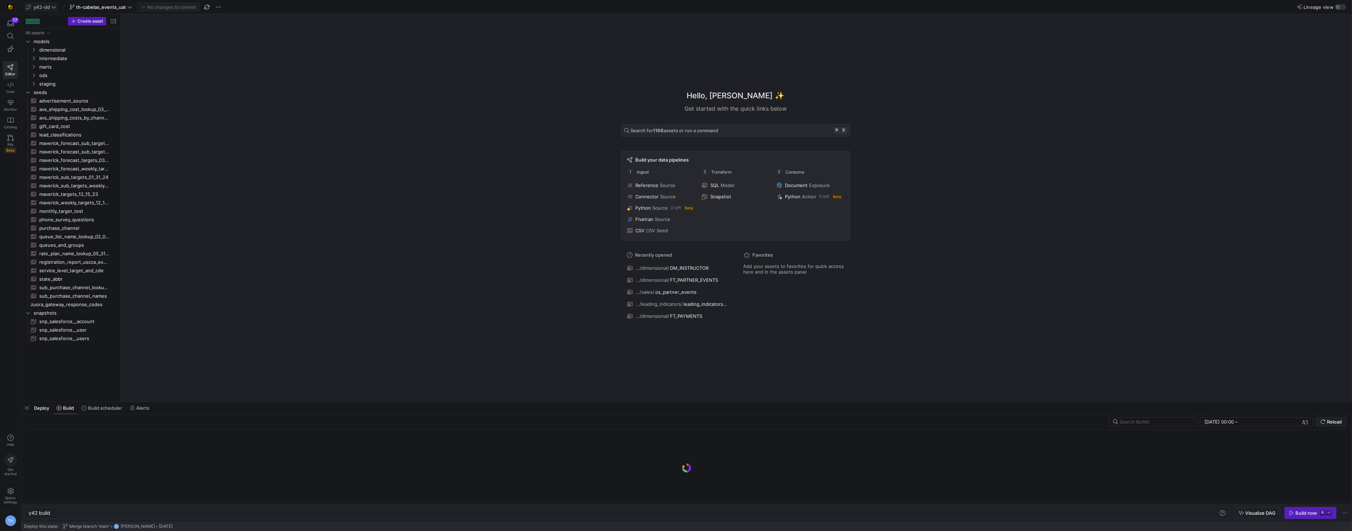
scroll to position [0, 21]
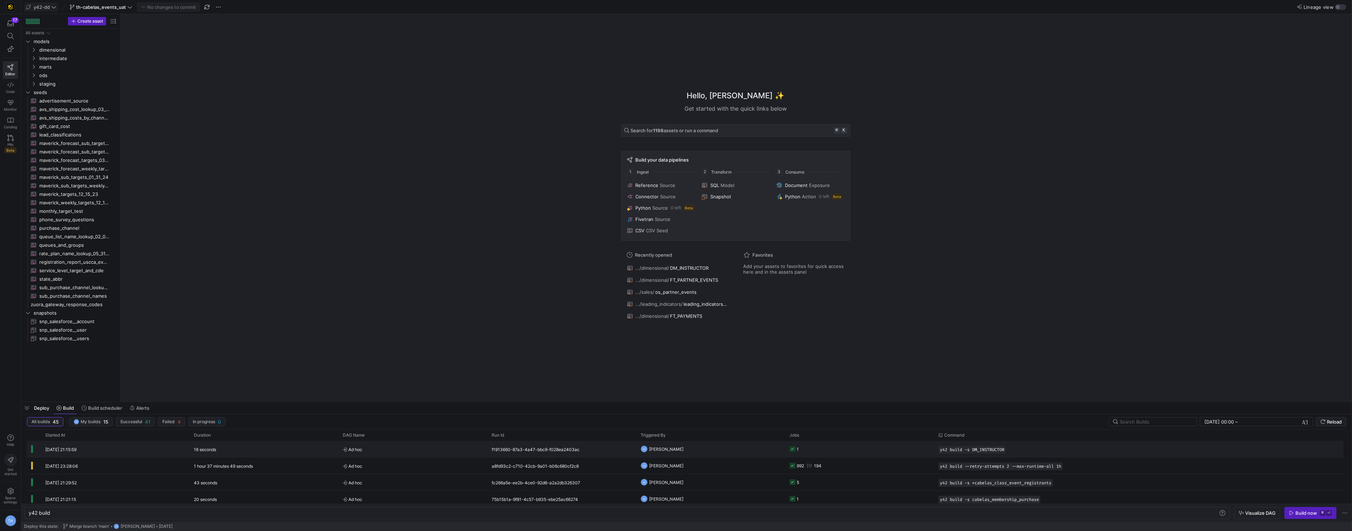
click at [655, 451] on span "[PERSON_NAME]" at bounding box center [666, 449] width 34 height 17
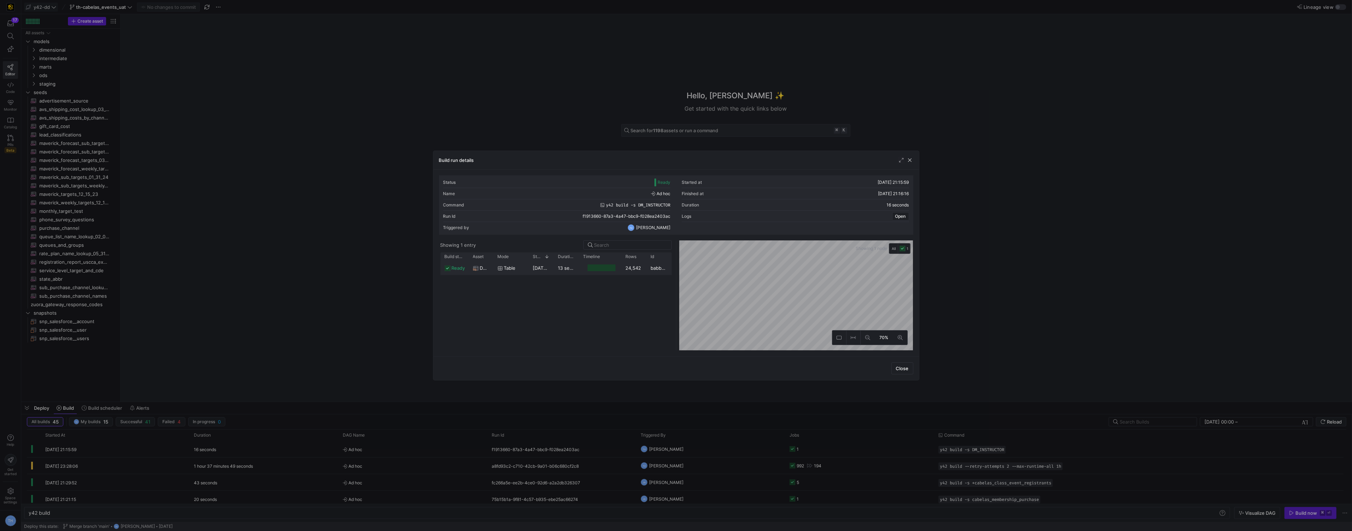
click at [600, 272] on y42-job-duration-timeline-cell-renderer at bounding box center [600, 267] width 34 height 13
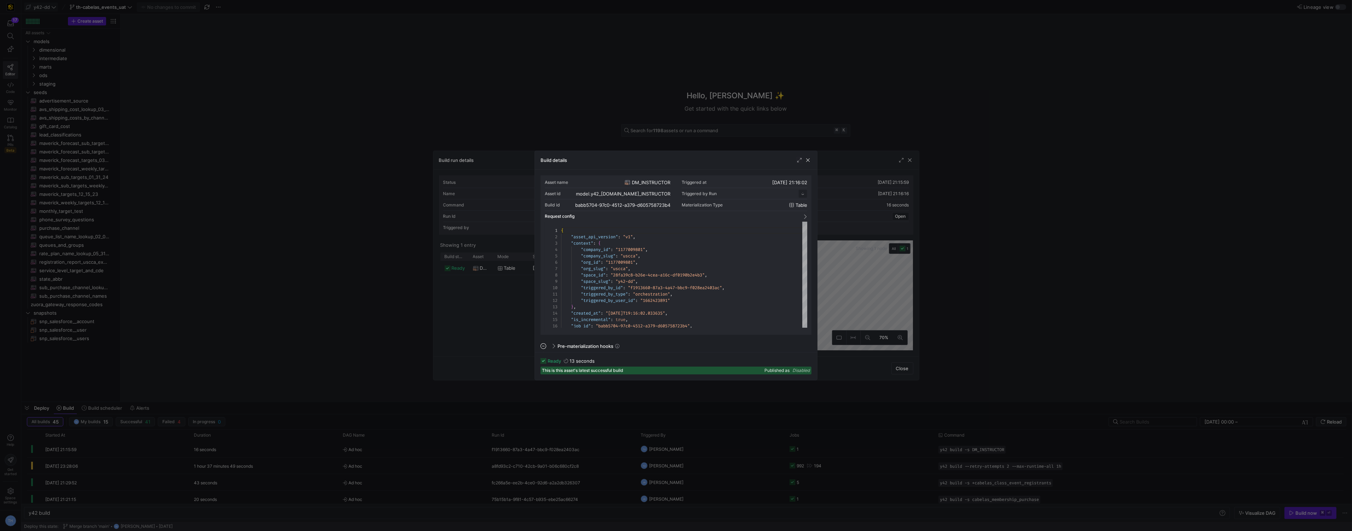
scroll to position [64, 0]
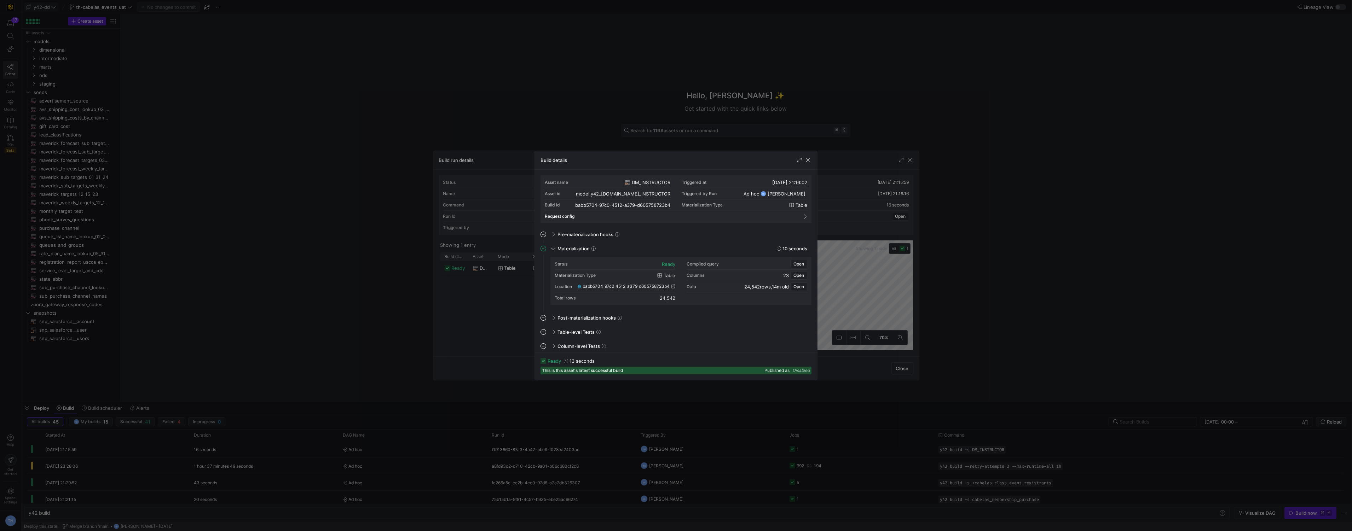
click at [421, 111] on div at bounding box center [676, 265] width 1352 height 531
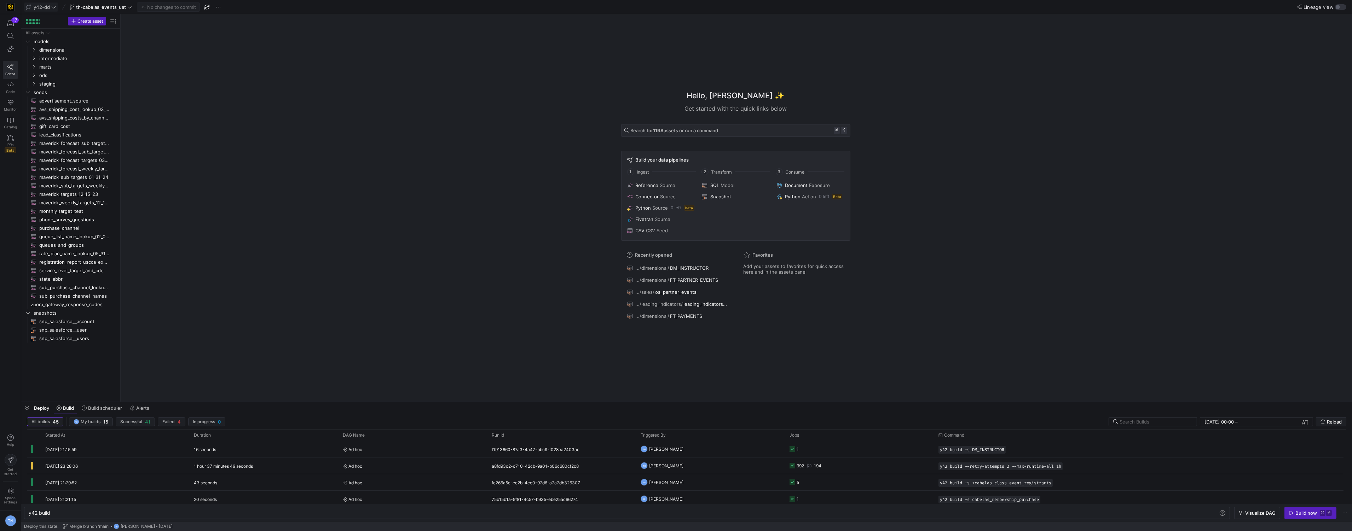
click at [57, 9] on span at bounding box center [40, 7] width 33 height 8
click at [184, 65] on div at bounding box center [676, 265] width 1352 height 531
click at [11, 38] on icon at bounding box center [10, 36] width 6 height 6
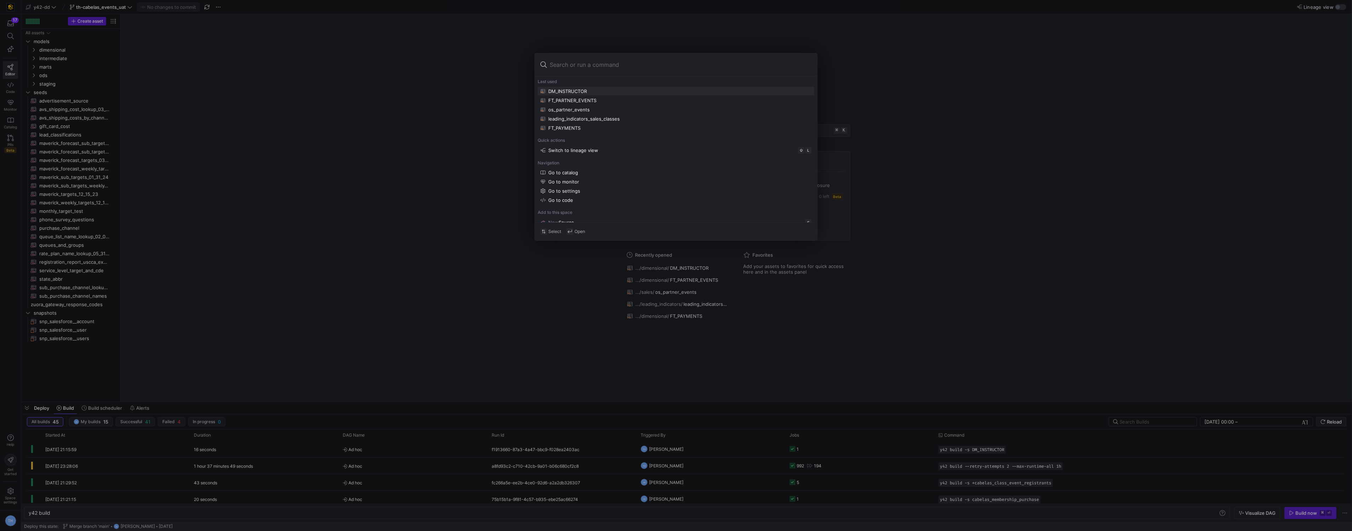
click at [594, 88] on div "DM_INSTRUCTOR" at bounding box center [675, 91] width 271 height 6
type textarea "y42 build -s DM_INSTRUCTOR"
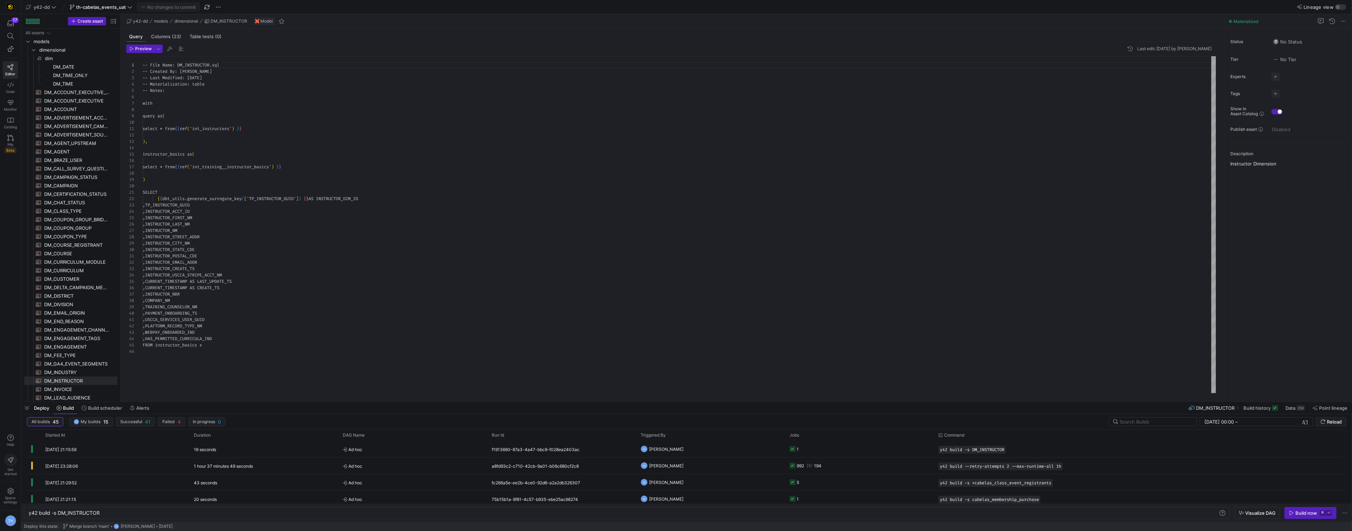
scroll to position [64, 0]
type textarea "select * from {{ ref('int_instructors') }} ), instructor_basics as ( select * f…"
drag, startPoint x: 260, startPoint y: 128, endPoint x: 197, endPoint y: 128, distance: 63.3
click at [197, 128] on div "-- File Name: DM_INSTRUCTOR.sql -- Created By: Bret Harvestine -- Last Modified…" at bounding box center [680, 224] width 1074 height 337
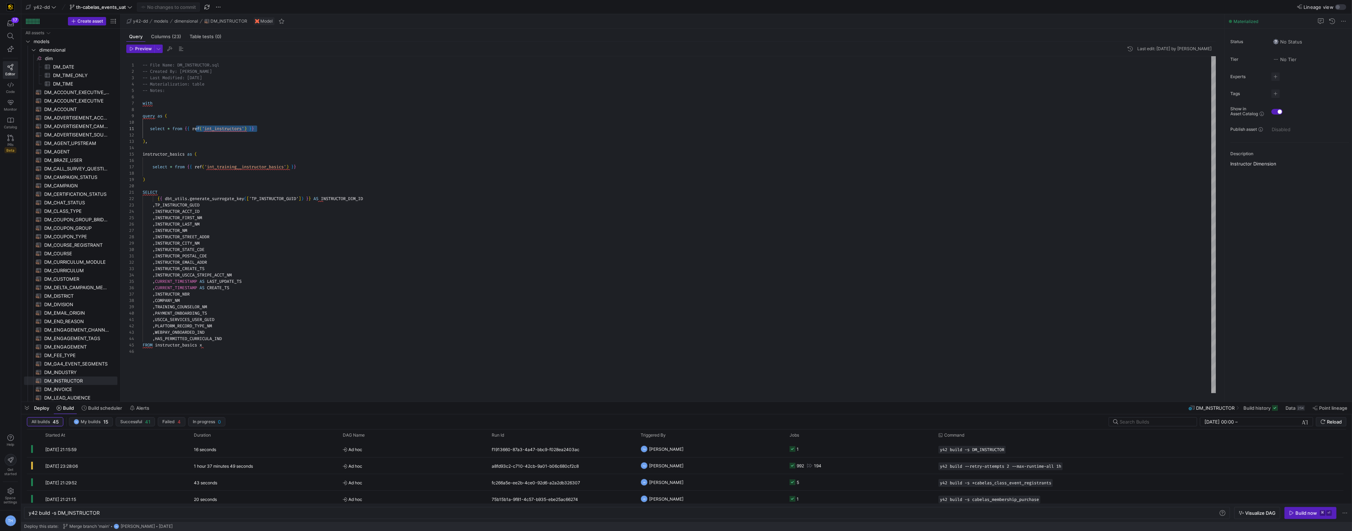
click at [197, 128] on div "-- File Name: DM_INSTRUCTOR.sql -- Created By: Bret Harvestine -- Last Modified…" at bounding box center [680, 224] width 1074 height 337
click at [266, 187] on div "-- File Name: DM_INSTRUCTOR.sql -- Created By: Bret Harvestine -- Last Modified…" at bounding box center [680, 224] width 1074 height 337
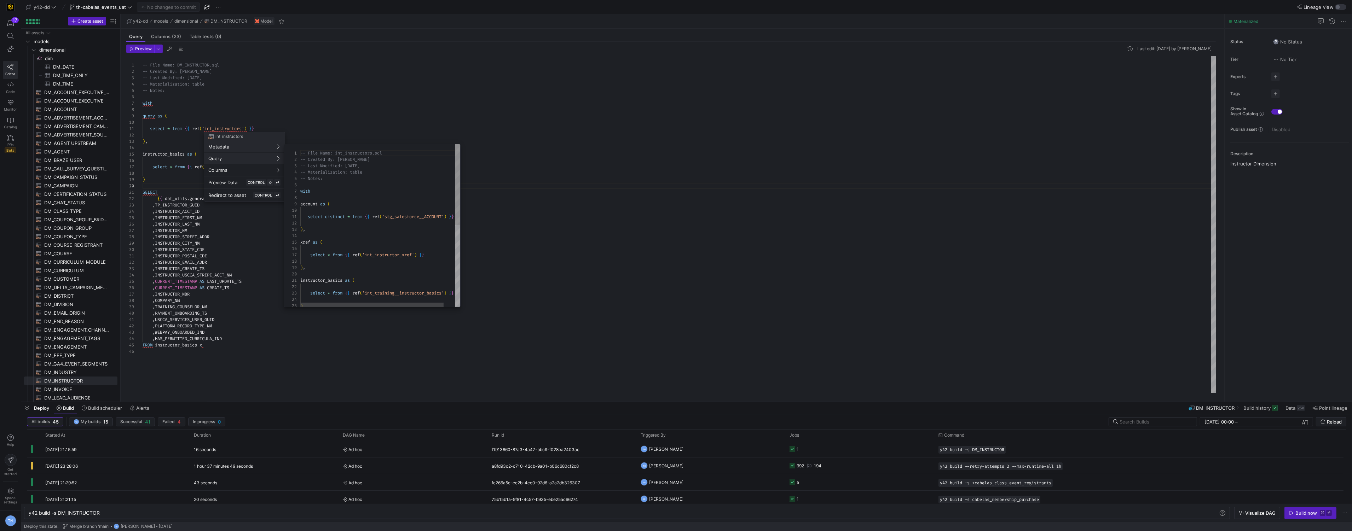
scroll to position [64, 0]
click at [307, 125] on div at bounding box center [676, 265] width 1352 height 531
click at [347, 148] on div at bounding box center [676, 265] width 1352 height 531
click at [51, 7] on icon at bounding box center [53, 7] width 5 height 5
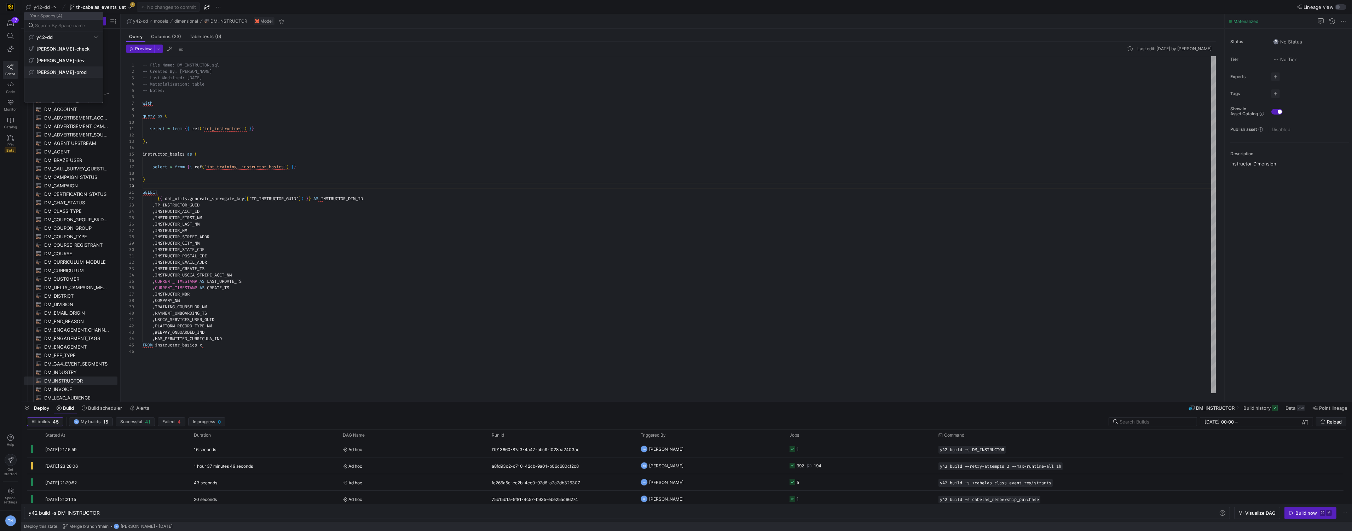
click at [75, 74] on span "[PERSON_NAME]-prod" at bounding box center [64, 72] width 70 height 6
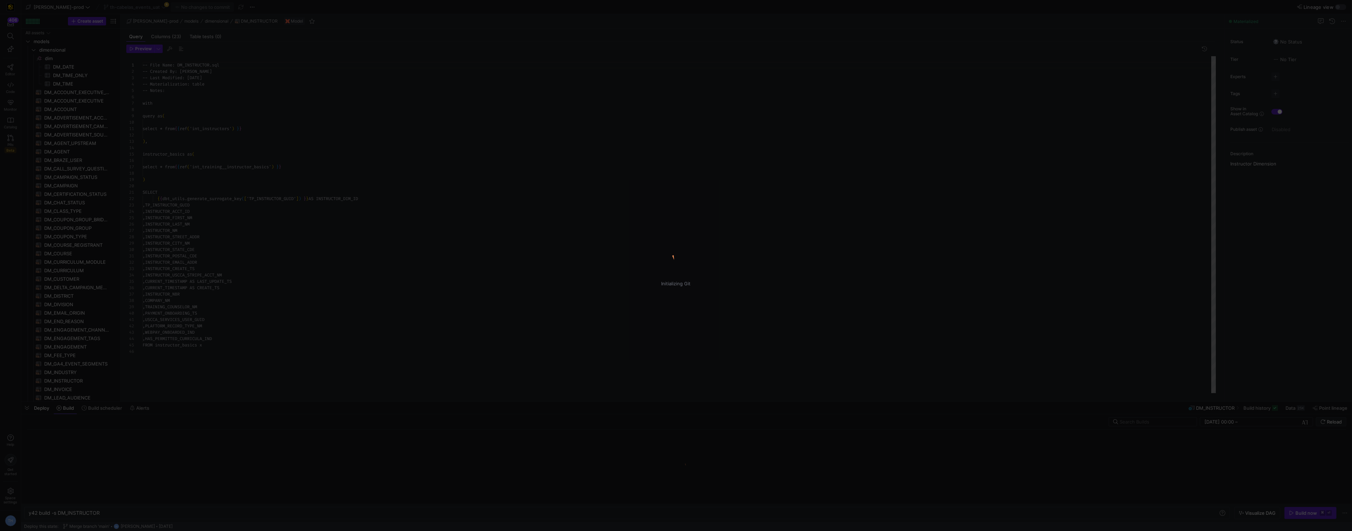
scroll to position [64, 0]
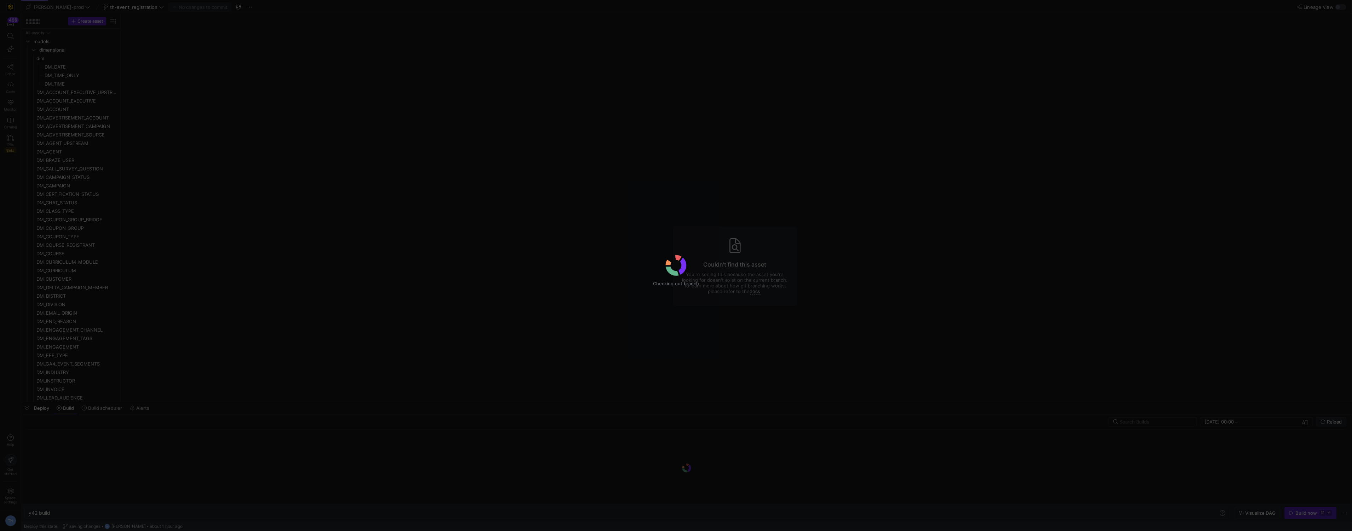
type textarea "y42 build"
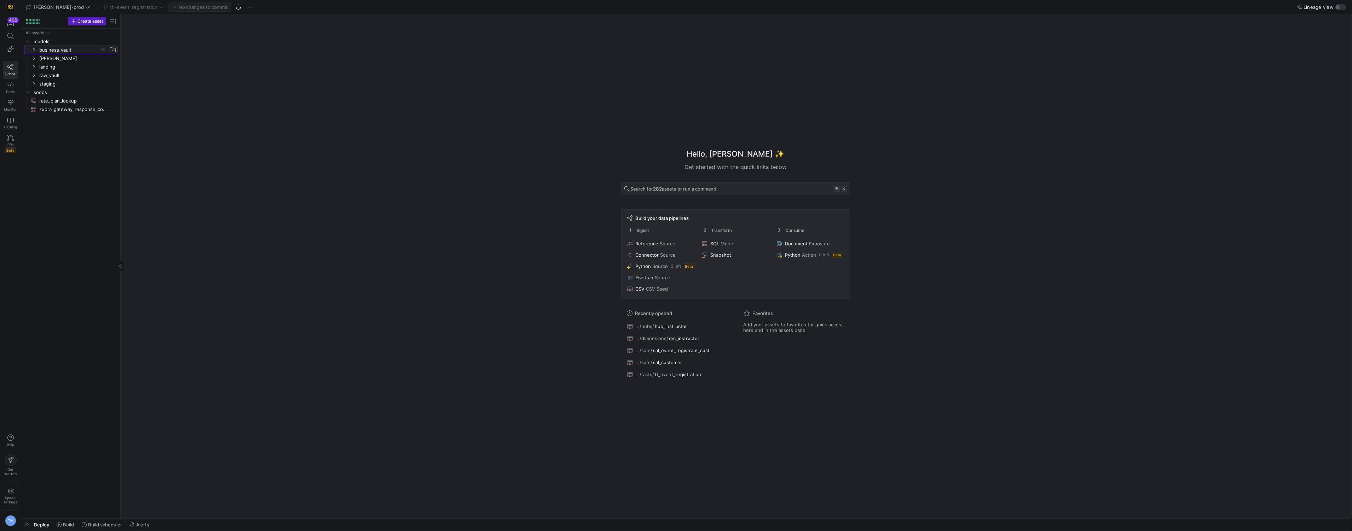
click at [74, 50] on span "business_vault" at bounding box center [69, 50] width 60 height 8
click at [72, 54] on link "hubs" at bounding box center [70, 58] width 93 height 8
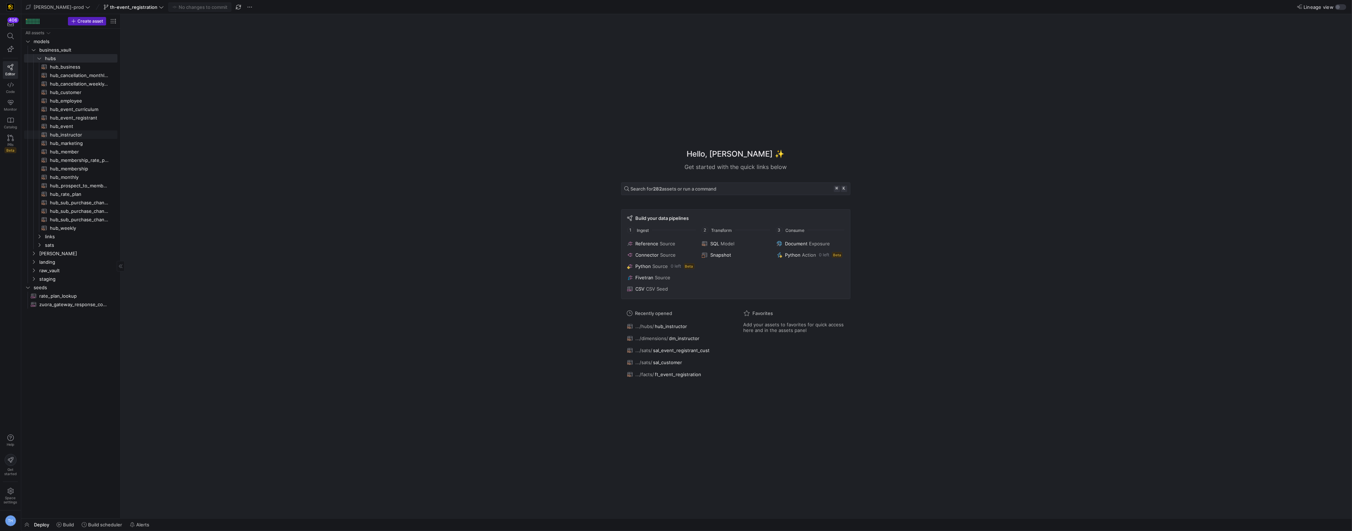
click at [80, 134] on span "hub_instructor​​​​​​​​​​" at bounding box center [79, 135] width 59 height 8
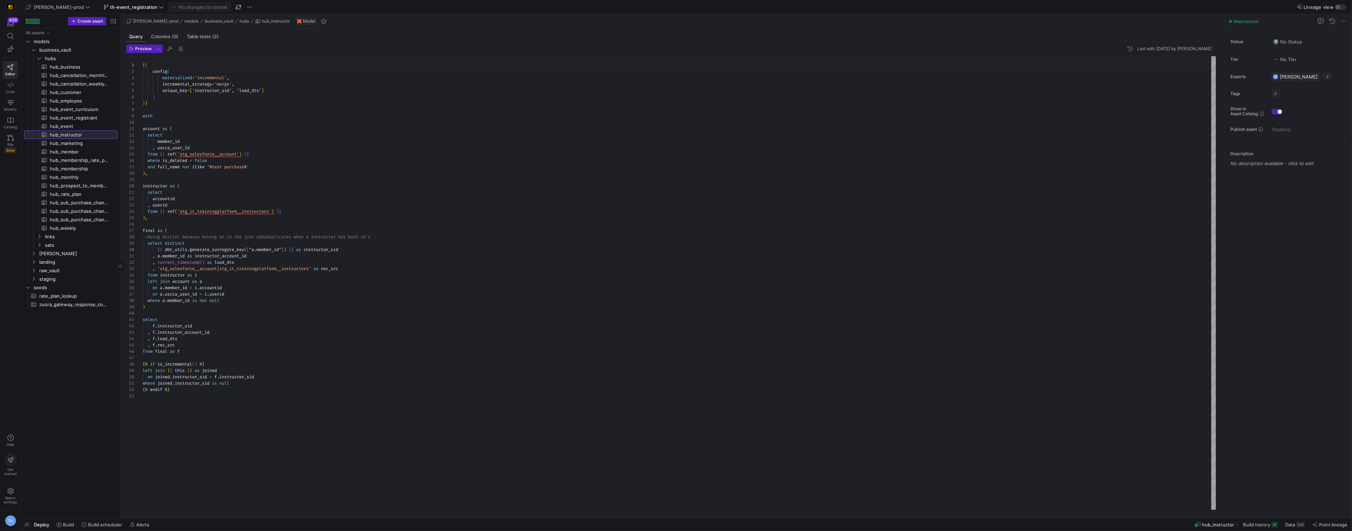
scroll to position [64, 0]
